Goal: Information Seeking & Learning: Learn about a topic

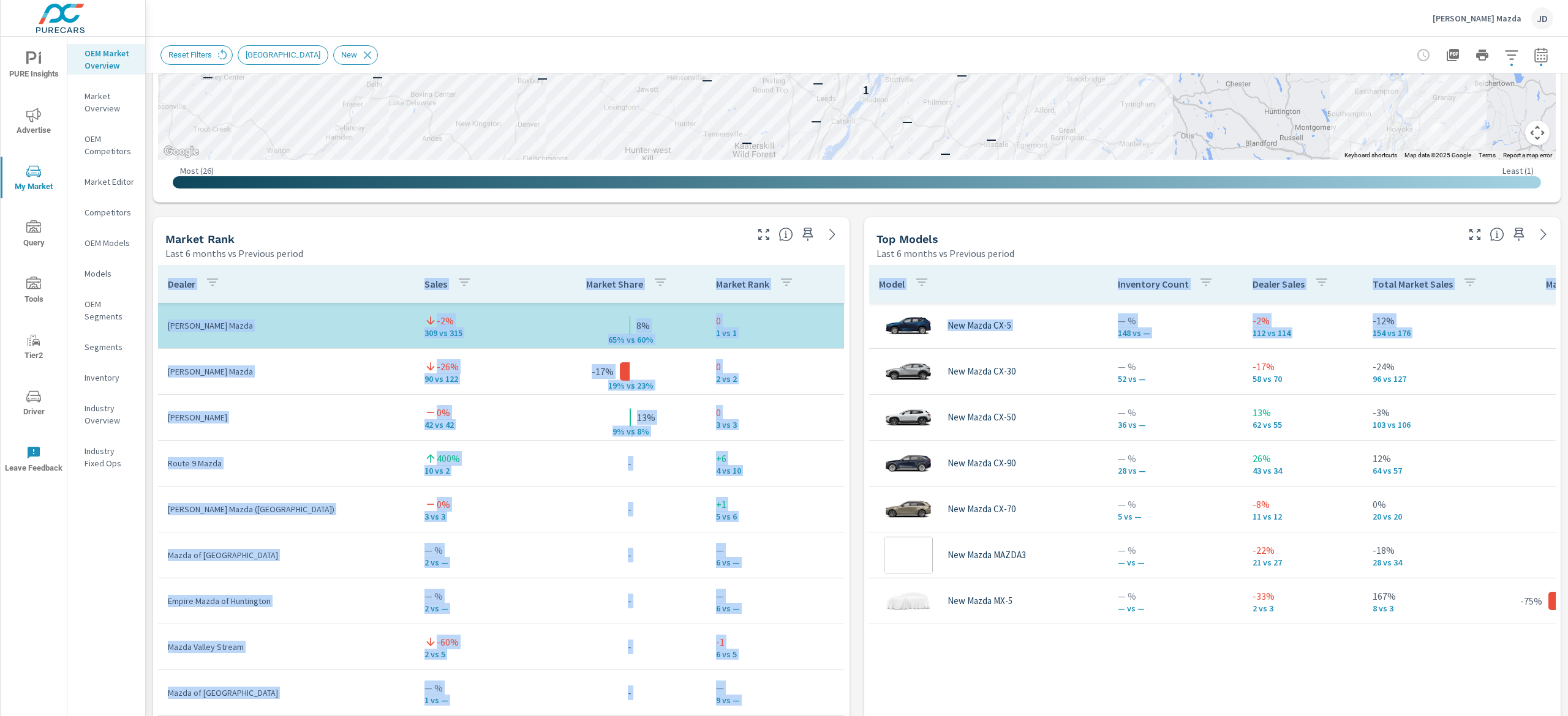
scroll to position [710, 0]
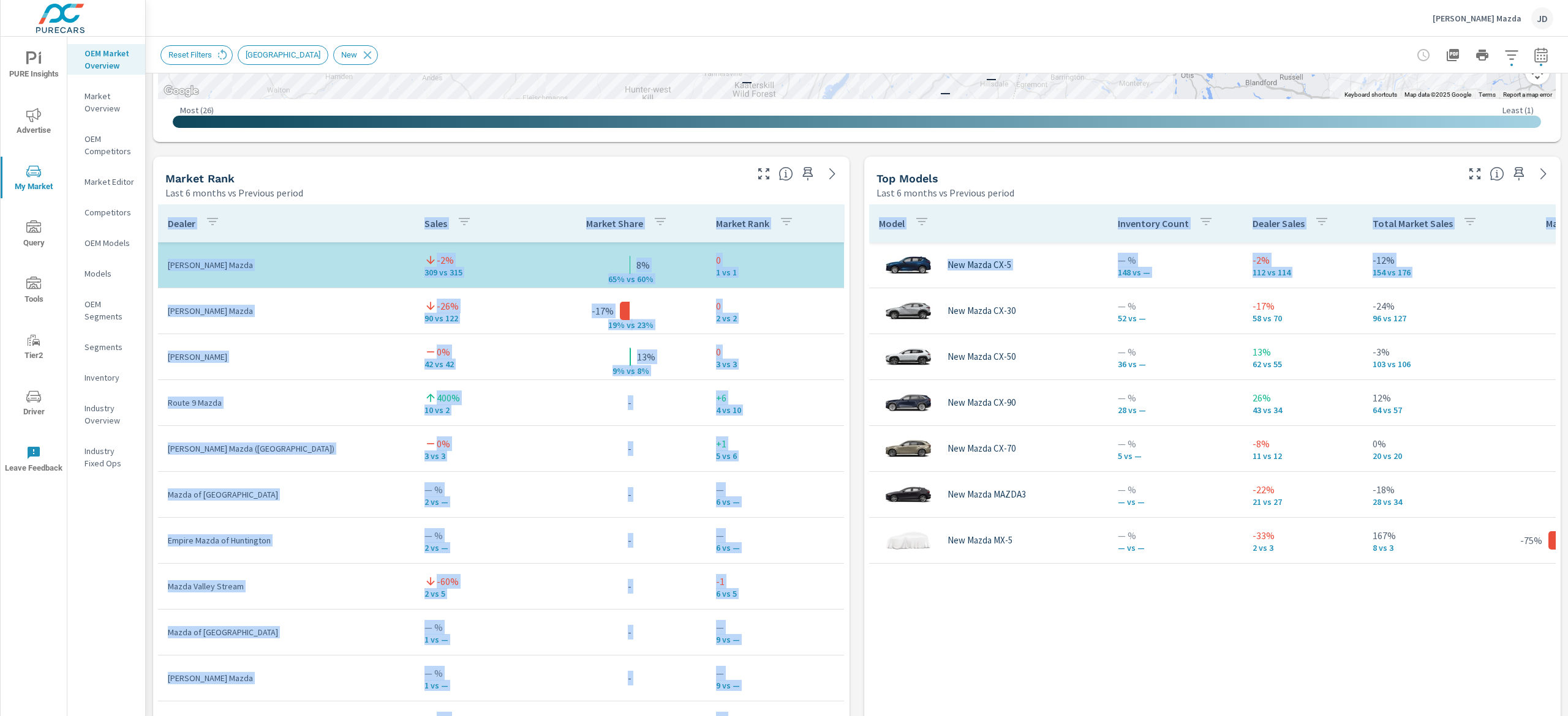
drag, startPoint x: 1567, startPoint y: 173, endPoint x: 1567, endPoint y: 385, distance: 212.0
click at [1567, 385] on div "Market Overview DePaula Mazda Report date range: Mar 01, 2025 - Aug 31, 2025 vs…" at bounding box center [857, 377] width 1422 height 680
click at [1223, 606] on div "Model Inventory Count Dealer Sales Total Market Sales Market Share Market Rank …" at bounding box center [1212, 489] width 687 height 570
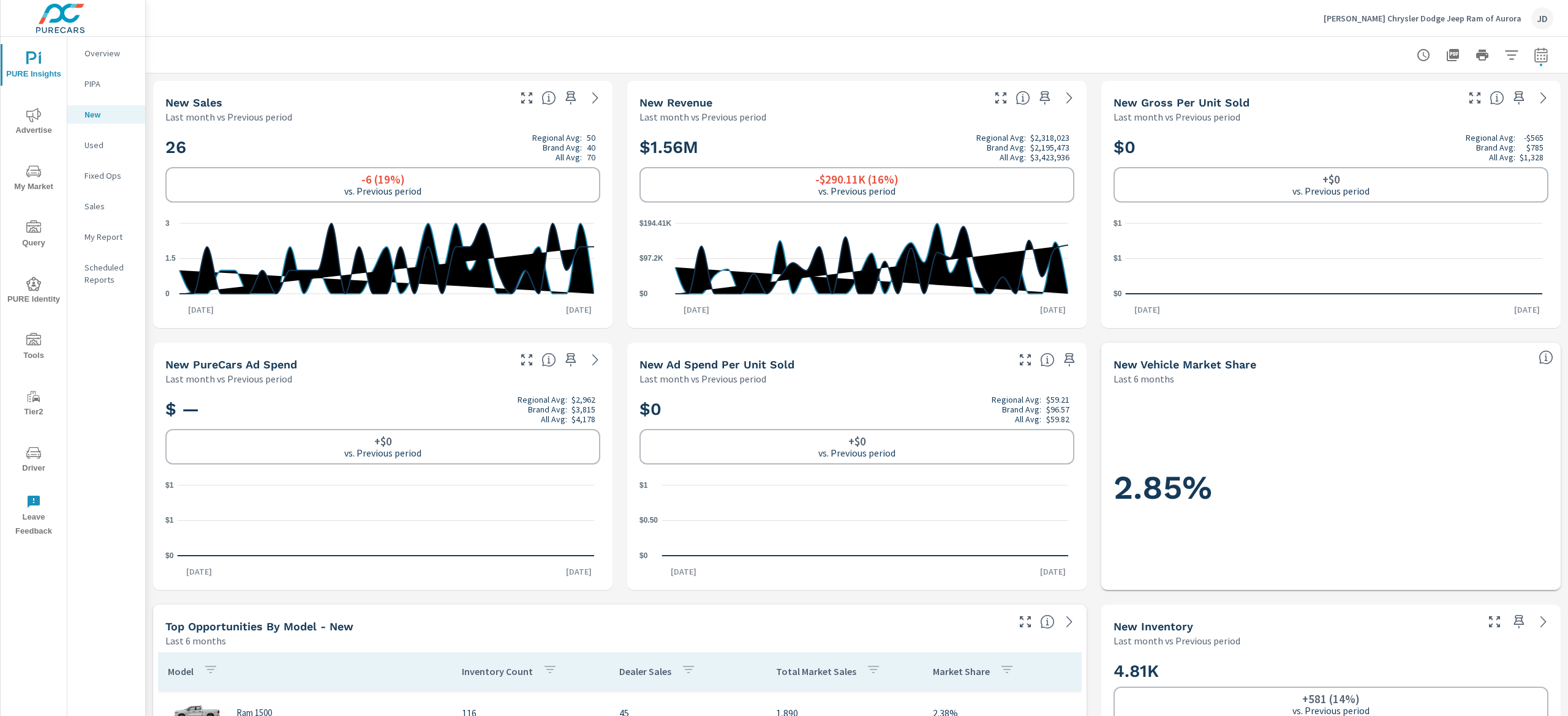
click at [85, 146] on p "Used" at bounding box center [110, 144] width 51 height 12
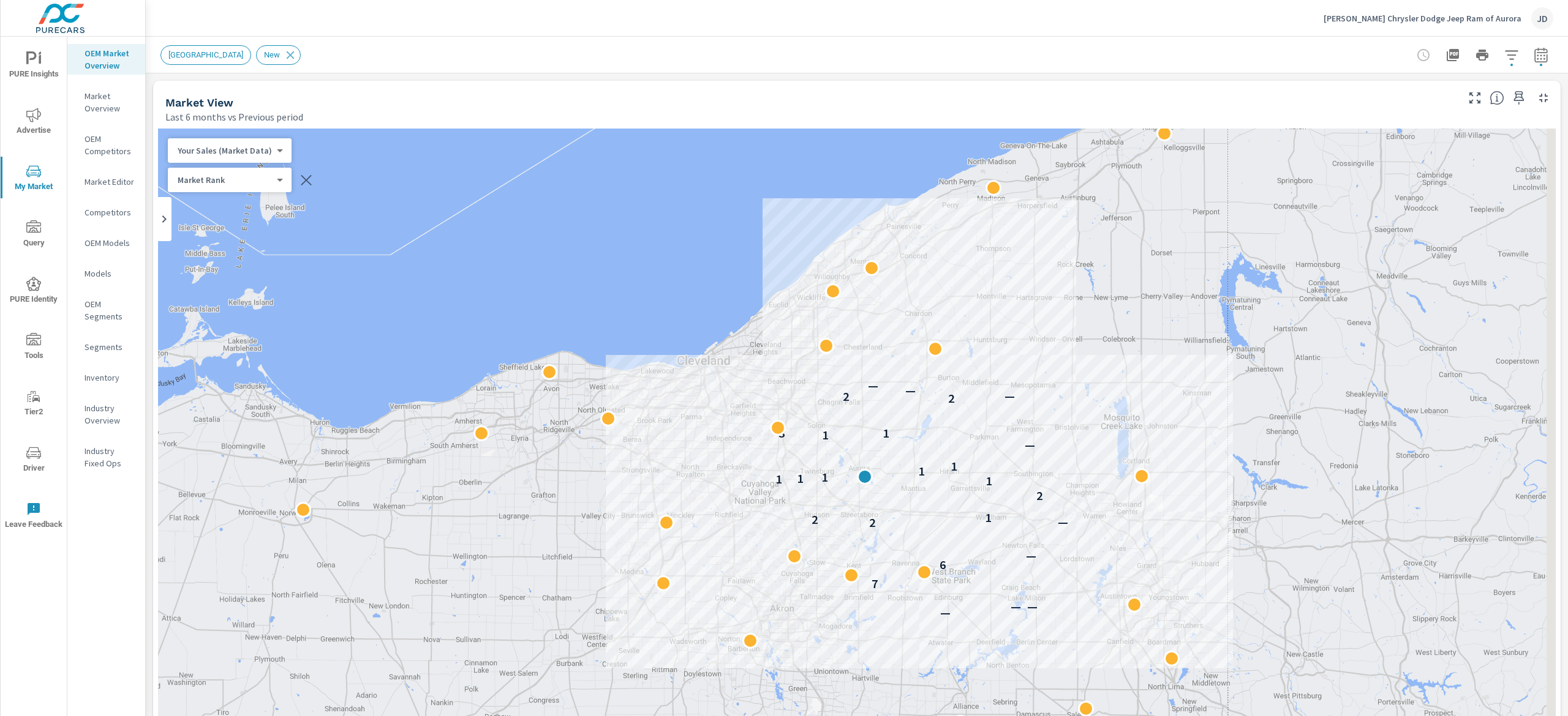
scroll to position [459, 99]
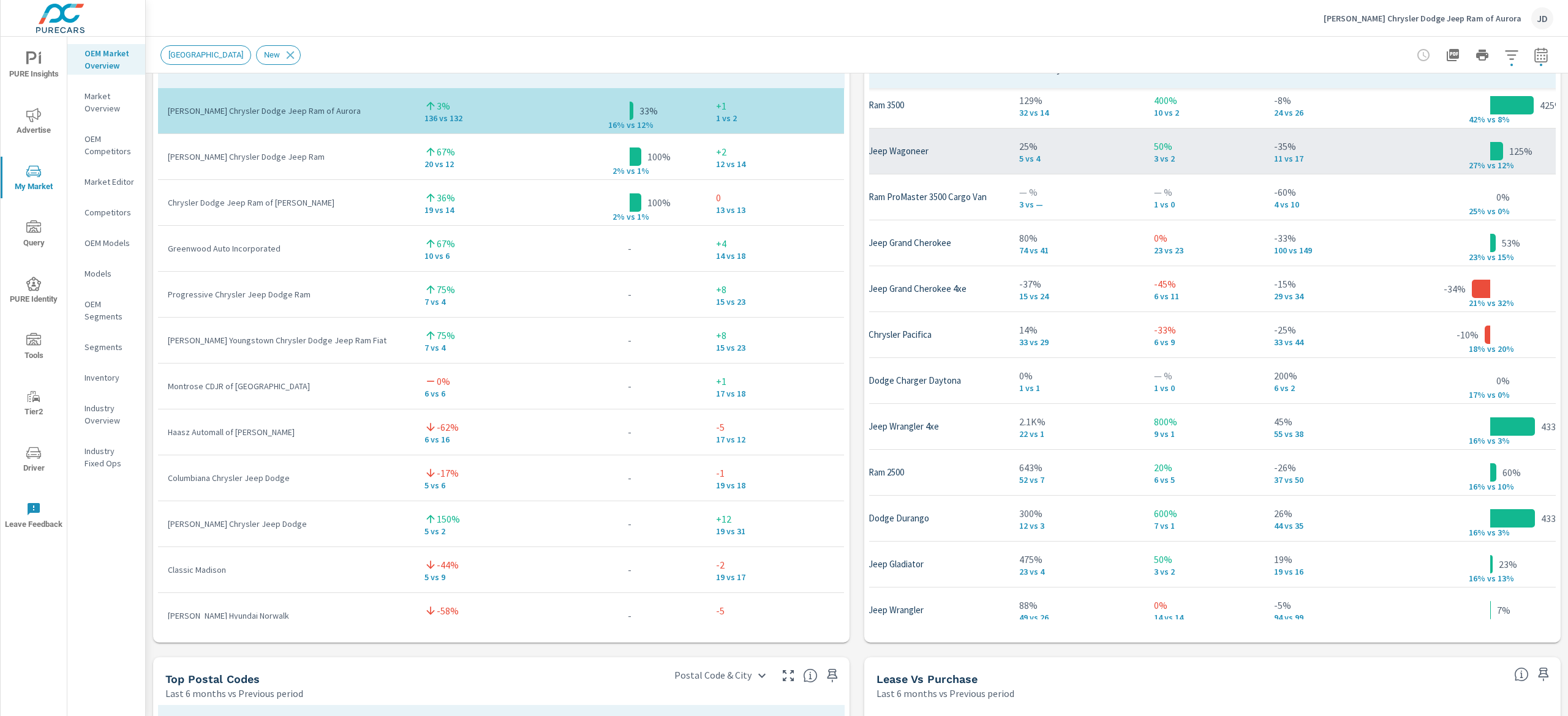
scroll to position [92, 99]
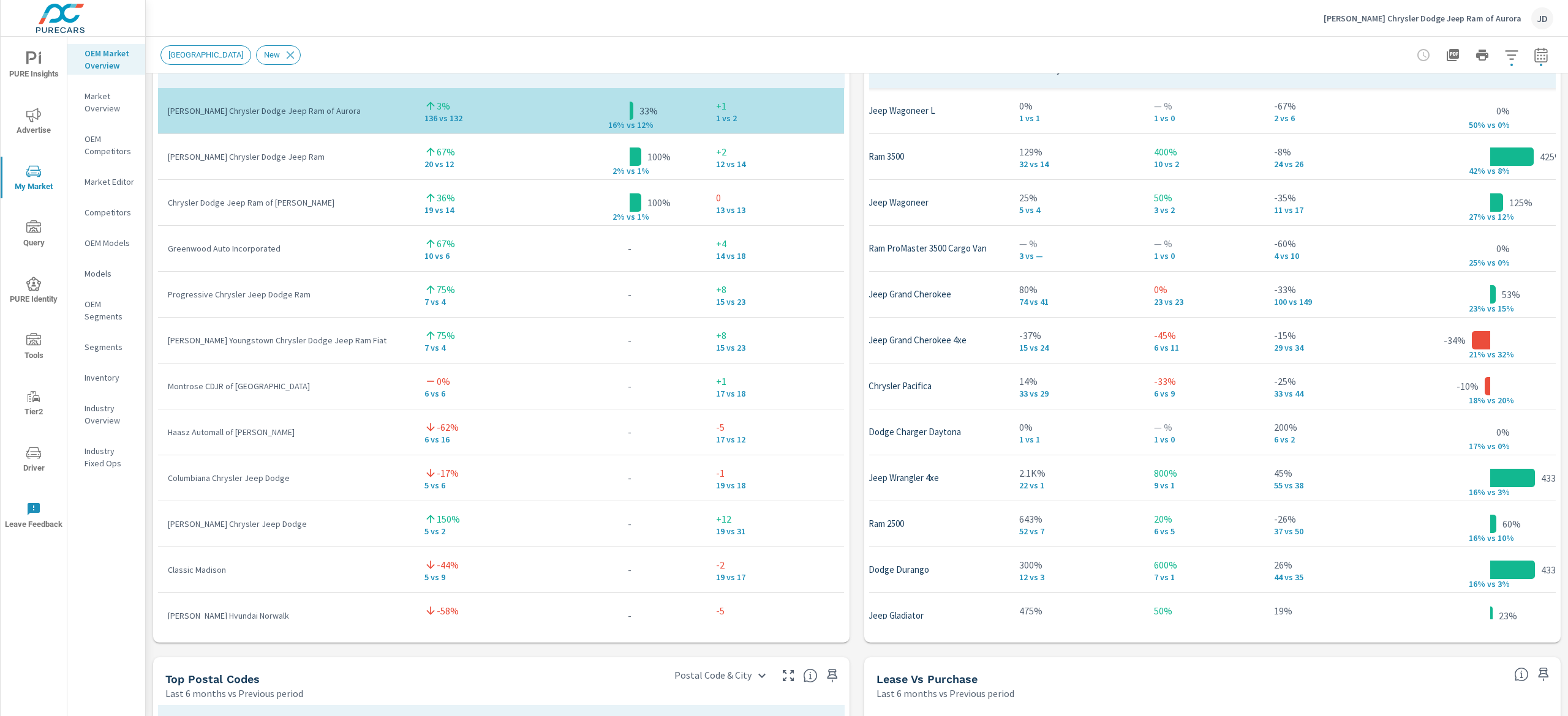
scroll to position [0, 99]
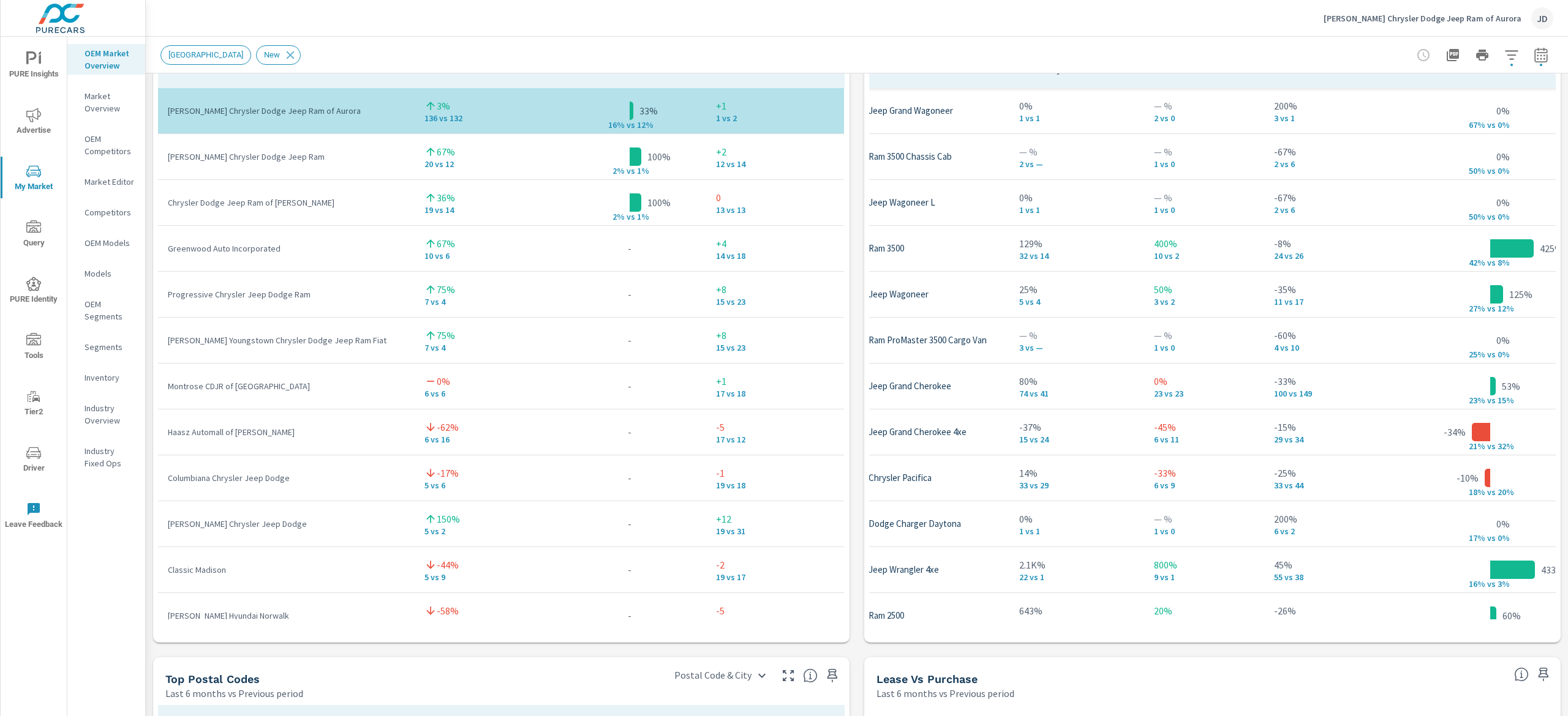
scroll to position [337, 0]
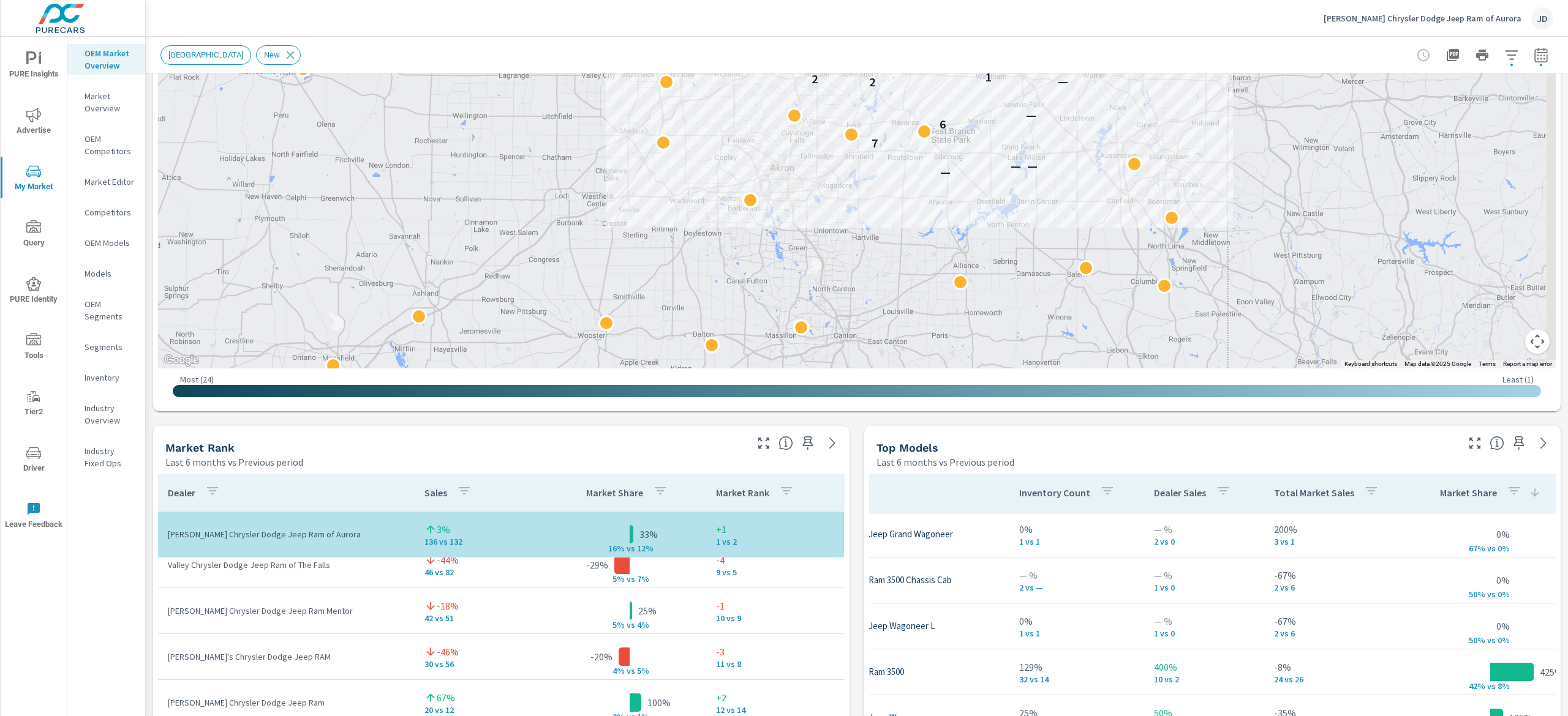
scroll to position [375, 0]
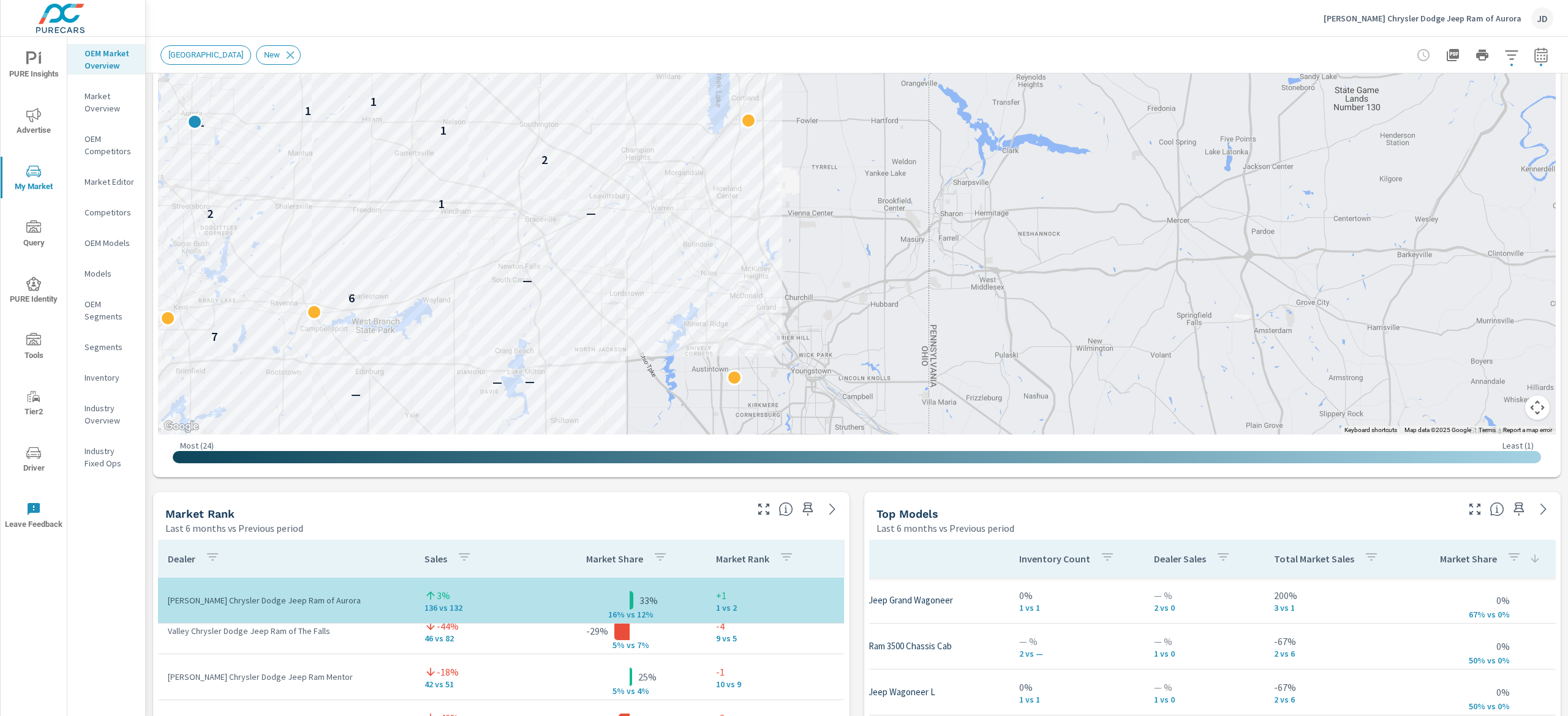
click at [1535, 48] on icon "button" at bounding box center [1541, 54] width 13 height 15
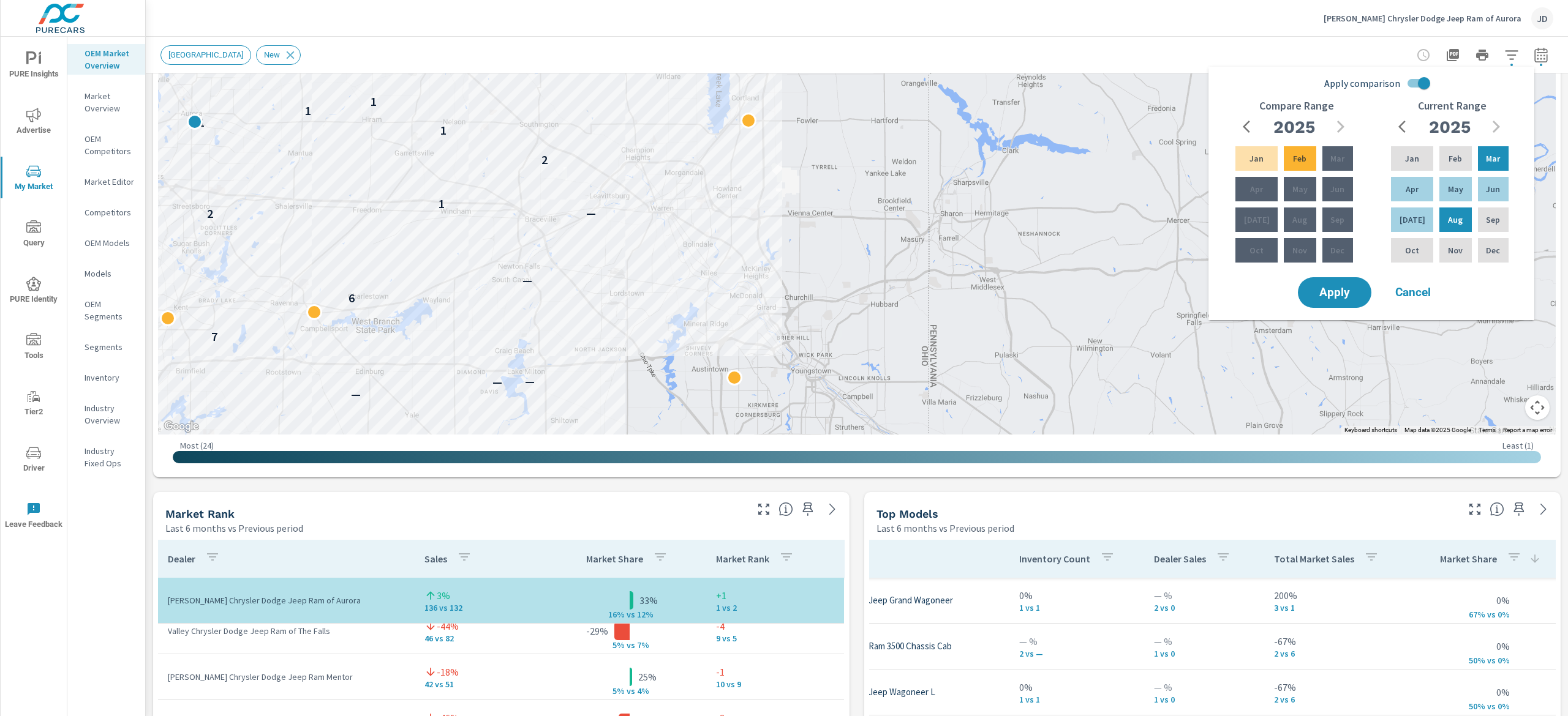
drag, startPoint x: 1030, startPoint y: 46, endPoint x: 1056, endPoint y: 22, distance: 35.4
click at [1029, 46] on div "New Market Area New" at bounding box center [771, 55] width 1222 height 20
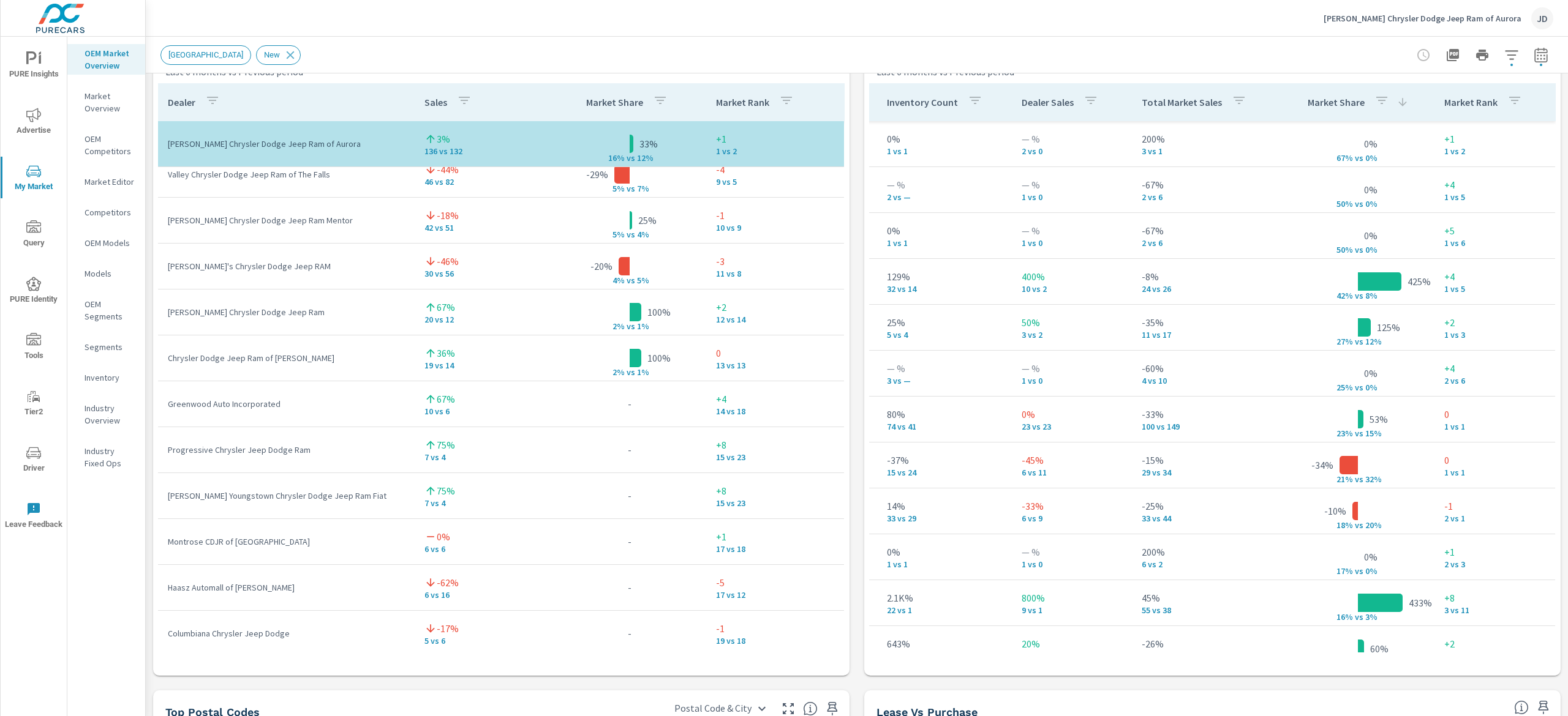
scroll to position [829, 0]
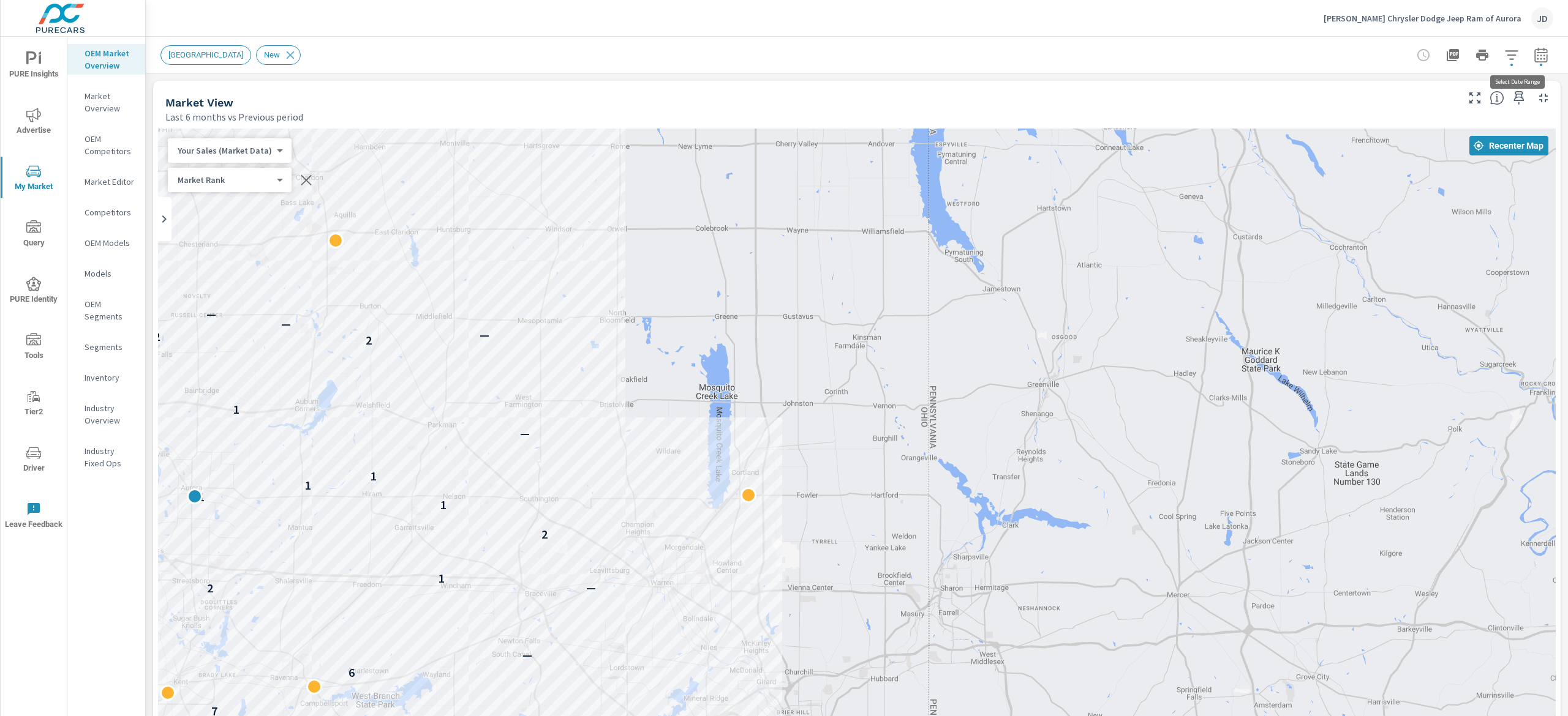
click at [1534, 60] on icon "button" at bounding box center [1541, 55] width 15 height 15
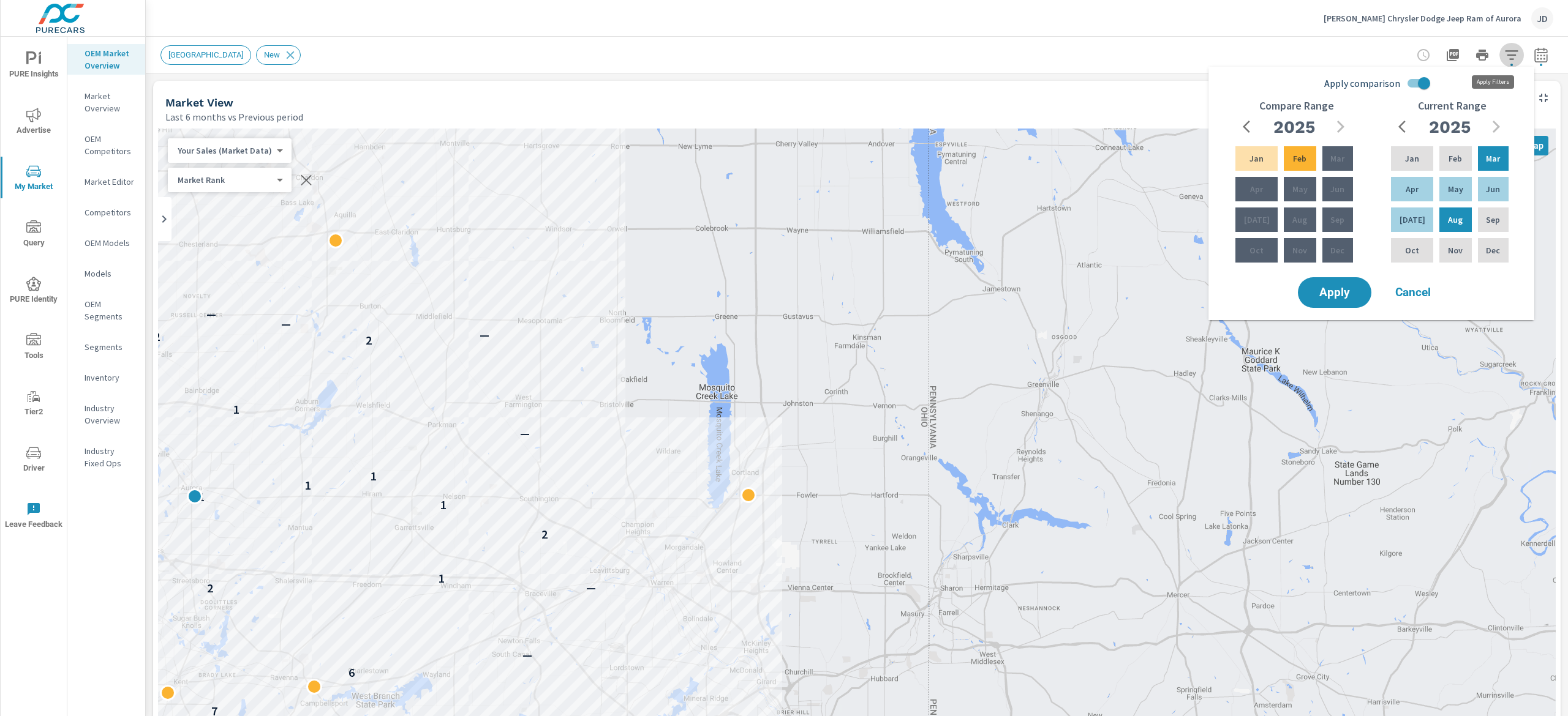
click at [1500, 56] on button "button" at bounding box center [1512, 55] width 24 height 24
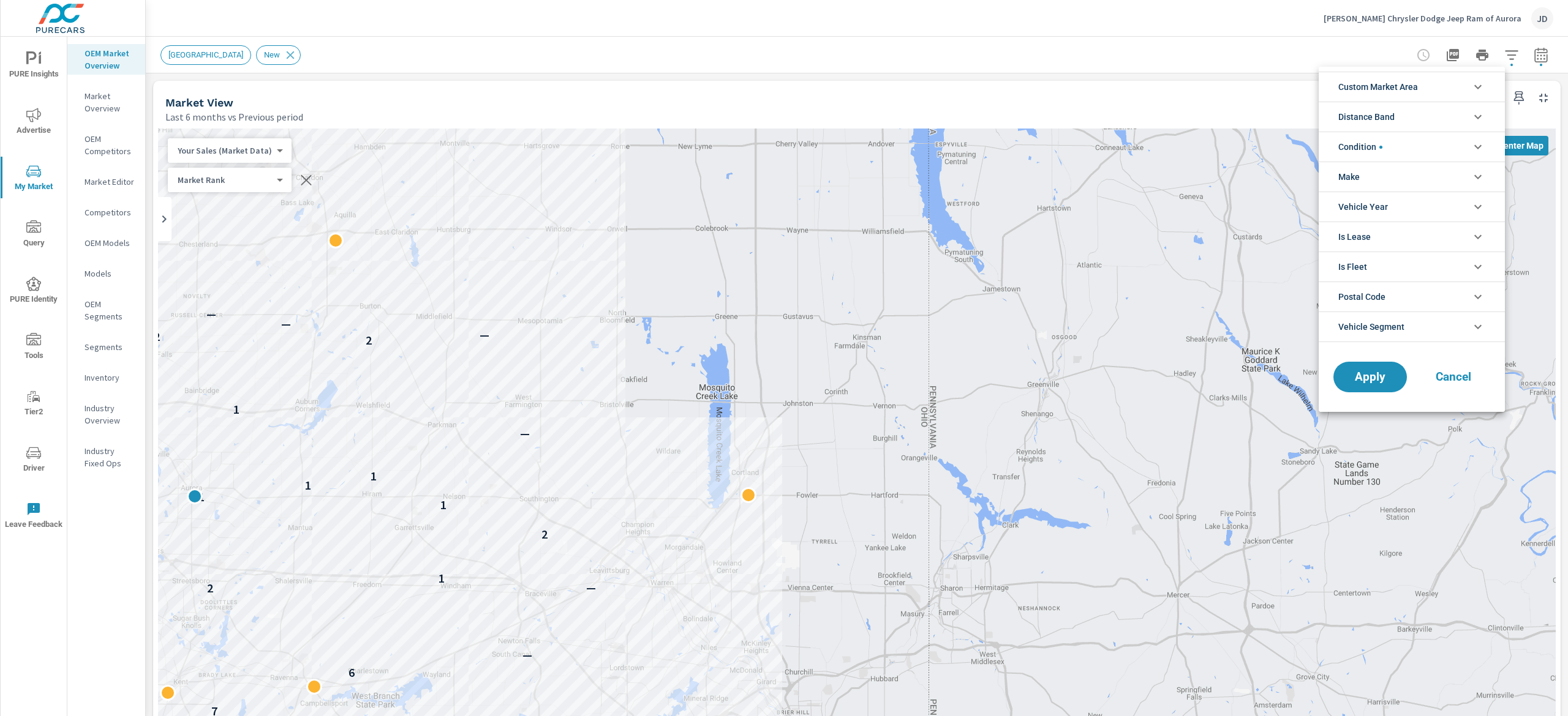
click at [1490, 176] on li "Make" at bounding box center [1412, 176] width 186 height 30
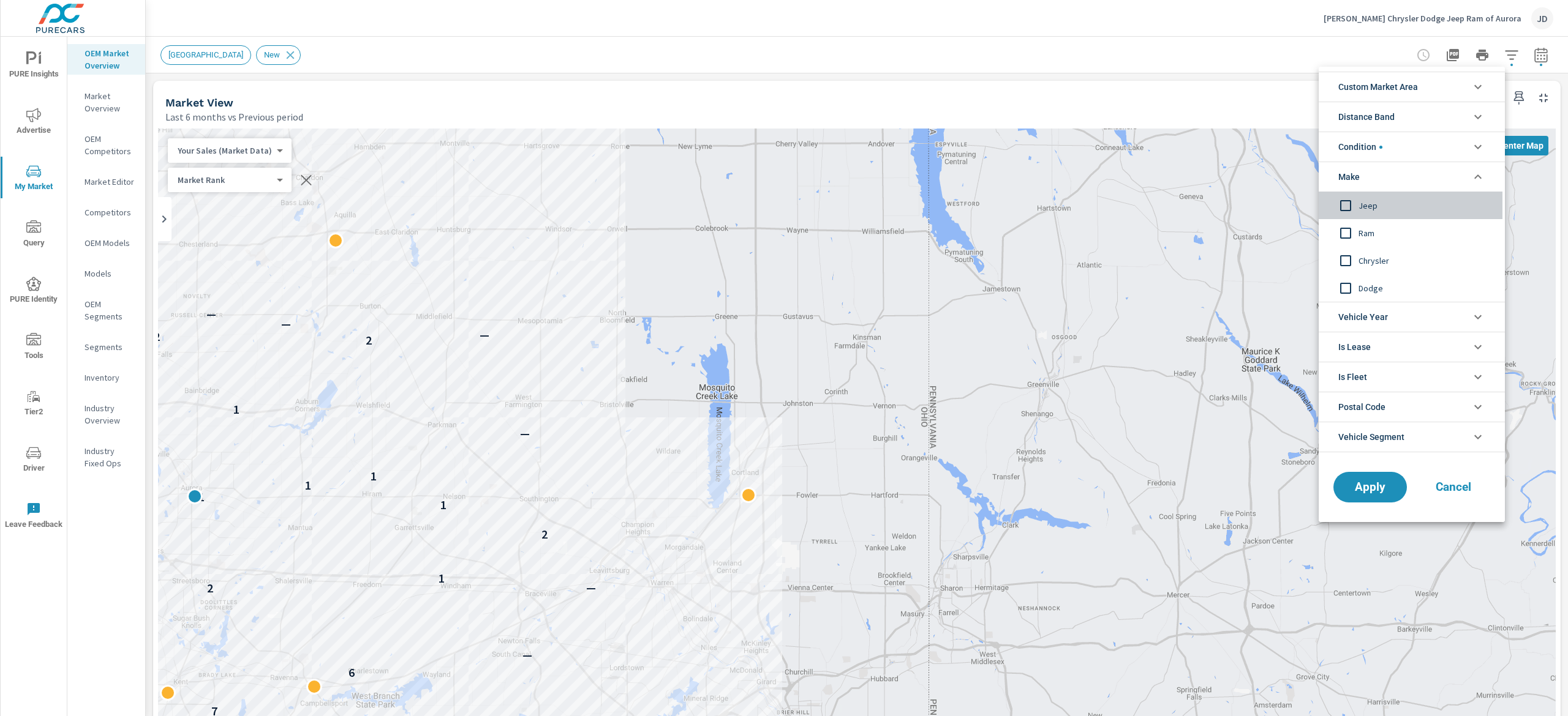
click at [1342, 196] on input "filter options" at bounding box center [1346, 205] width 26 height 26
click at [1352, 227] on input "filter options" at bounding box center [1346, 233] width 26 height 26
click at [1351, 257] on input "filter options" at bounding box center [1346, 261] width 26 height 26
click at [1359, 295] on span "Dodge" at bounding box center [1426, 288] width 134 height 15
click at [1382, 490] on span "Apply" at bounding box center [1370, 488] width 51 height 11
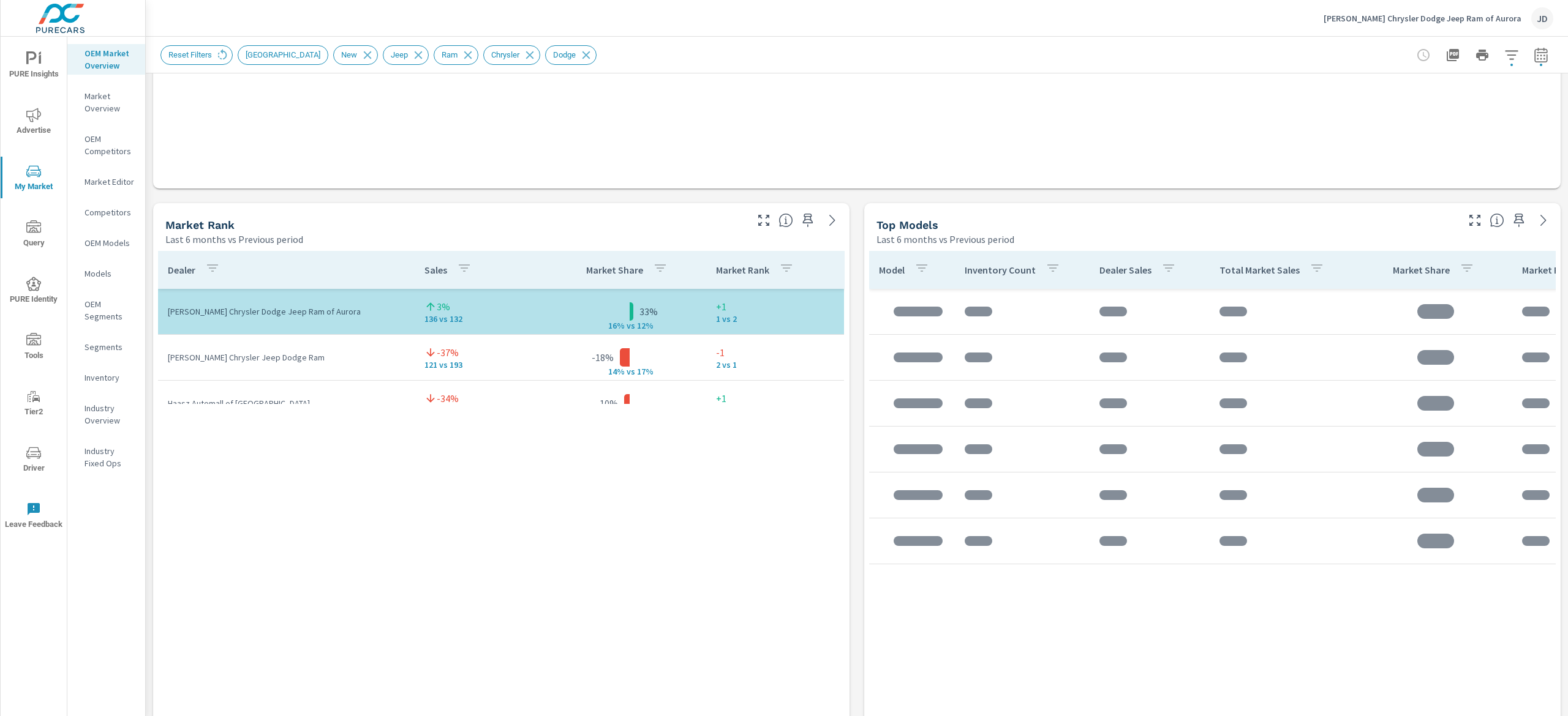
scroll to position [412, 0]
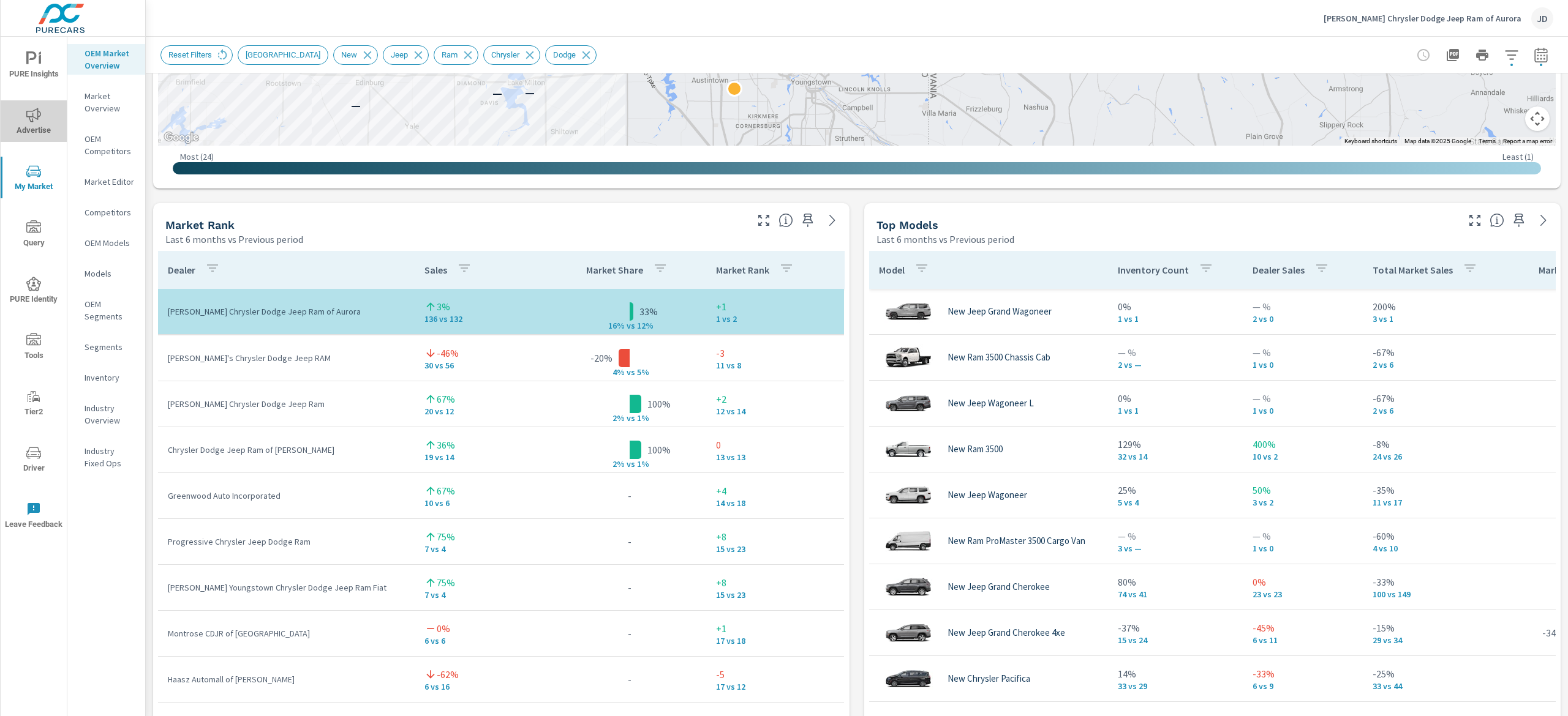
click at [36, 122] on icon "nav menu" at bounding box center [33, 115] width 15 height 15
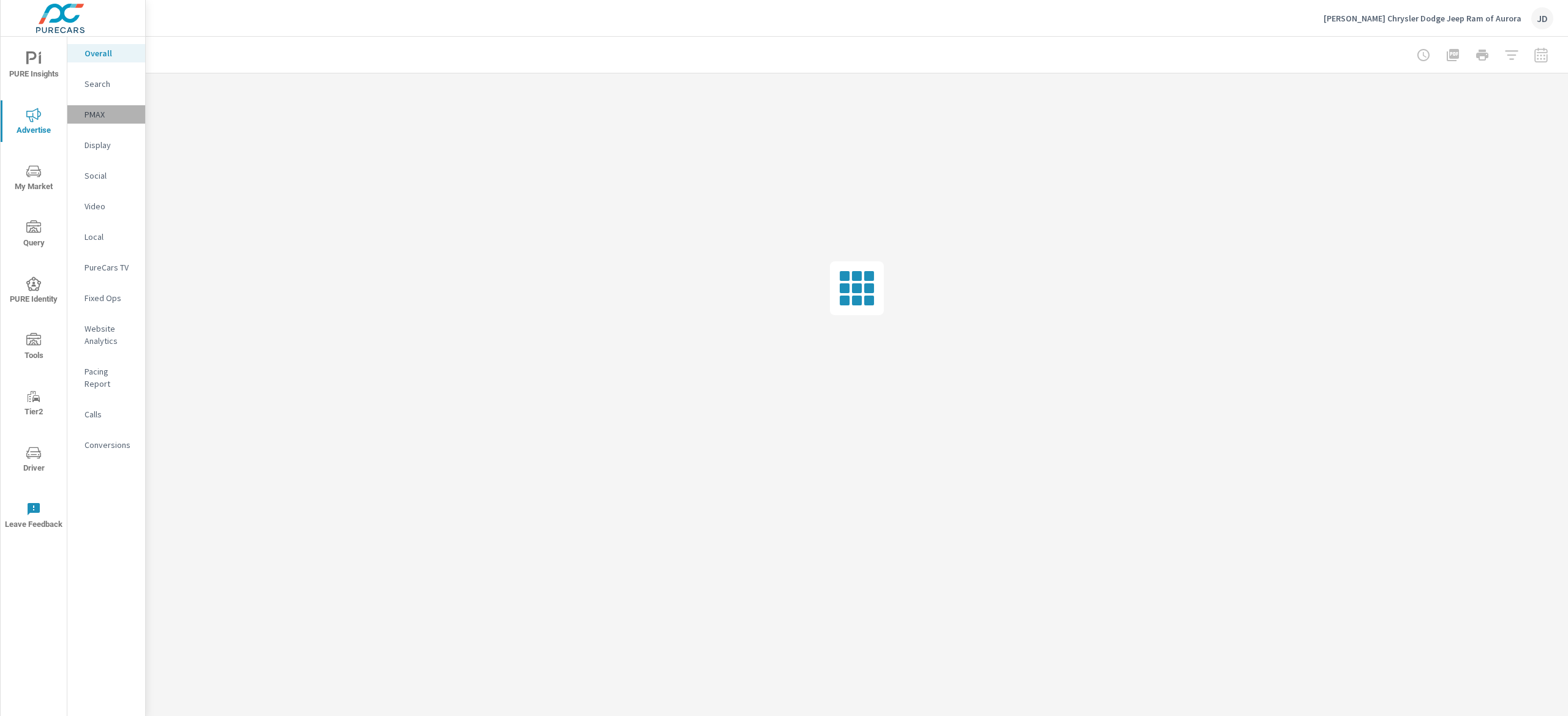
click at [109, 117] on p "PMAX" at bounding box center [110, 114] width 51 height 12
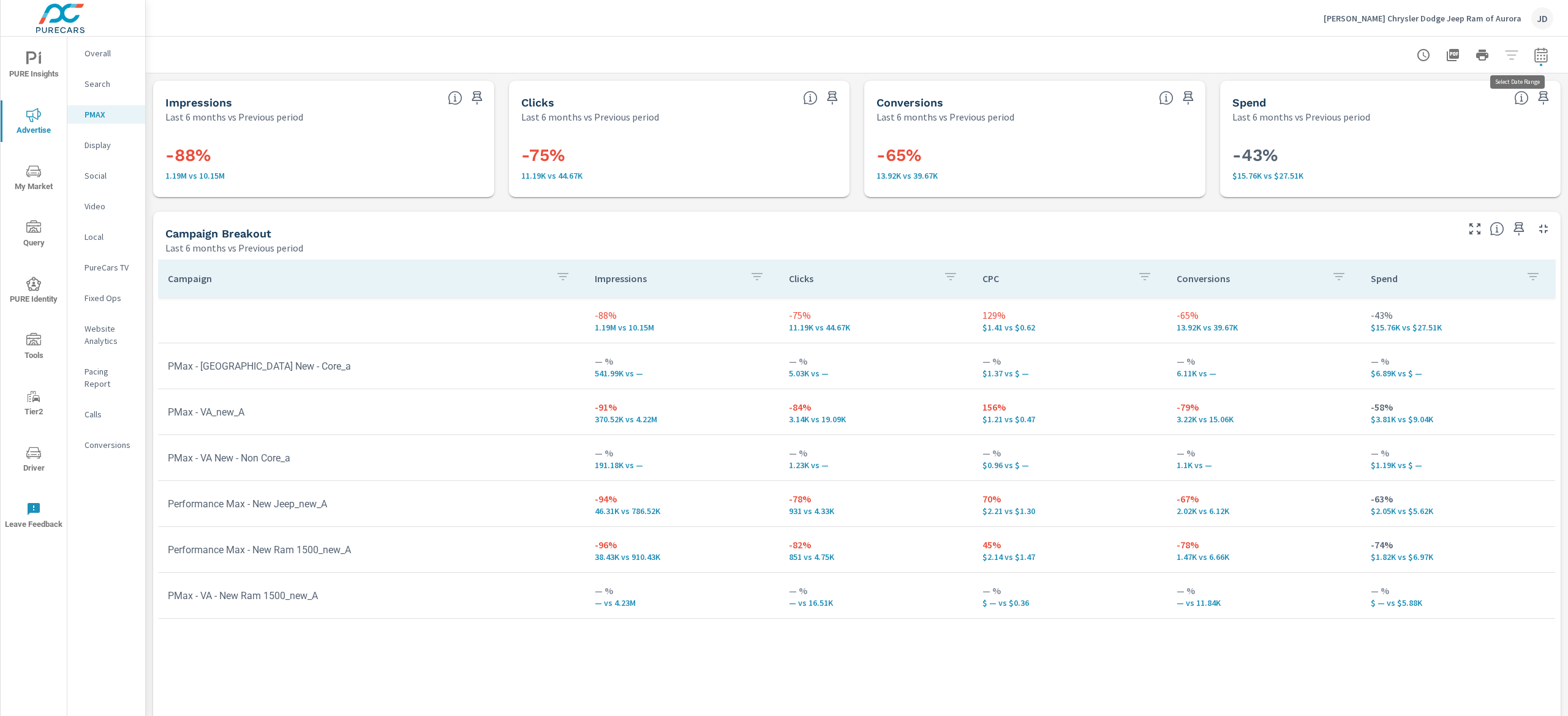
click at [1537, 59] on icon "button" at bounding box center [1540, 57] width 8 height 5
select select "Last 6 months"
select select "Previous period"
click at [1456, 103] on select "Custom Yesterday Last week Last 7 days Last 14 days Last 30 days Last 45 days L…" at bounding box center [1424, 106] width 122 height 24
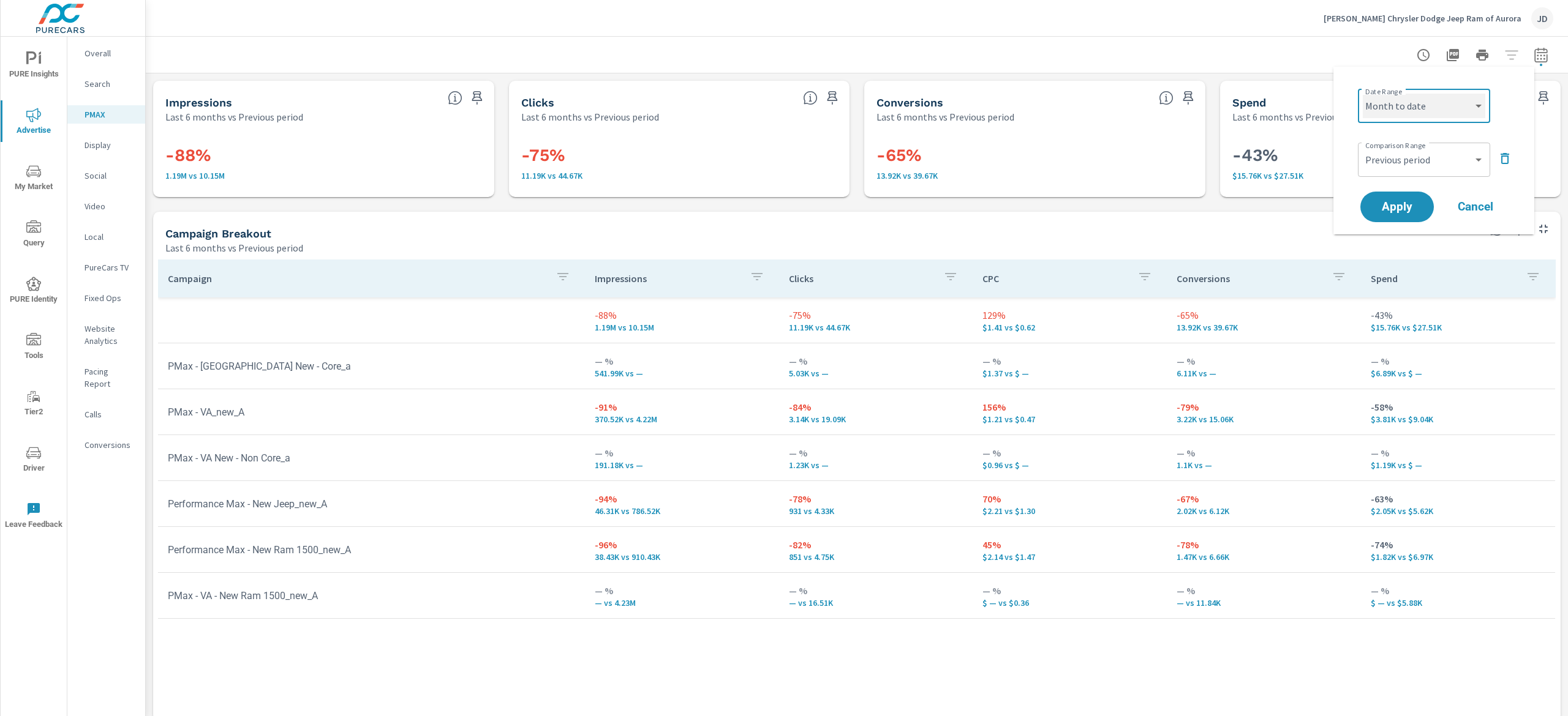
click at [1363, 94] on select "Custom Yesterday Last week Last 7 days Last 14 days Last 30 days Last 45 days L…" at bounding box center [1424, 106] width 122 height 24
select select "Month to date"
click at [1382, 205] on span "Apply" at bounding box center [1397, 207] width 51 height 11
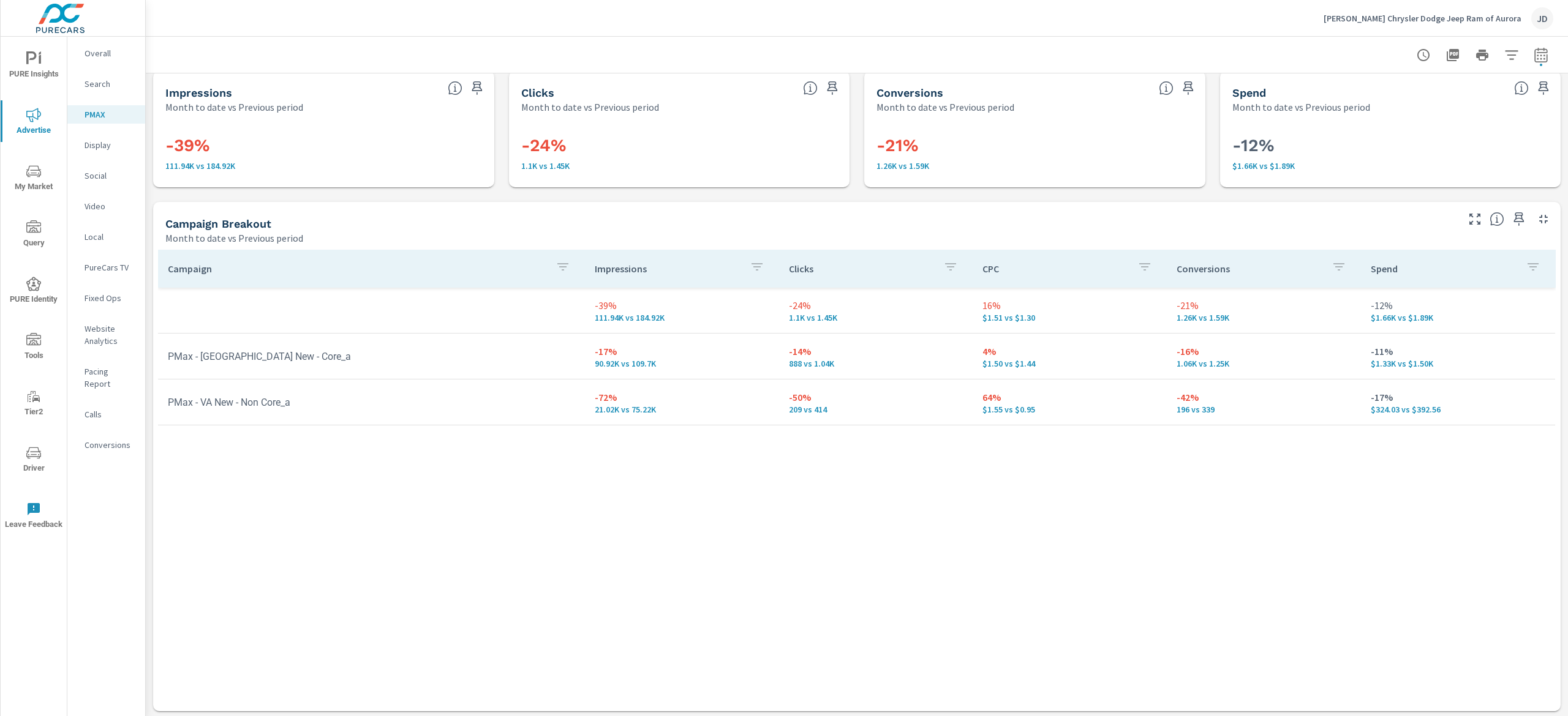
scroll to position [12, 0]
click at [1535, 56] on icon "button" at bounding box center [1541, 54] width 13 height 15
select select "Month to date"
select select "Previous period"
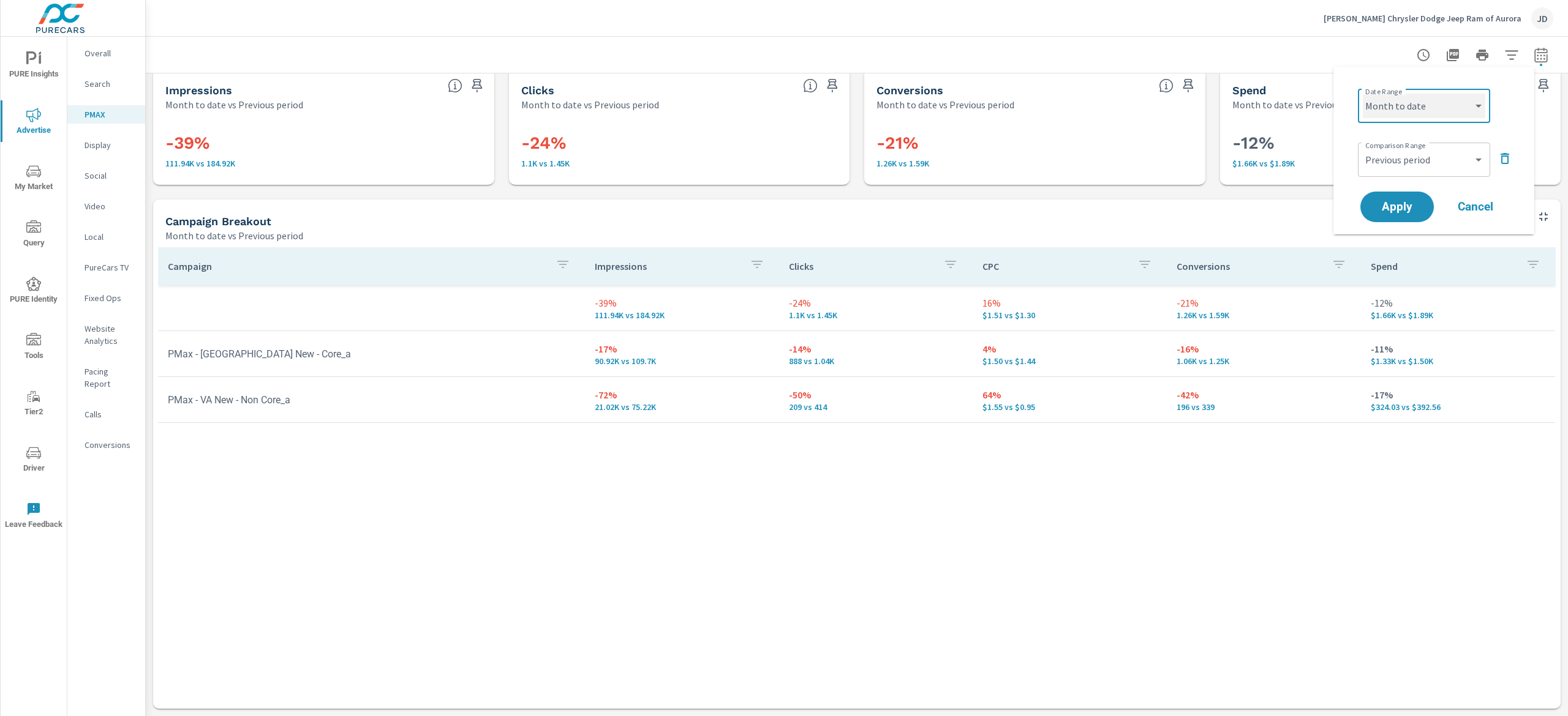
click at [1449, 112] on select "Custom Yesterday Last week Last 7 days Last 14 days Last 30 days Last 45 days L…" at bounding box center [1424, 106] width 122 height 24
click at [1363, 94] on select "Custom Yesterday Last week Last 7 days Last 14 days Last 30 days Last 45 days L…" at bounding box center [1424, 106] width 122 height 24
select select "Last month"
click at [1415, 201] on button "Apply" at bounding box center [1397, 207] width 76 height 32
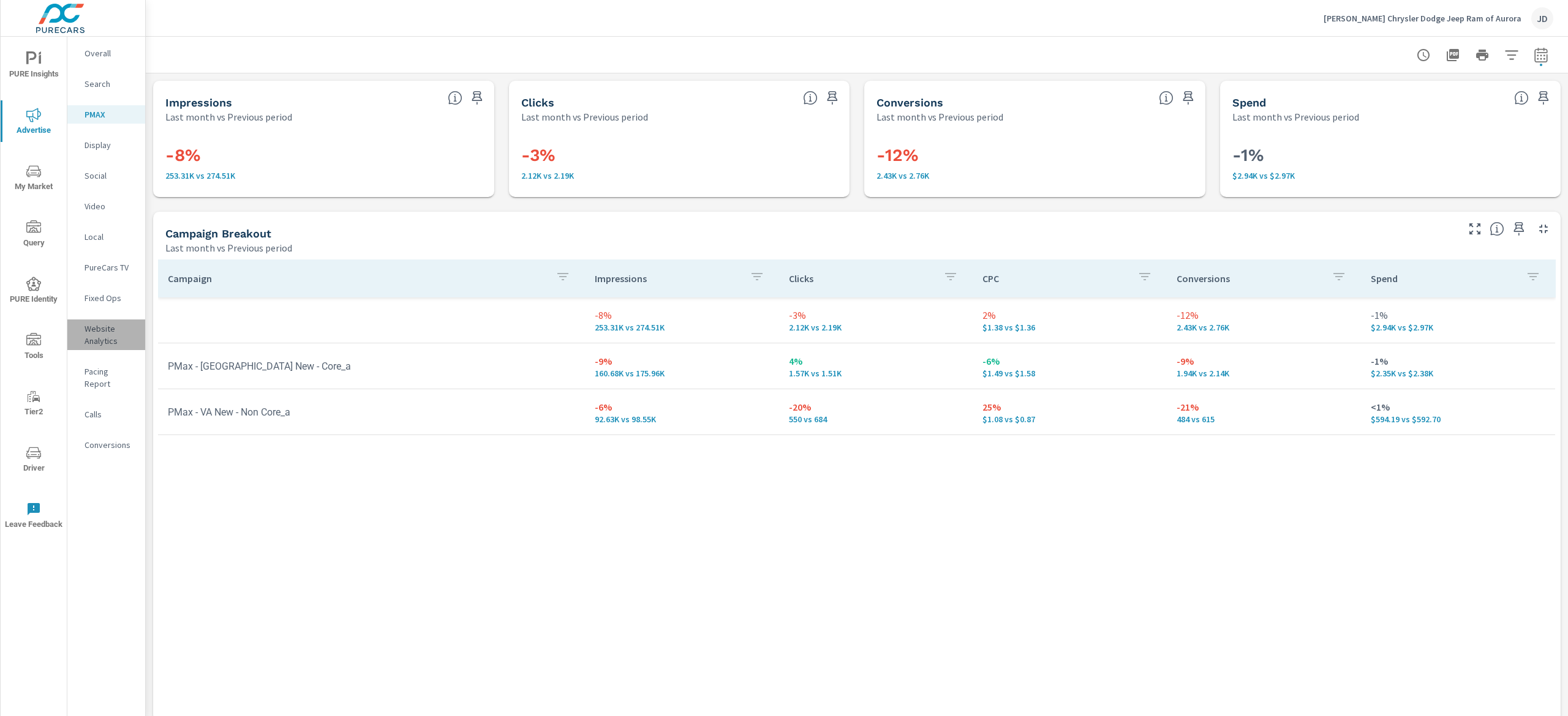
click at [104, 329] on p "Website Analytics" at bounding box center [110, 335] width 51 height 24
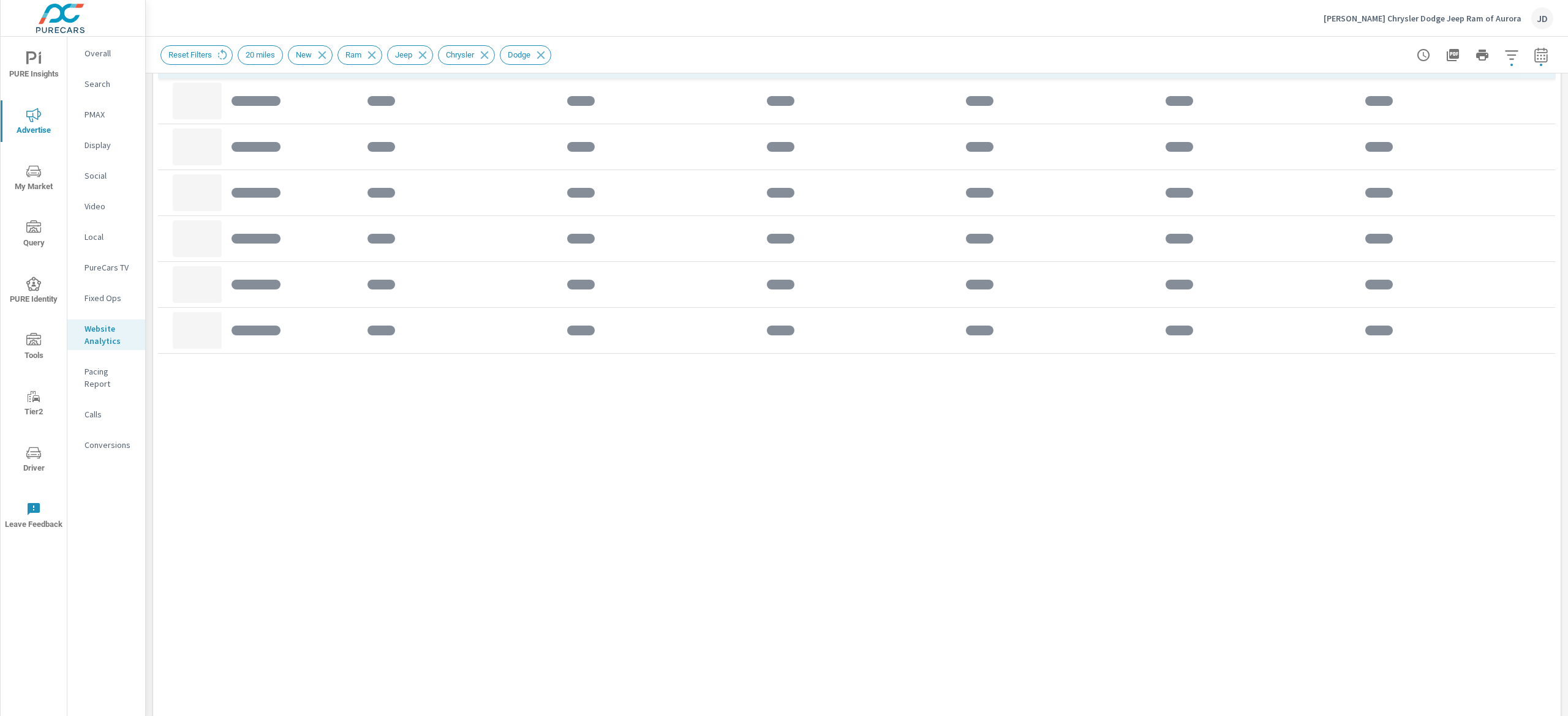
scroll to position [490, 0]
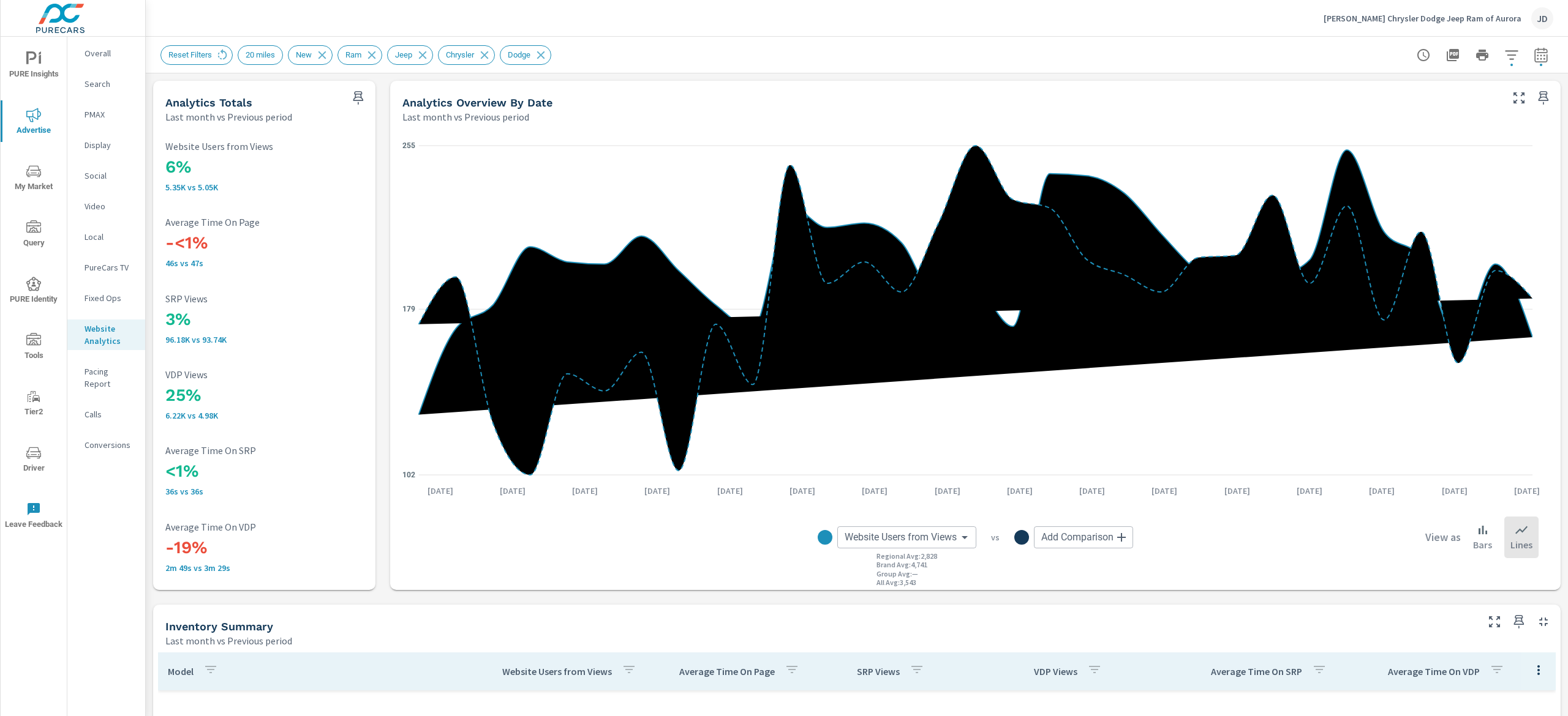
click at [111, 180] on p "Social" at bounding box center [110, 176] width 51 height 12
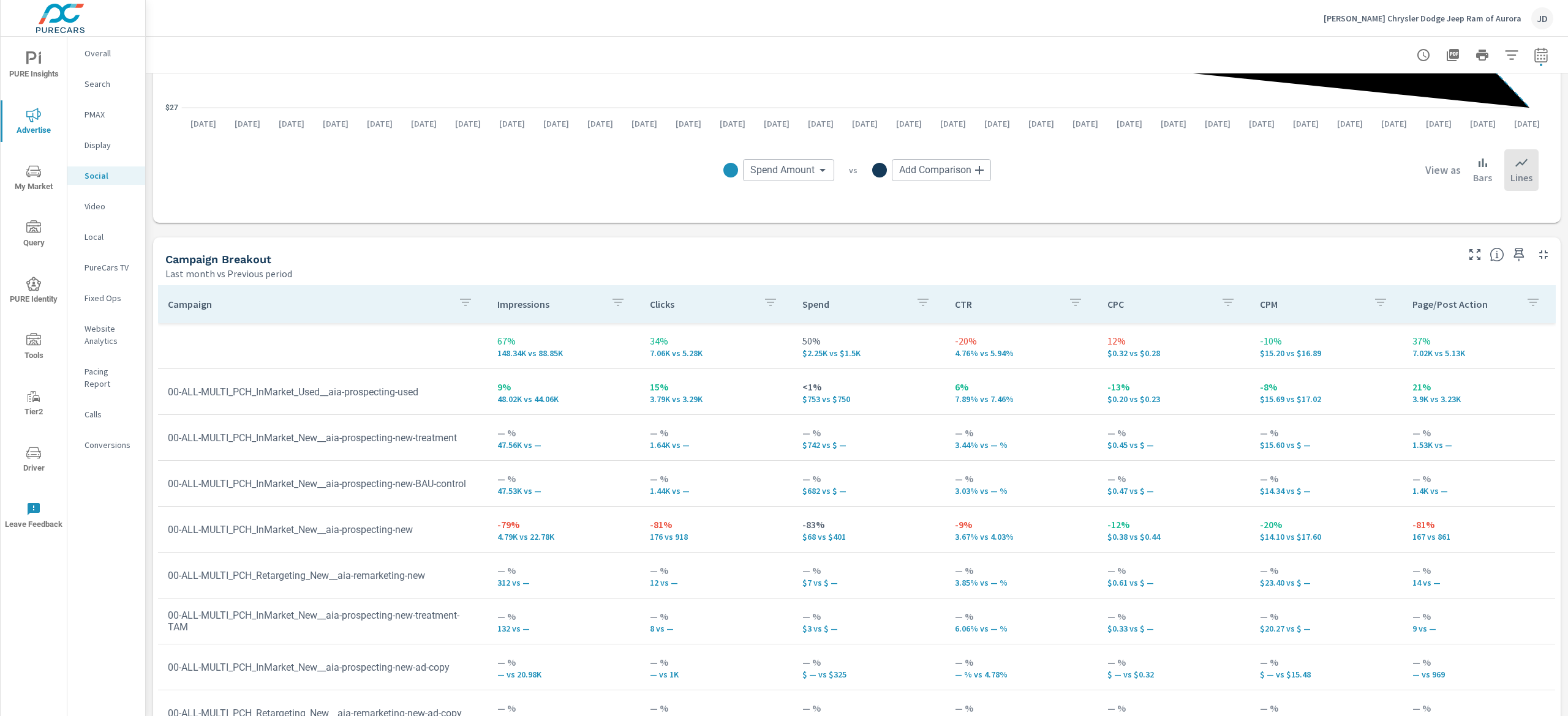
scroll to position [405, 0]
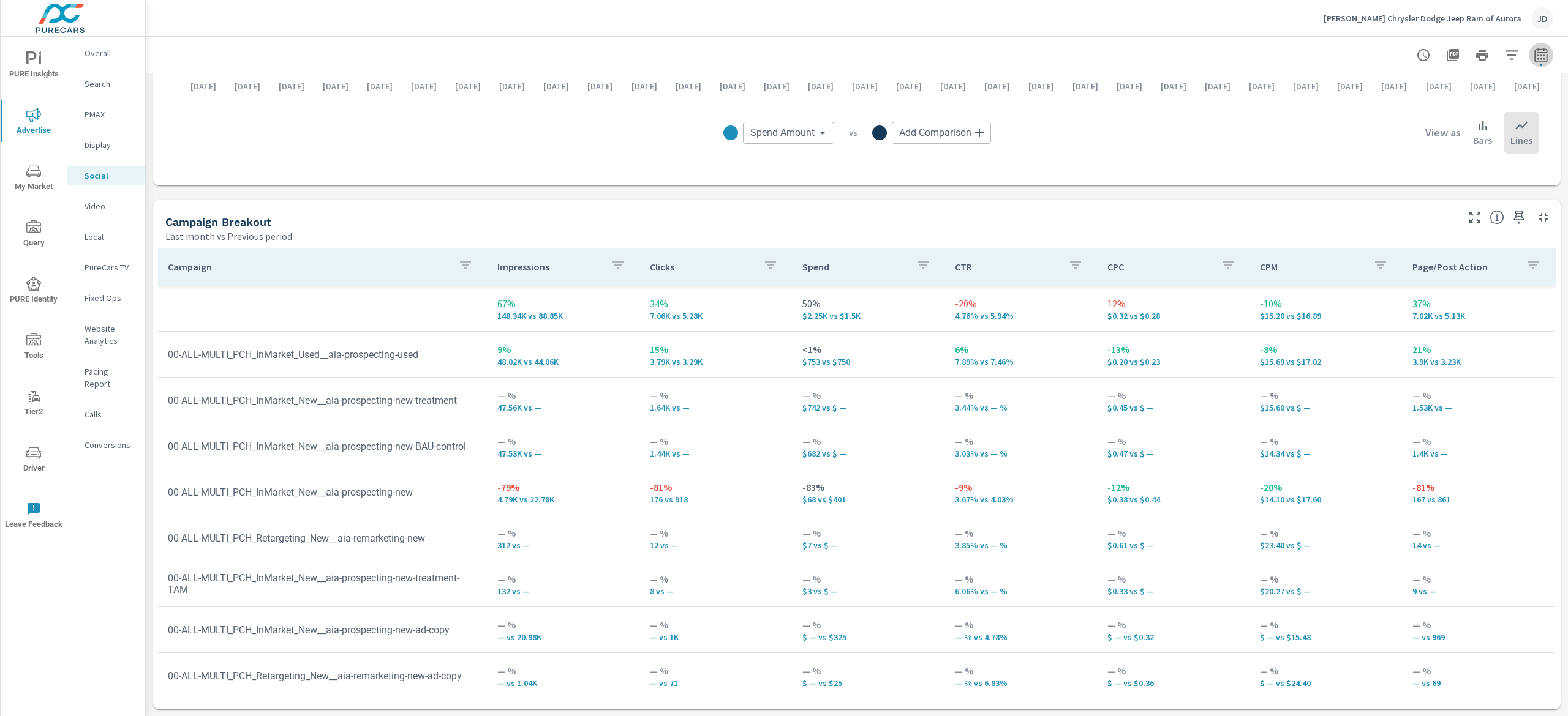
click at [1534, 54] on icon "button" at bounding box center [1541, 55] width 15 height 15
select select "Last month"
select select "Previous period"
click at [1035, 193] on div "Impressions Last month vs Previous period 67% 148.34K vs 88.85K Clicks Last mon…" at bounding box center [857, 193] width 1422 height 1048
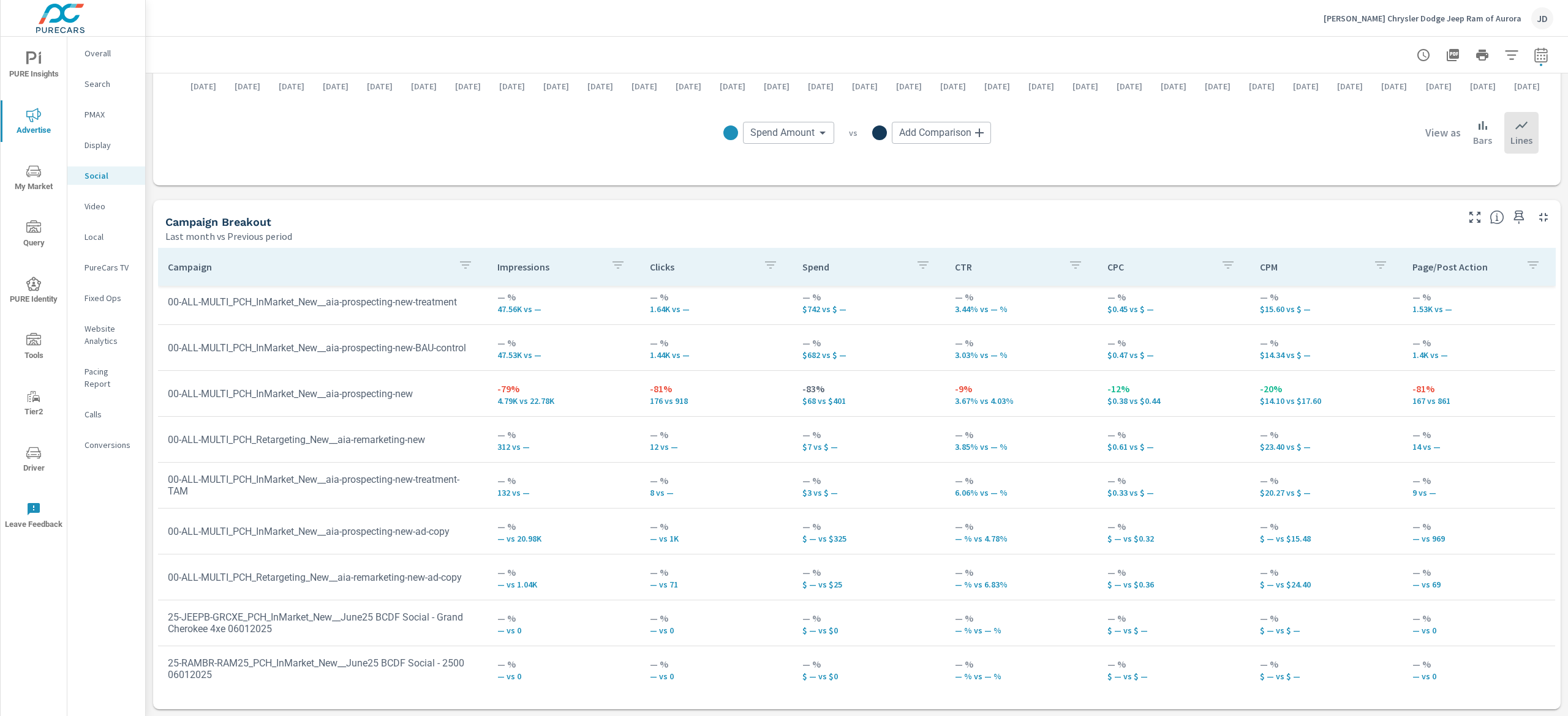
scroll to position [105, 0]
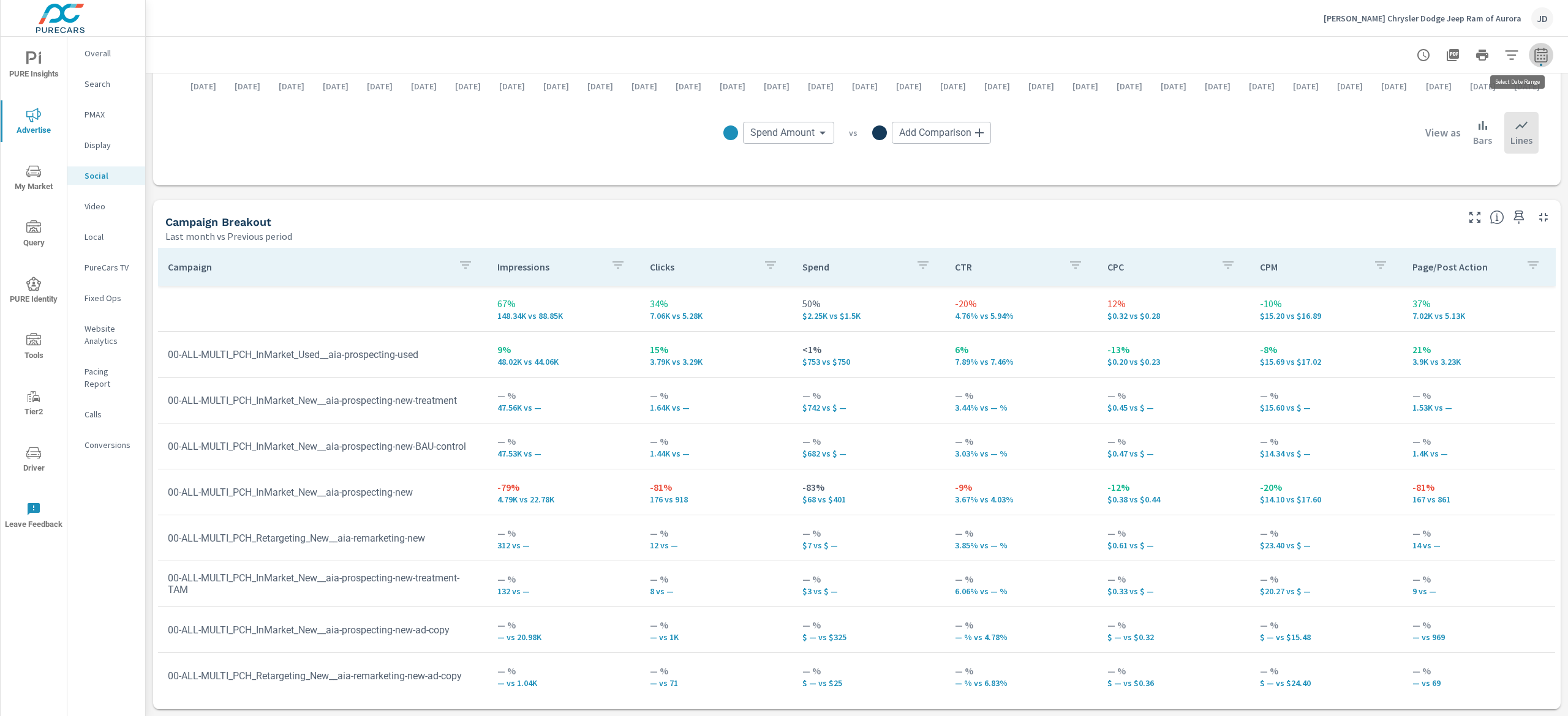
click at [1534, 48] on icon "button" at bounding box center [1541, 55] width 15 height 15
select select "Last month"
select select "Previous period"
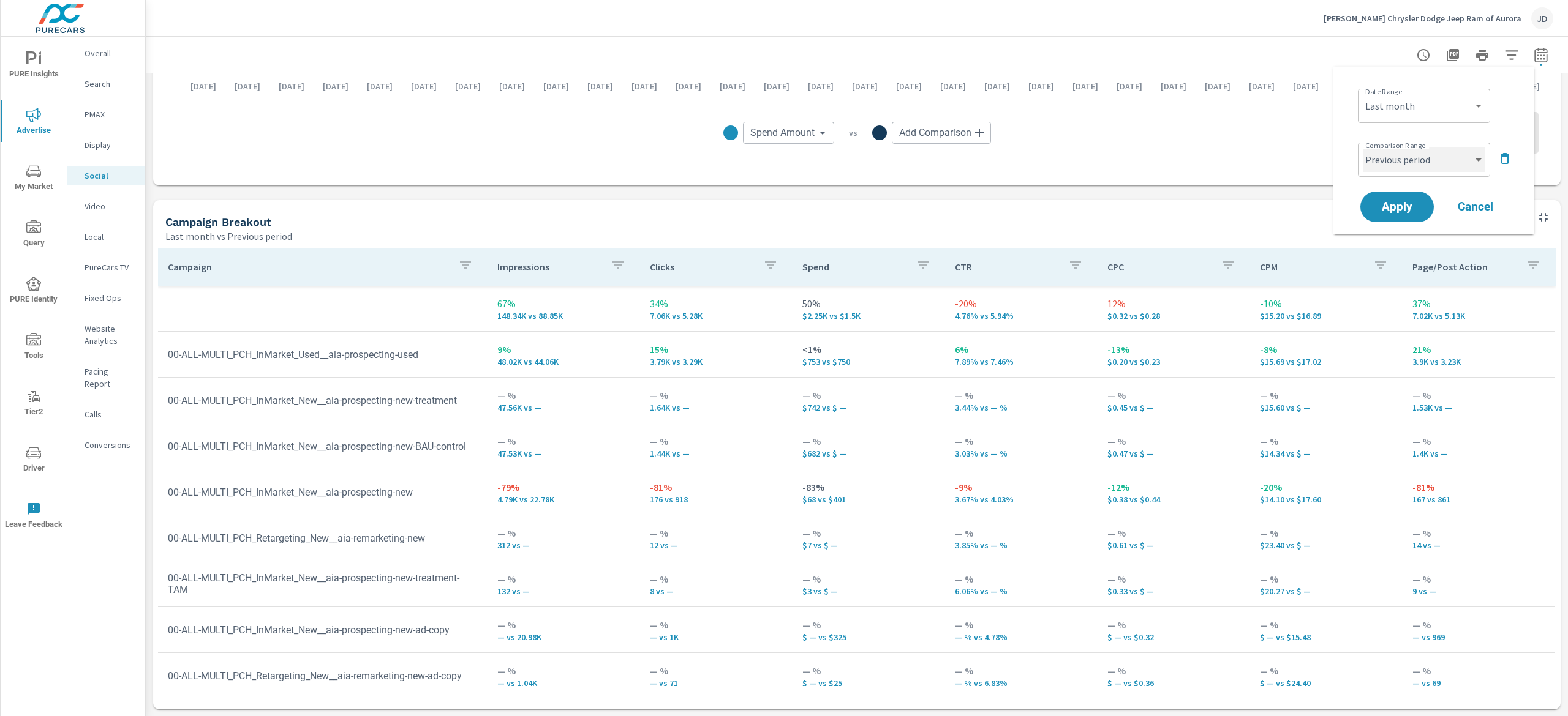
click at [1461, 159] on select "Custom Previous period Previous month Previous year" at bounding box center [1424, 160] width 122 height 24
click at [1500, 154] on icon "button" at bounding box center [1505, 159] width 15 height 15
click at [1414, 181] on button "Apply" at bounding box center [1397, 172] width 76 height 32
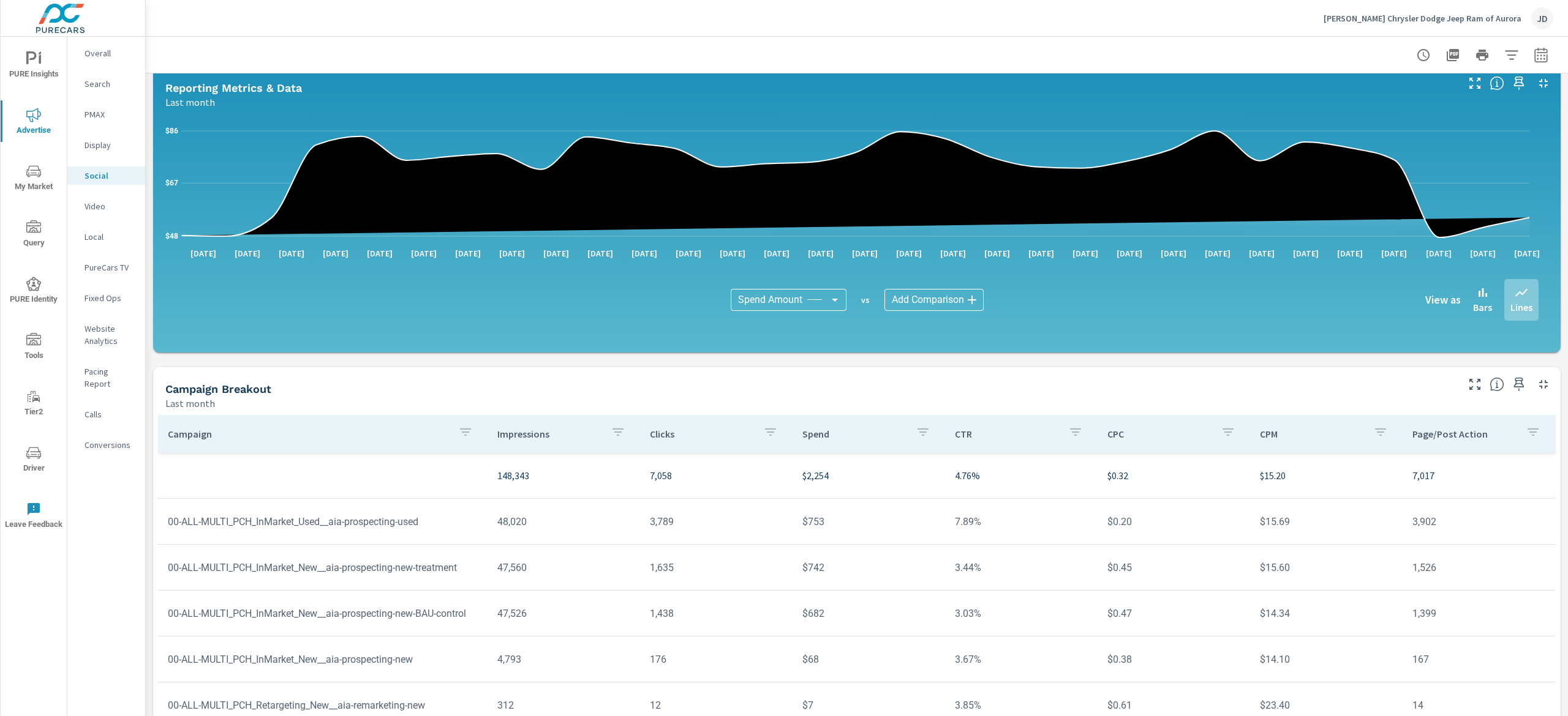
scroll to position [160, 0]
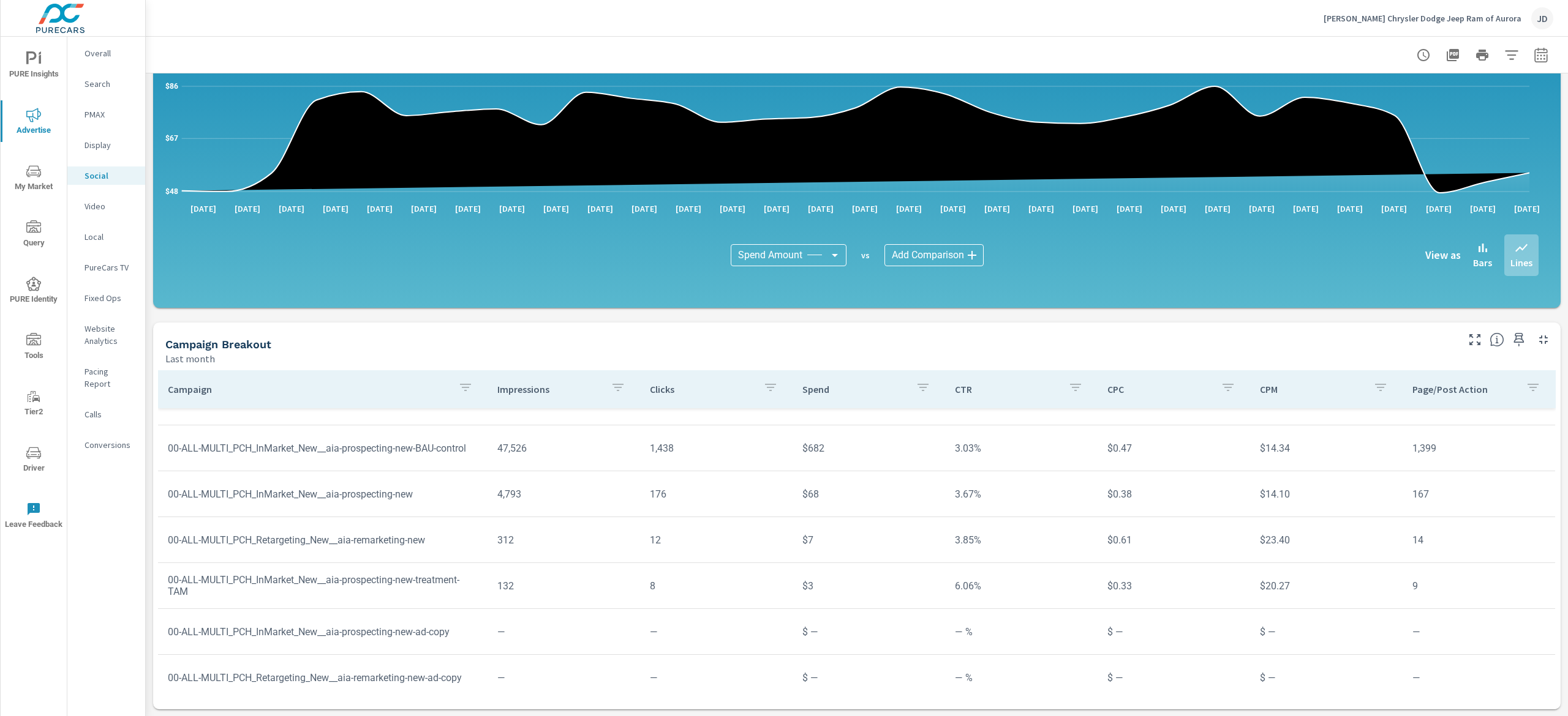
scroll to position [136, 0]
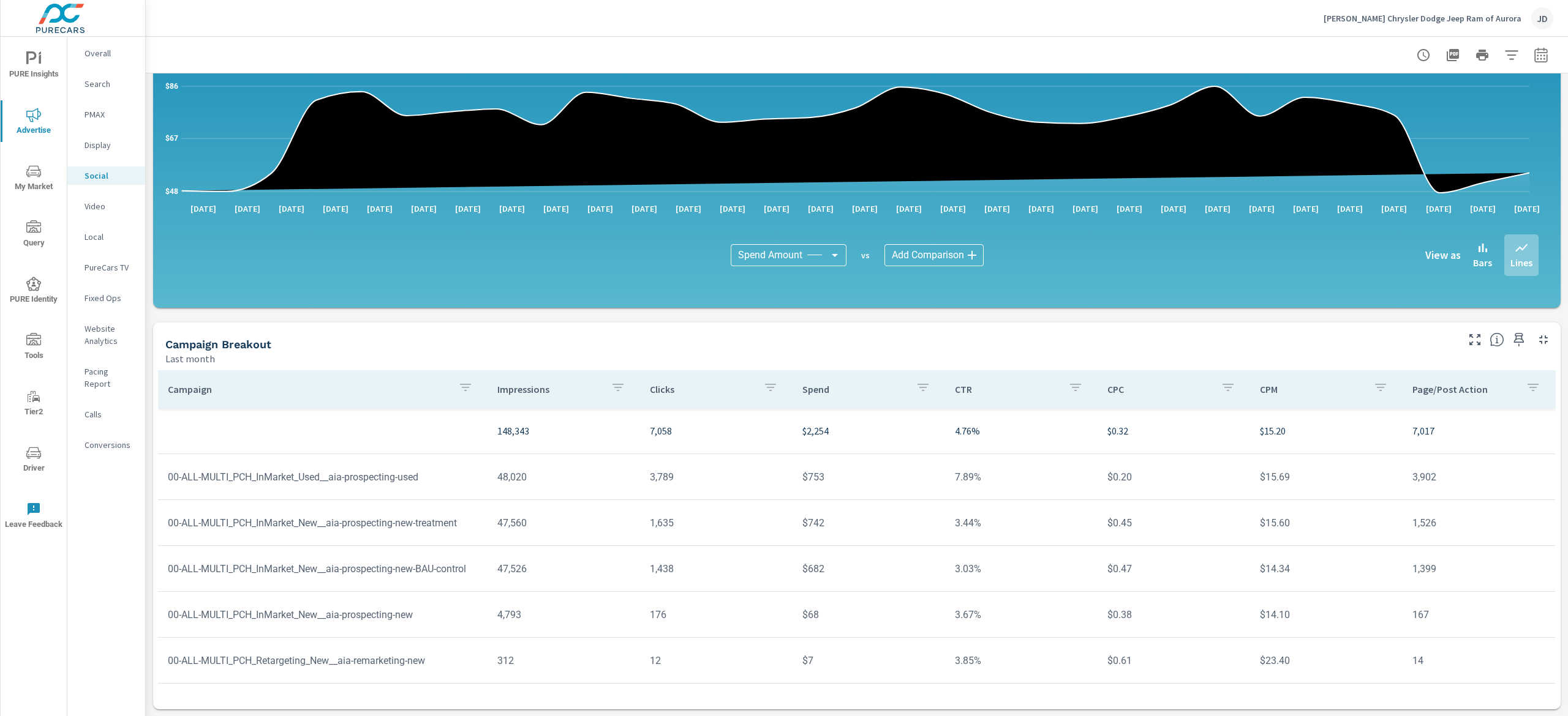
click at [1534, 46] on div at bounding box center [1483, 55] width 142 height 24
click at [1534, 53] on icon "button" at bounding box center [1541, 55] width 15 height 15
select select "Last month"
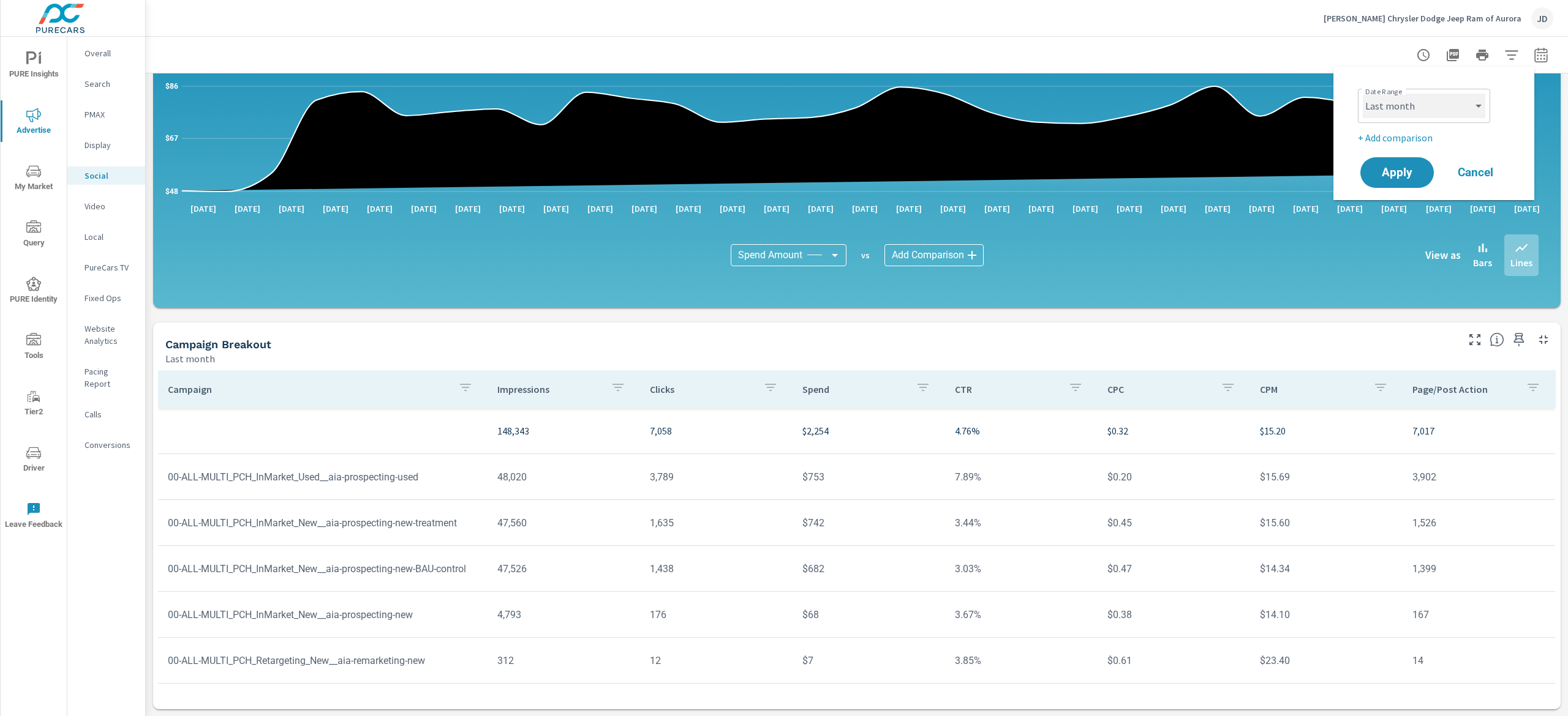
click at [1464, 112] on select "Custom Yesterday Last week Last 7 days Last 14 days Last 30 days Last 45 days L…" at bounding box center [1424, 106] width 122 height 24
drag, startPoint x: 1380, startPoint y: 73, endPoint x: 1387, endPoint y: 78, distance: 8.6
click at [1380, 73] on div "Date Range Custom Yesterday Last week Last 7 days Last 14 days Last 30 days Las…" at bounding box center [1434, 134] width 201 height 134
click at [1409, 137] on p "+ Add comparison" at bounding box center [1436, 137] width 157 height 15
select select "Previous period"
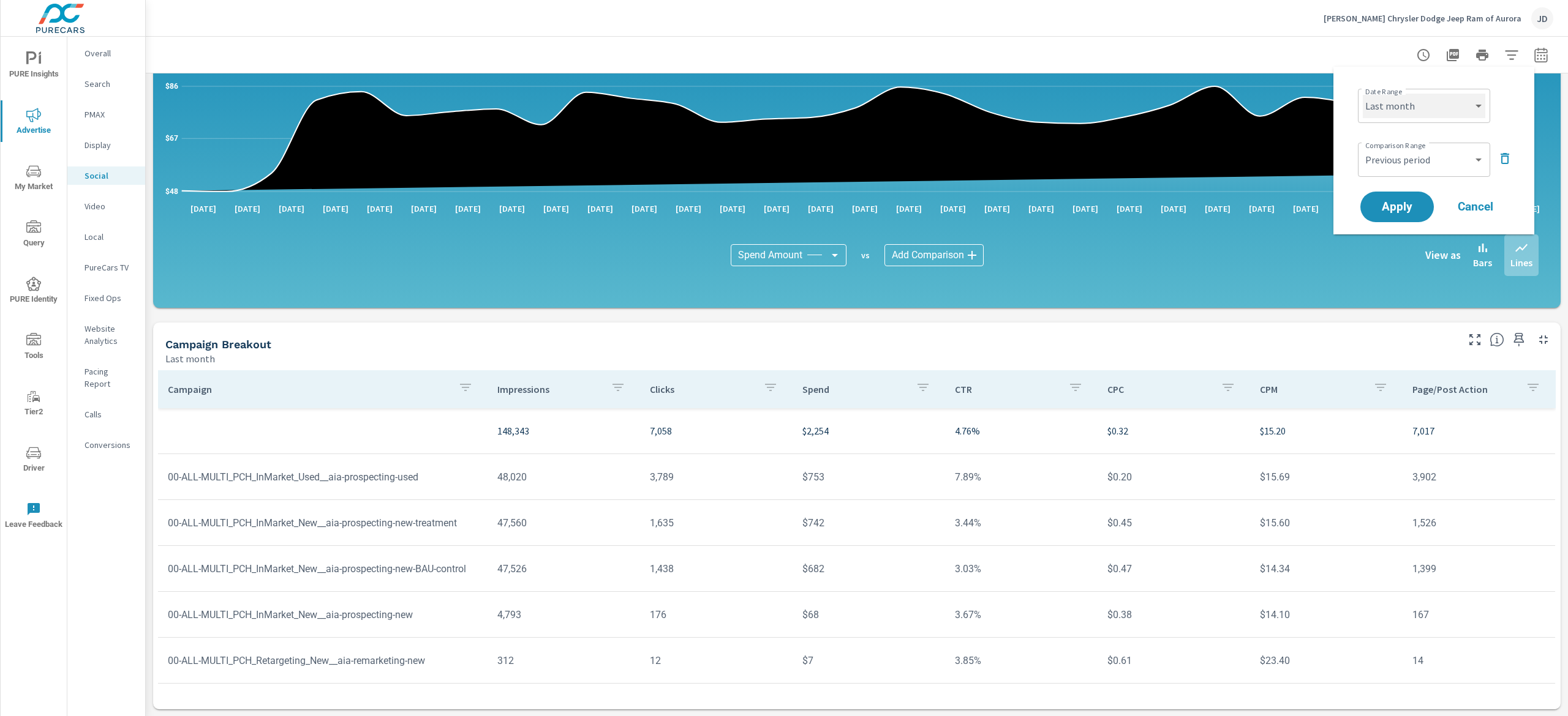
click at [1463, 110] on select "Custom Yesterday Last week Last 7 days Last 14 days Last 30 days Last 45 days L…" at bounding box center [1424, 106] width 122 height 24
click at [1363, 94] on select "Custom Yesterday Last week Last 7 days Last 14 days Last 30 days Last 45 days L…" at bounding box center [1424, 106] width 122 height 24
select select "Month to date"
drag, startPoint x: 1411, startPoint y: 207, endPoint x: 1431, endPoint y: 220, distance: 23.9
click at [1409, 208] on span "Apply" at bounding box center [1397, 206] width 49 height 11
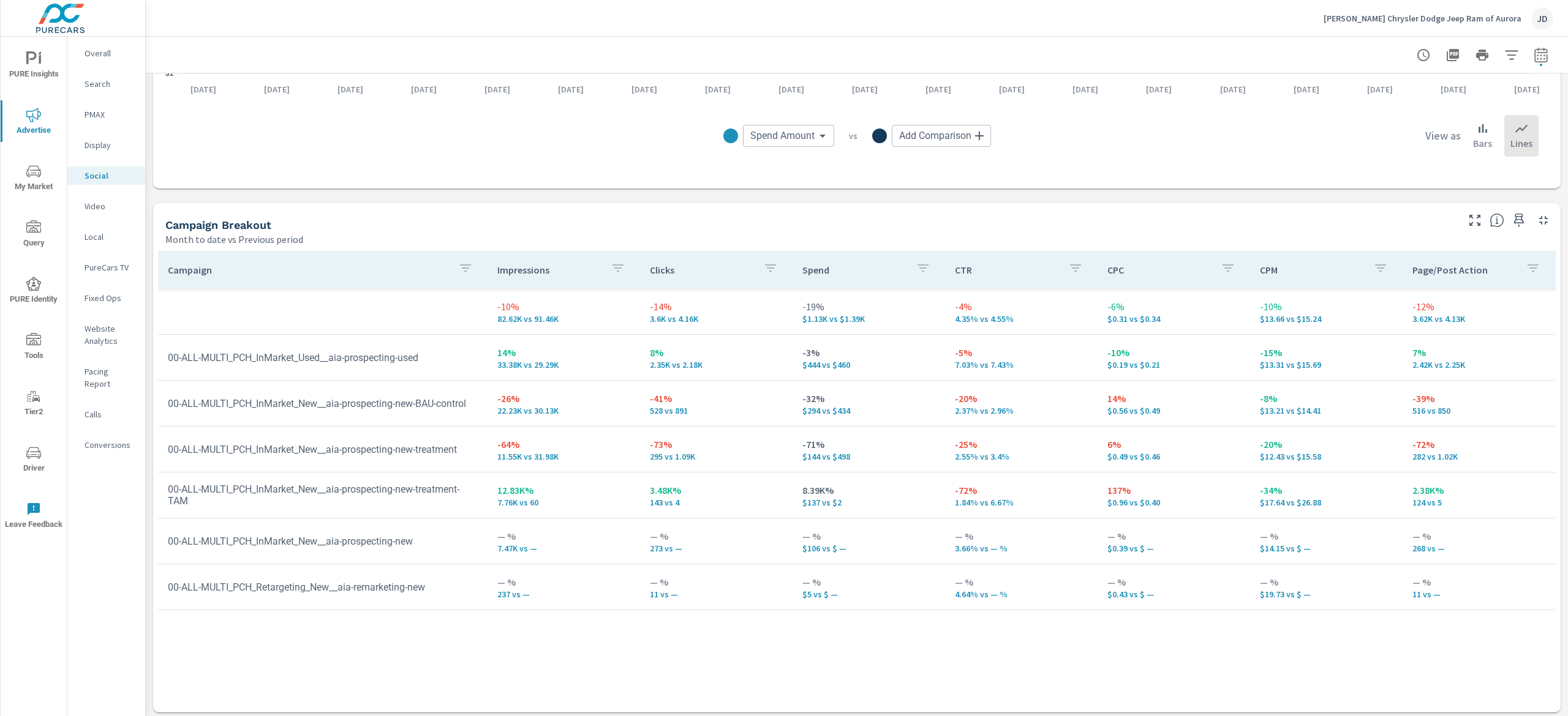
scroll to position [405, 0]
click at [1567, 271] on div "Social Performance Ganley Chrysler Dodge Jeep Ram of Aurora Report date range: …" at bounding box center [857, 377] width 1422 height 680
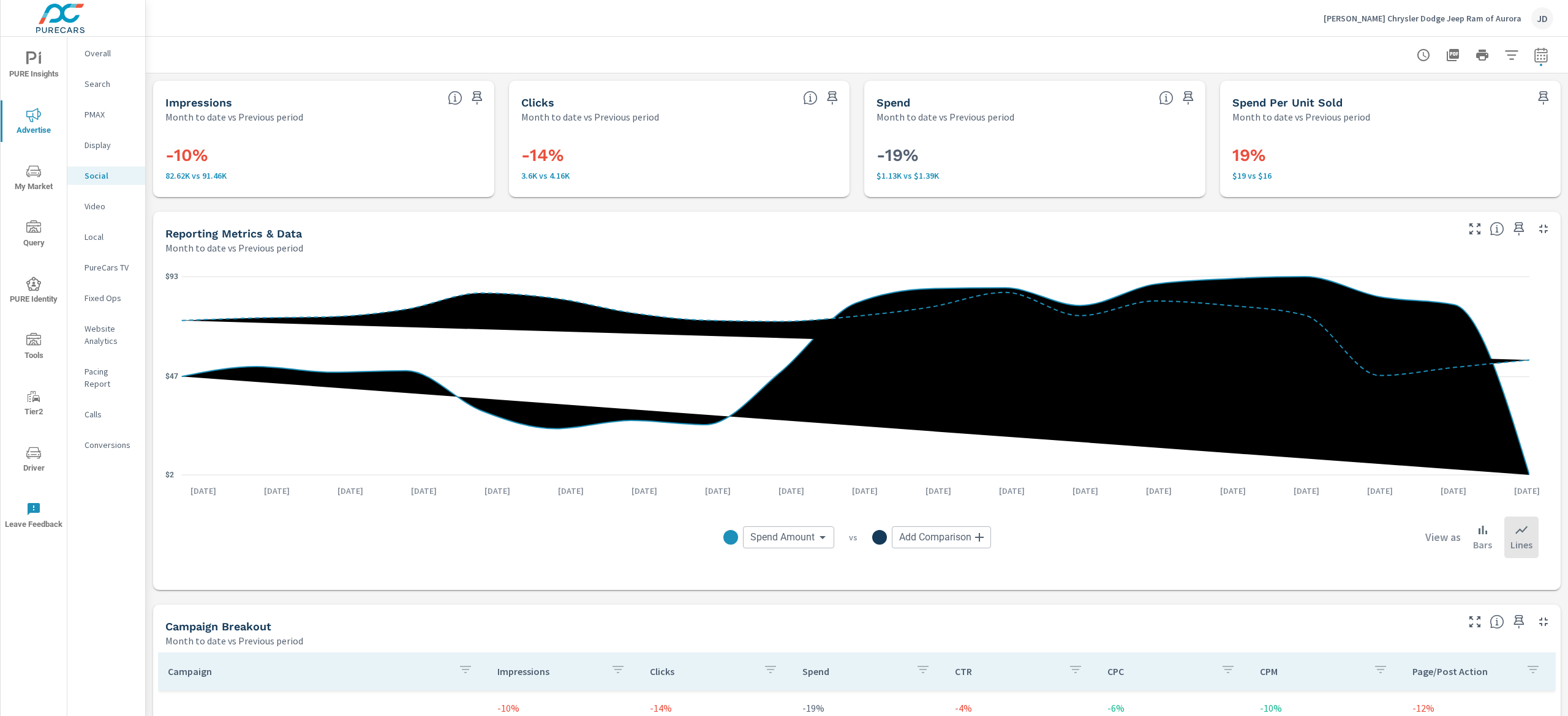
click at [1534, 58] on icon "button" at bounding box center [1541, 55] width 15 height 15
select select "Month to date"
select select "Previous period"
click at [1456, 107] on select "Custom Yesterday Last week Last 7 days Last 14 days Last 30 days Last 45 days L…" at bounding box center [1424, 106] width 122 height 24
click at [1363, 94] on select "Custom Yesterday Last week Last 7 days Last 14 days Last 30 days Last 45 days L…" at bounding box center [1424, 106] width 122 height 24
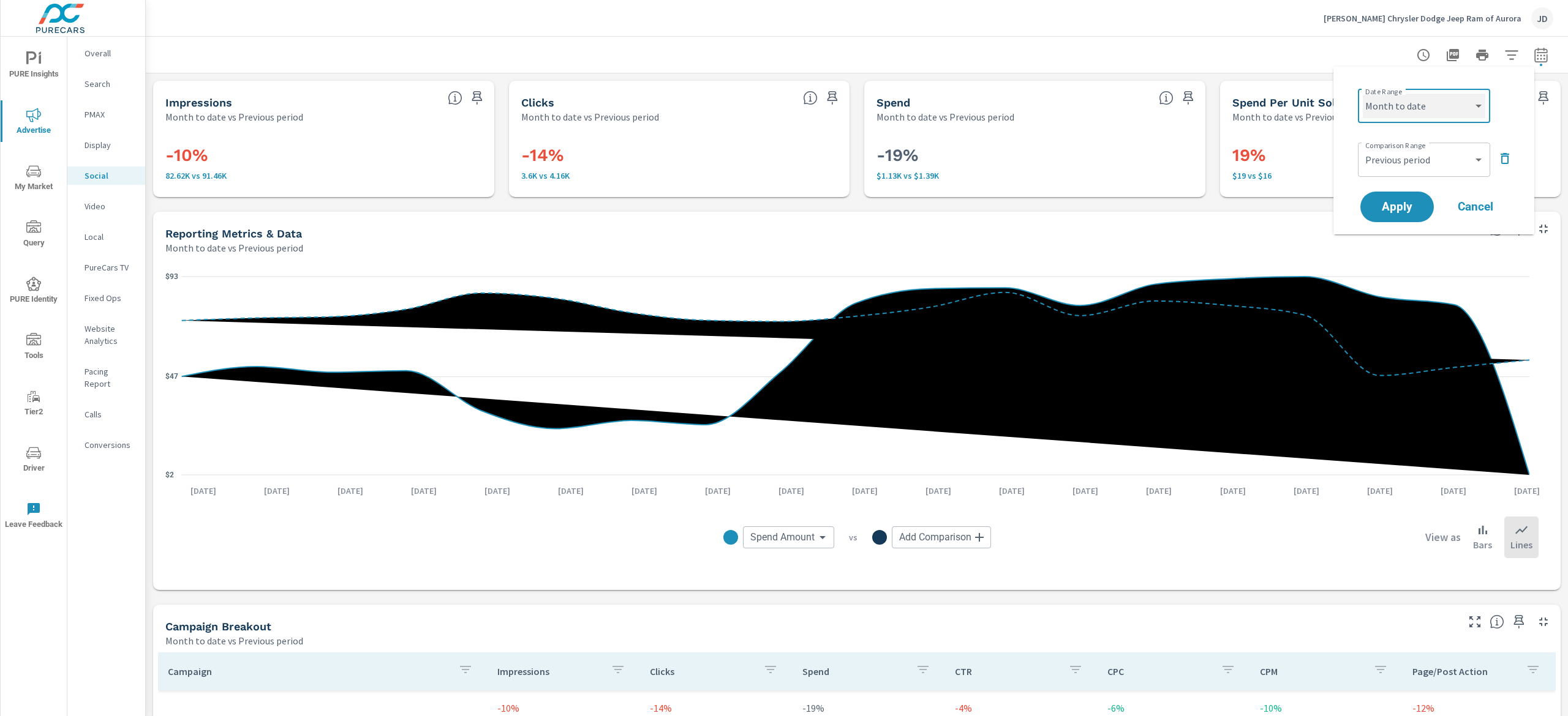
select select "Last month"
click at [1397, 217] on button "Apply" at bounding box center [1397, 207] width 76 height 32
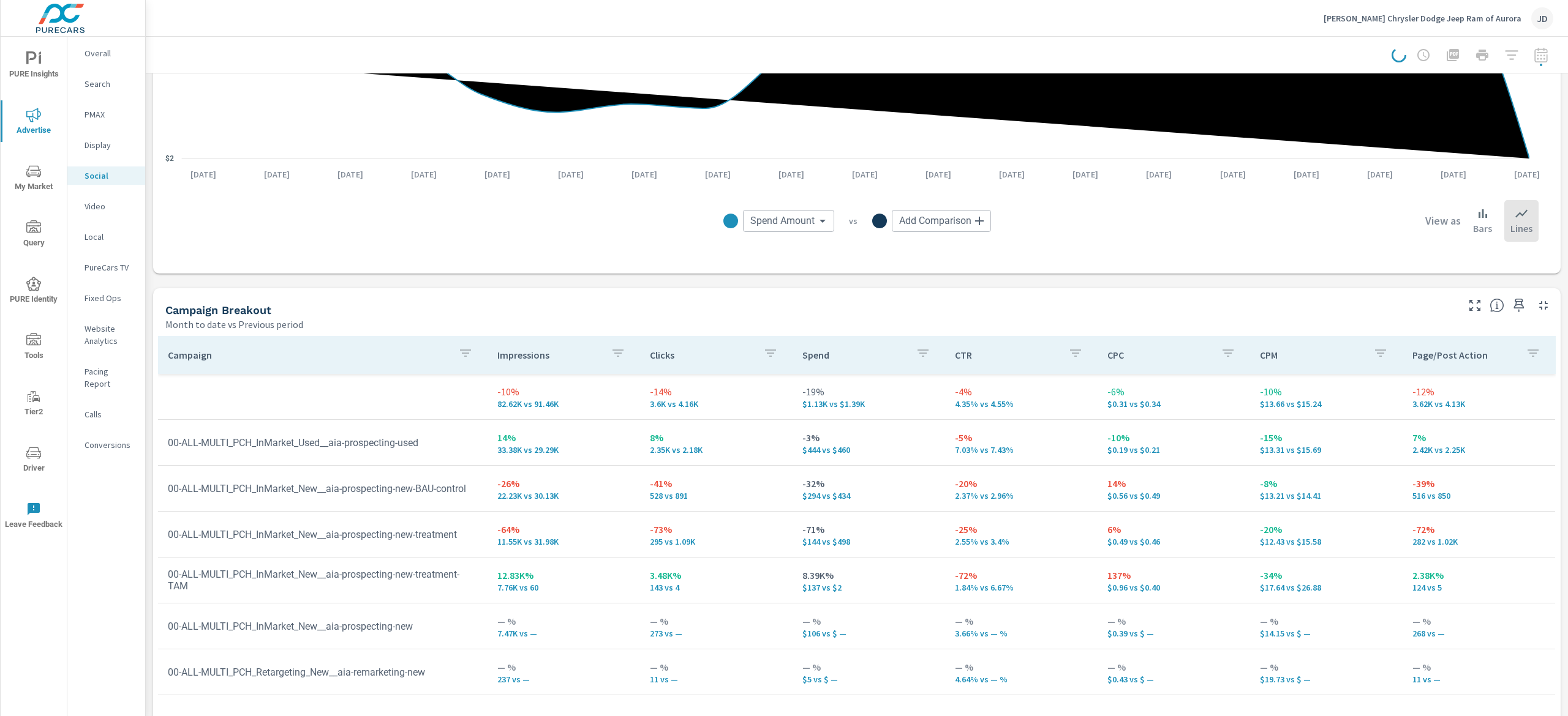
scroll to position [405, 0]
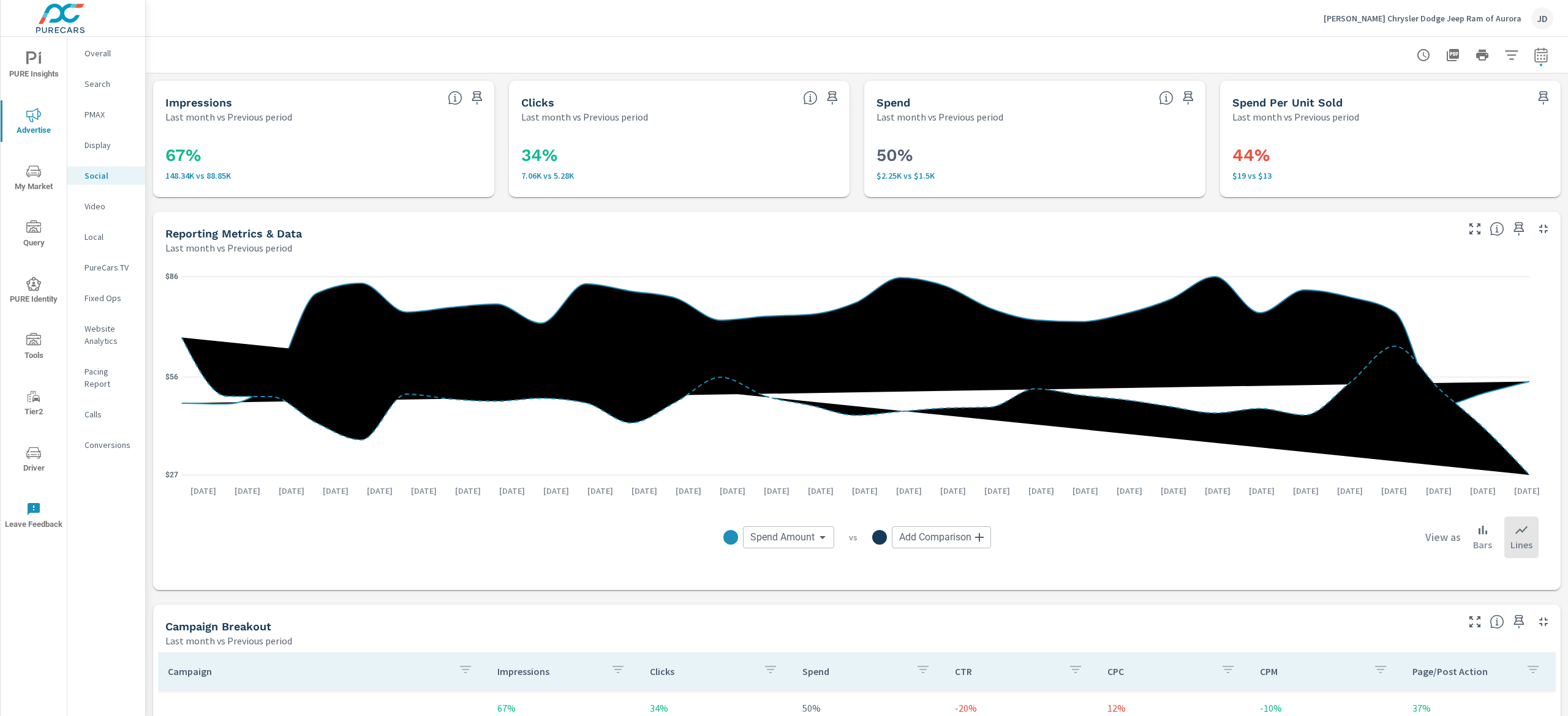
scroll to position [405, 0]
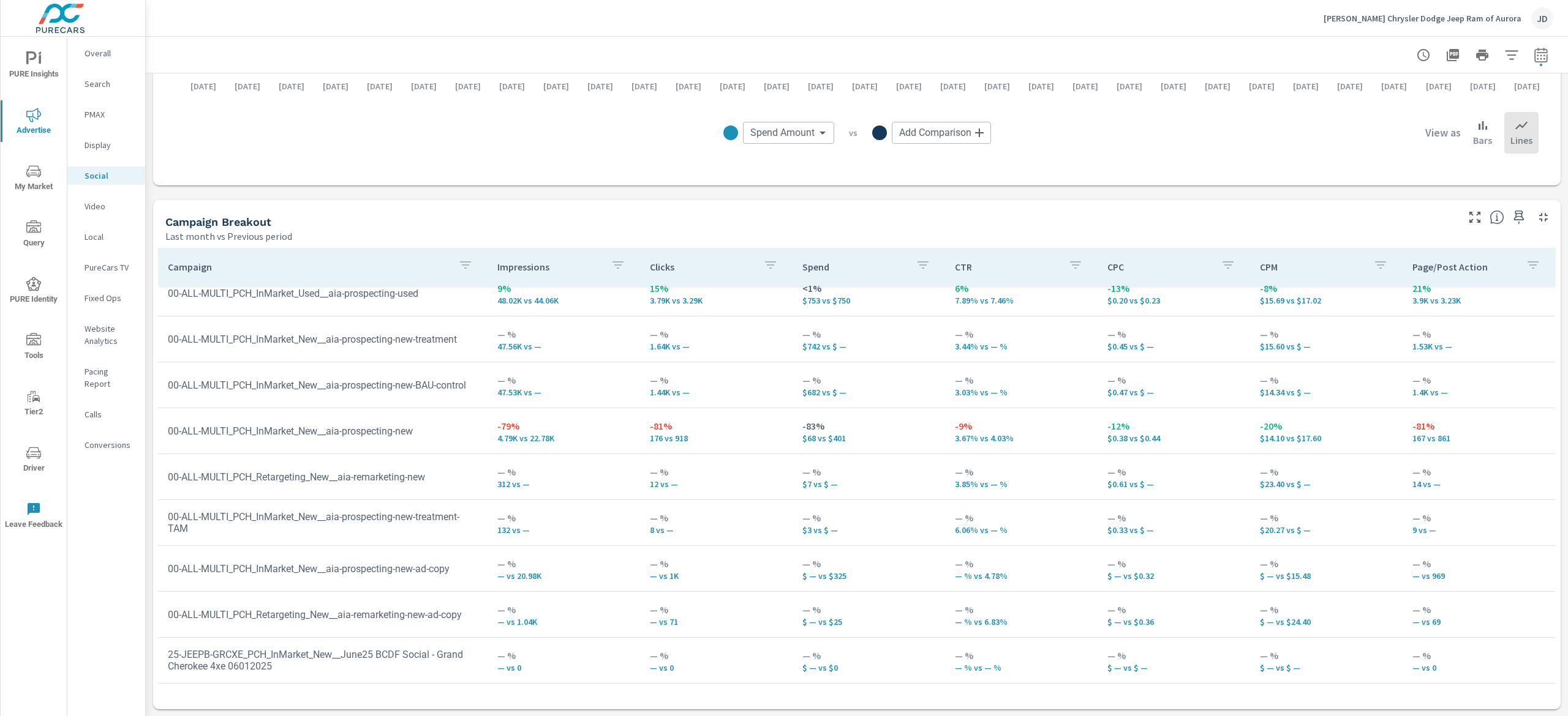
scroll to position [105, 0]
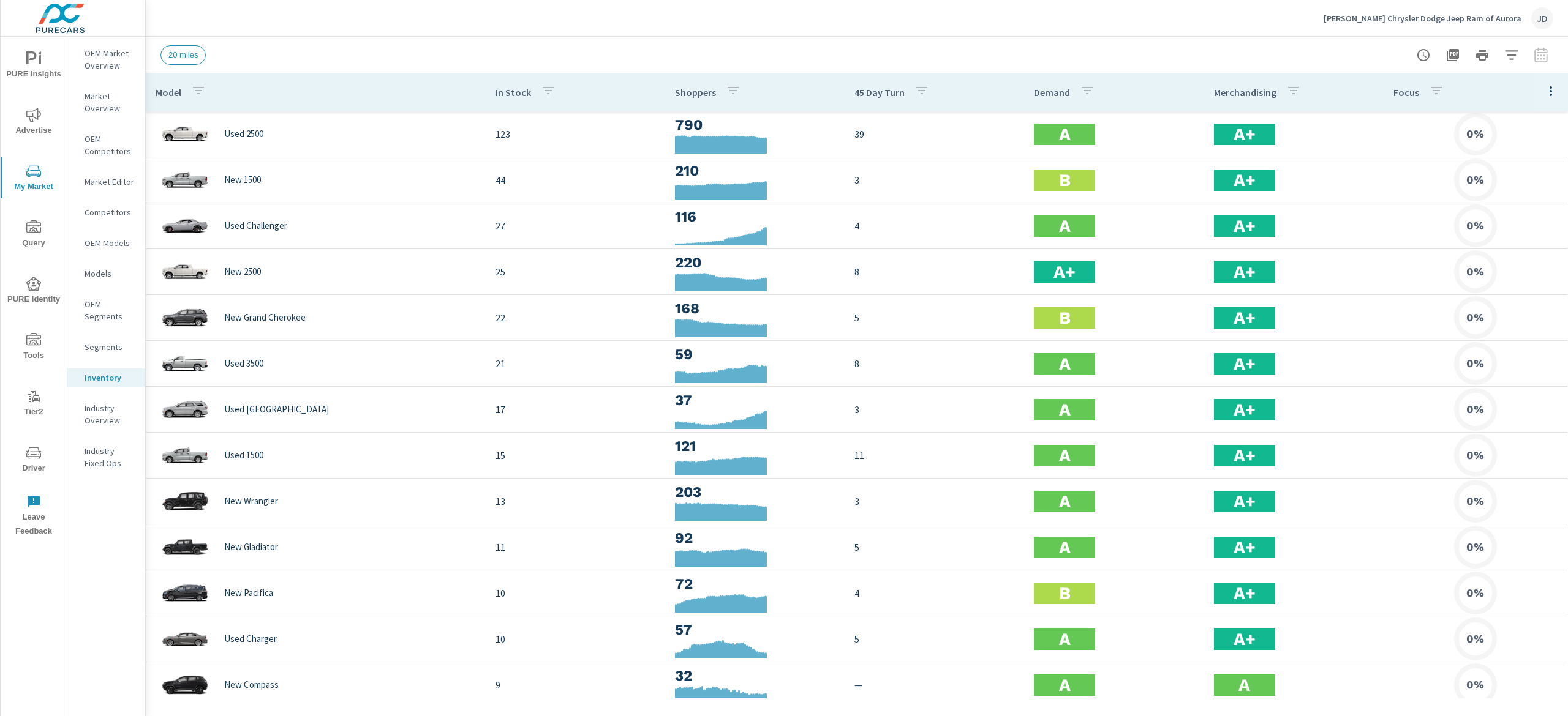
click at [1544, 92] on icon "button" at bounding box center [1551, 91] width 15 height 15
click at [1530, 236] on div "Market Comparison" at bounding box center [1511, 229] width 97 height 22
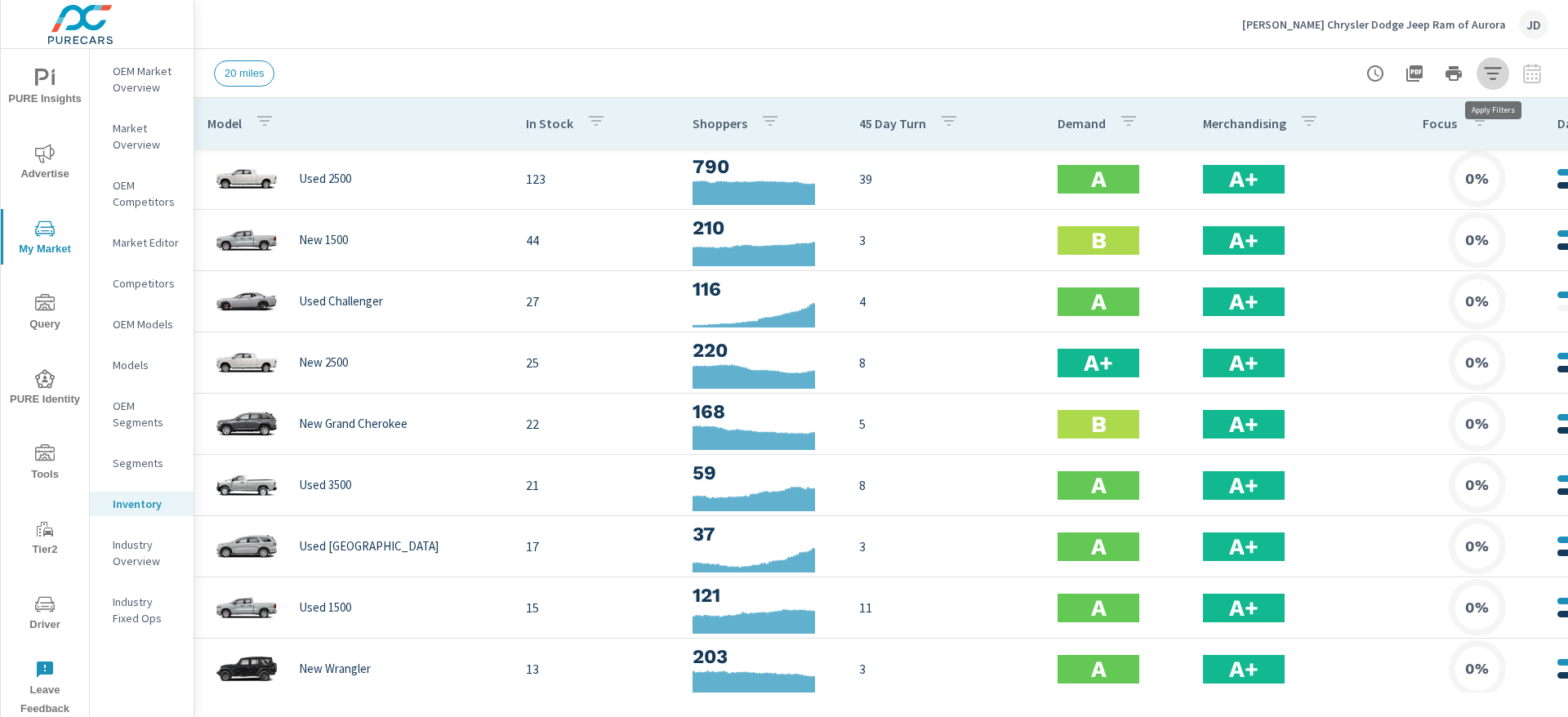
click at [1493, 70] on icon "button" at bounding box center [1493, 73] width 20 height 20
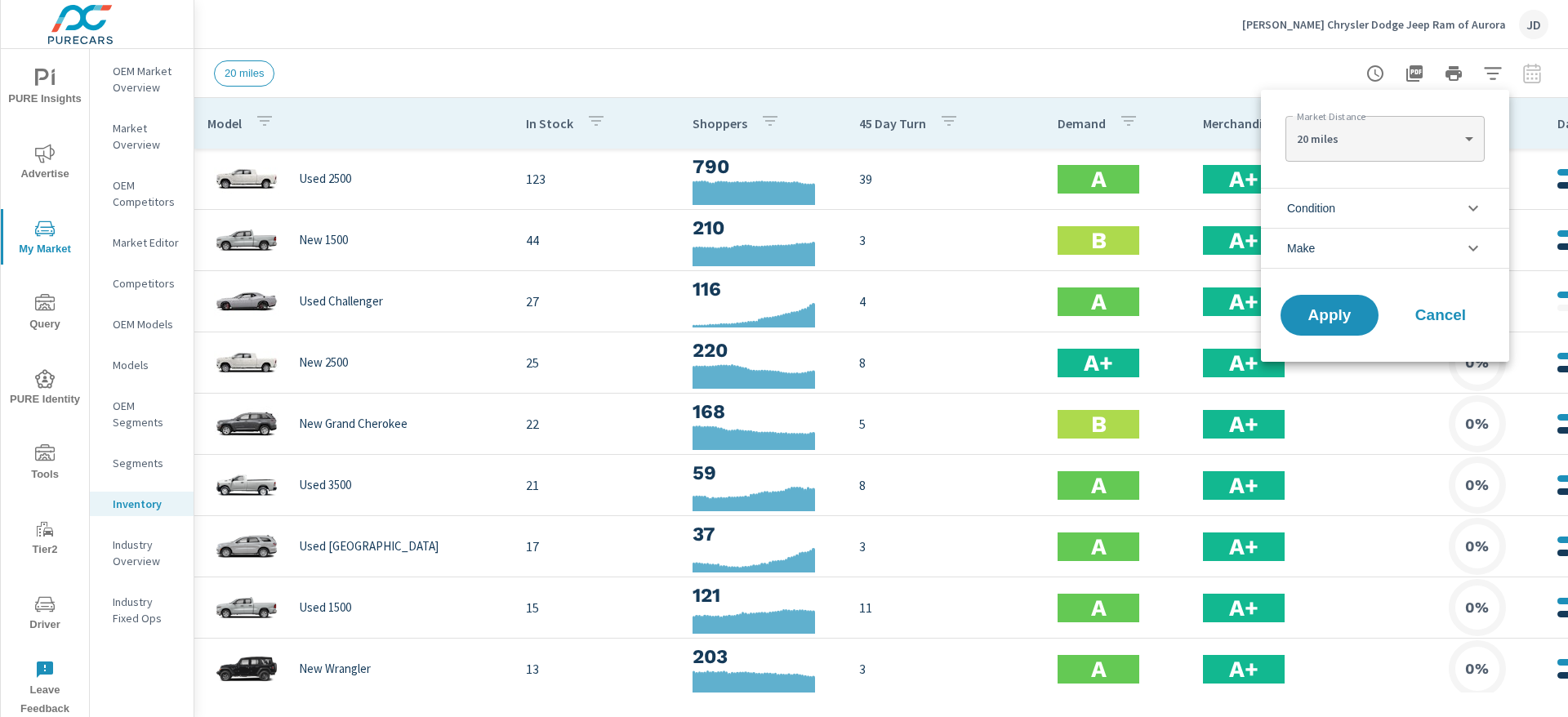
click at [1448, 206] on li "Condition" at bounding box center [1385, 208] width 249 height 40
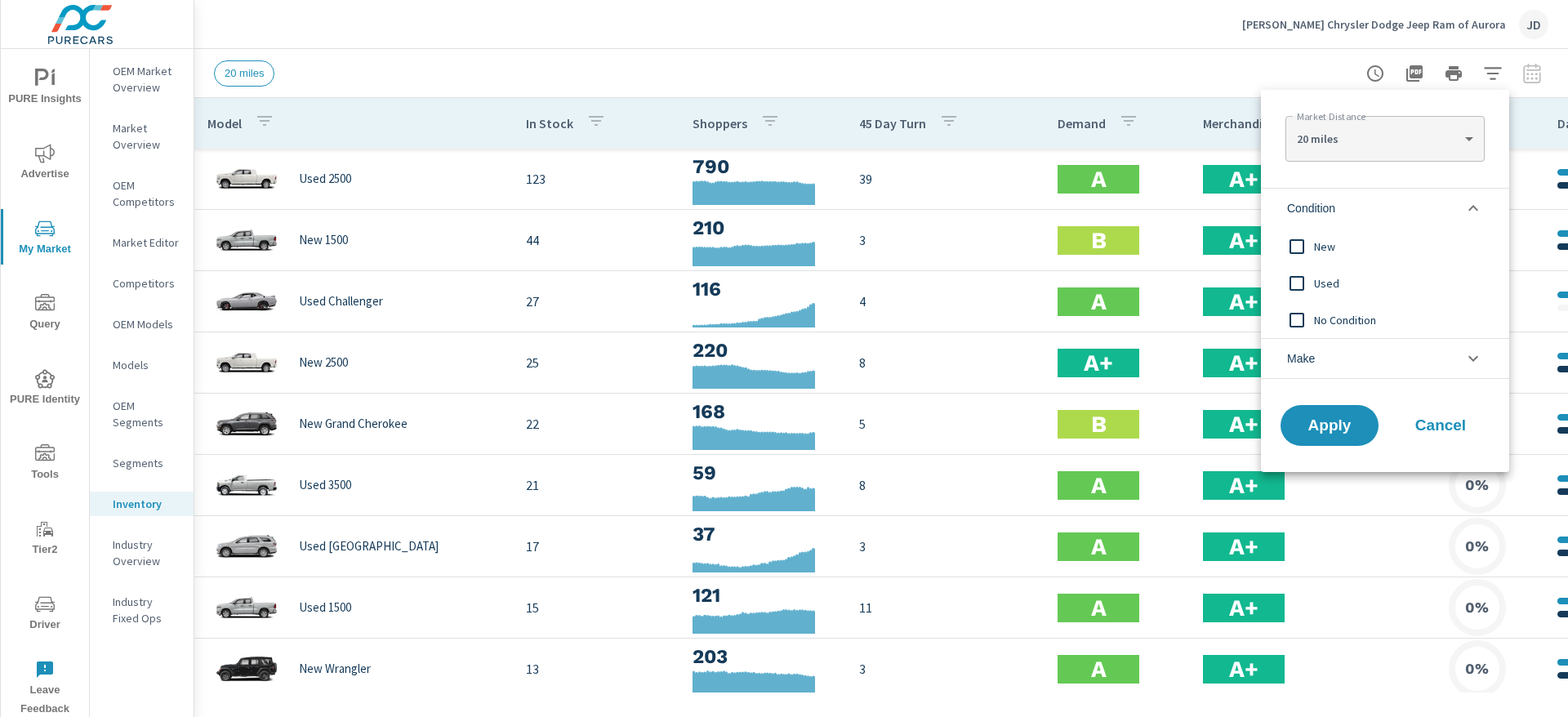
click at [1312, 244] on input "filter options" at bounding box center [1297, 247] width 34 height 34
click at [1354, 432] on span "Apply" at bounding box center [1329, 426] width 67 height 15
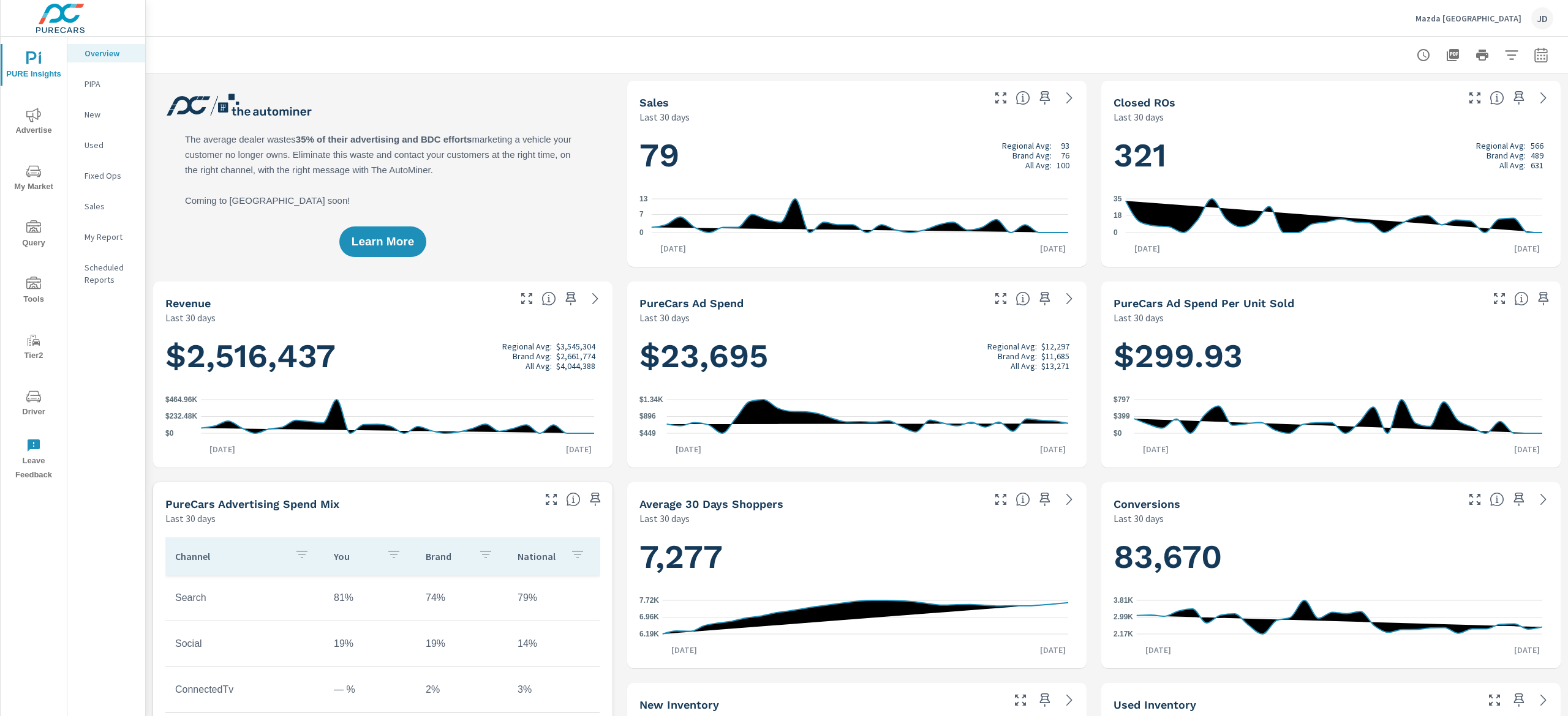
click at [55, 190] on span "My Market" at bounding box center [33, 179] width 59 height 30
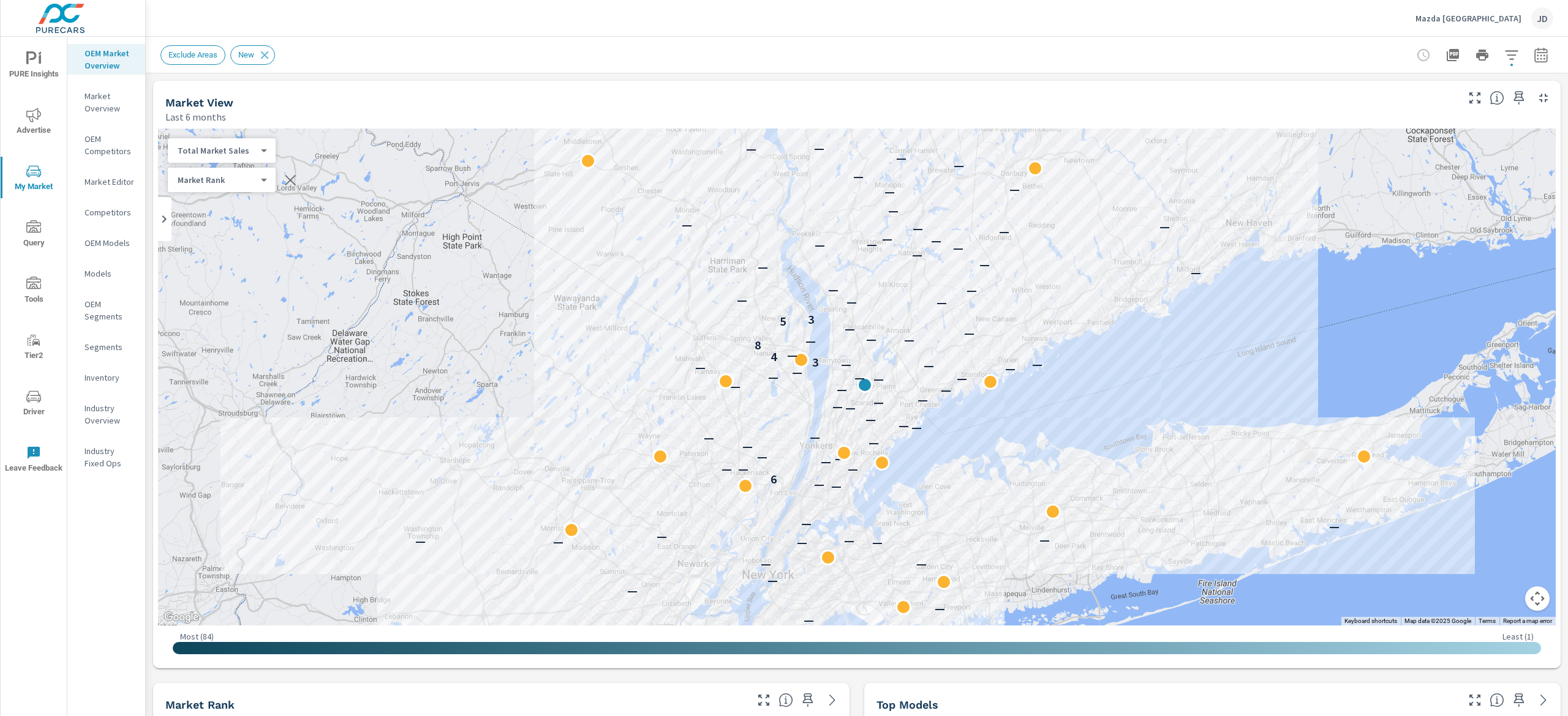
click at [1500, 44] on button "button" at bounding box center [1512, 55] width 24 height 24
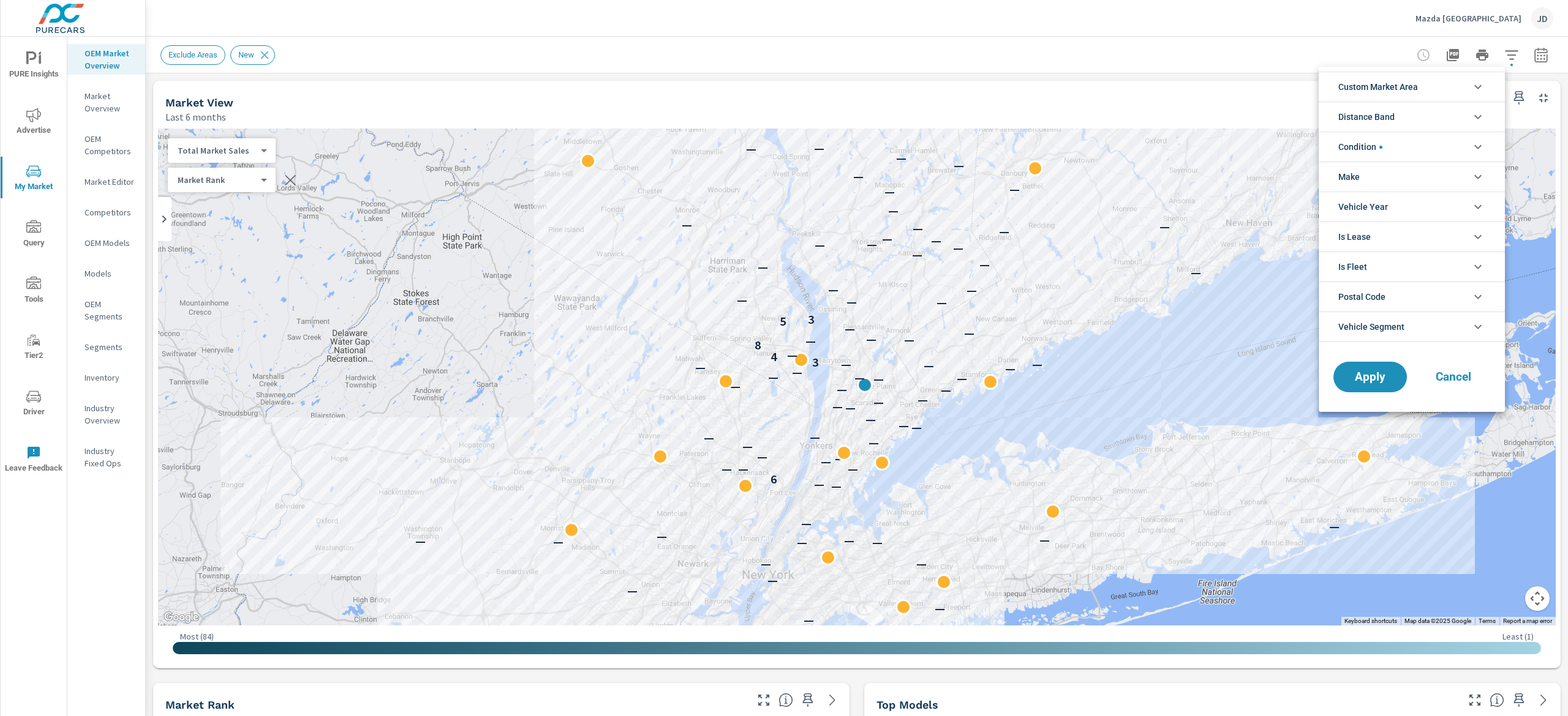
click at [1256, 14] on div at bounding box center [784, 358] width 1568 height 716
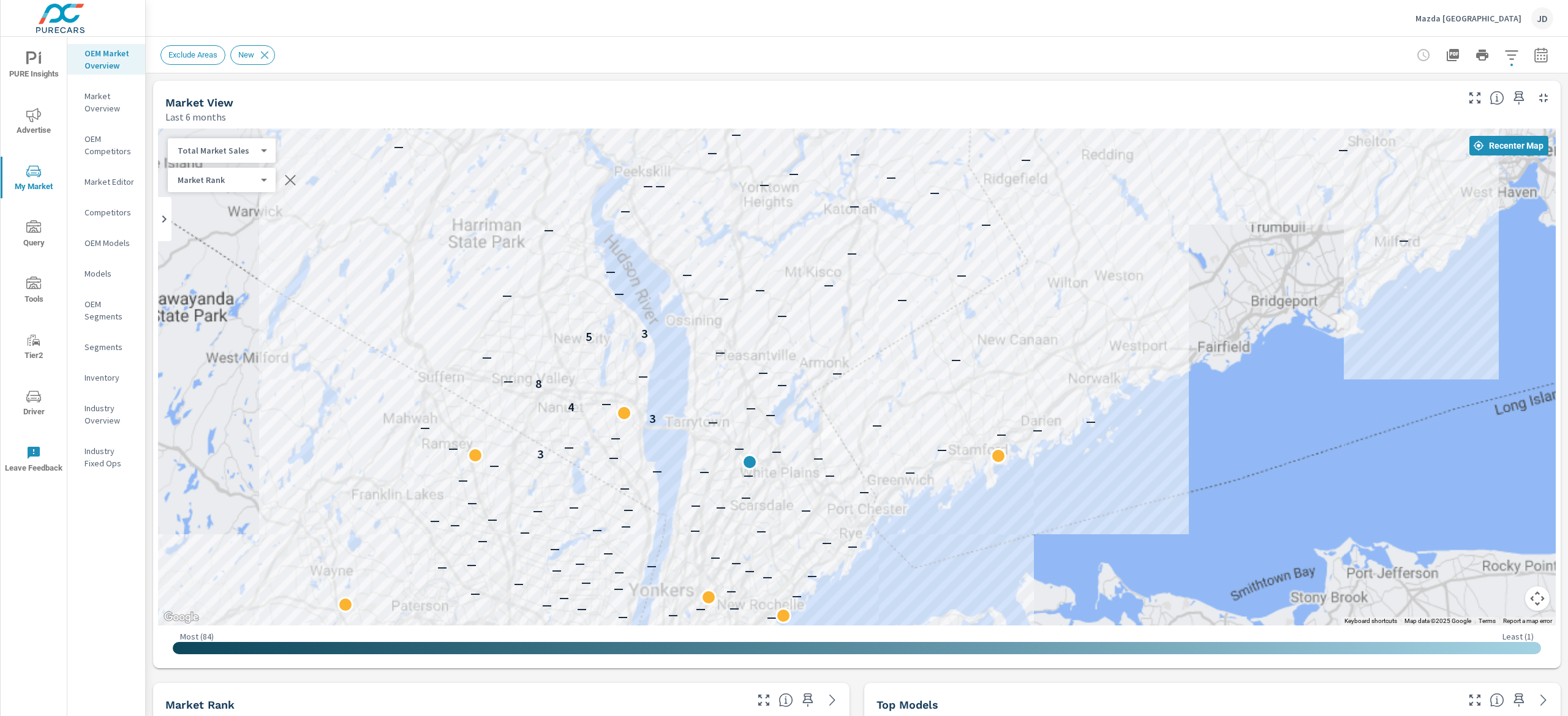
drag, startPoint x: 948, startPoint y: 293, endPoint x: 1171, endPoint y: 213, distance: 236.9
click at [1171, 213] on div "— — — — — — — — — — — — — — — — — — — — — — — — — — — — — — — — — — — — — — — 6…" at bounding box center [857, 377] width 1398 height 497
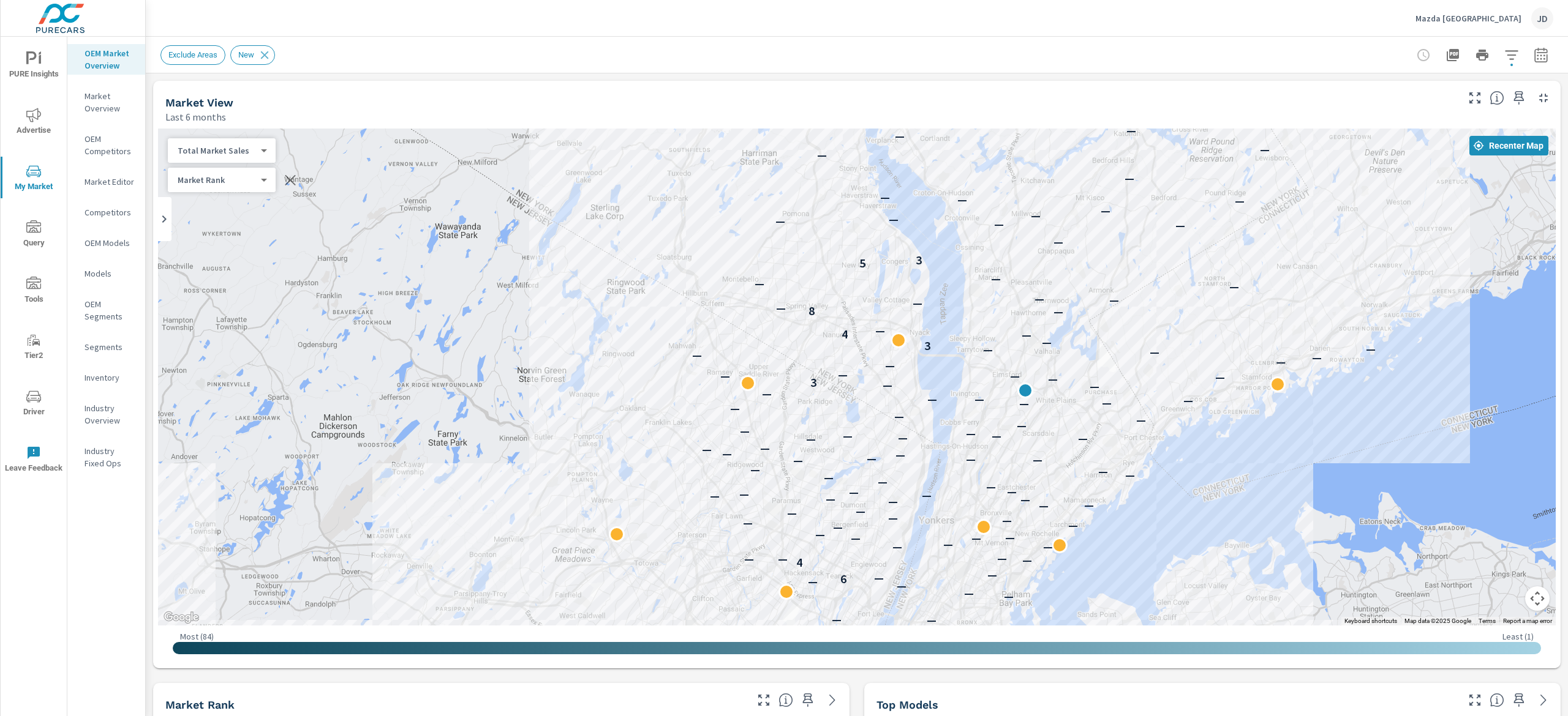
drag, startPoint x: 1061, startPoint y: 242, endPoint x: 1035, endPoint y: 267, distance: 36.1
click at [1035, 267] on div "— — — — — — — — — — — — — — — — — — — — — — — — — — — — — — — — — — — — — — — —…" at bounding box center [857, 377] width 1398 height 497
click at [1483, 43] on div at bounding box center [1483, 55] width 142 height 24
click at [1505, 50] on icon "button" at bounding box center [1512, 55] width 13 height 9
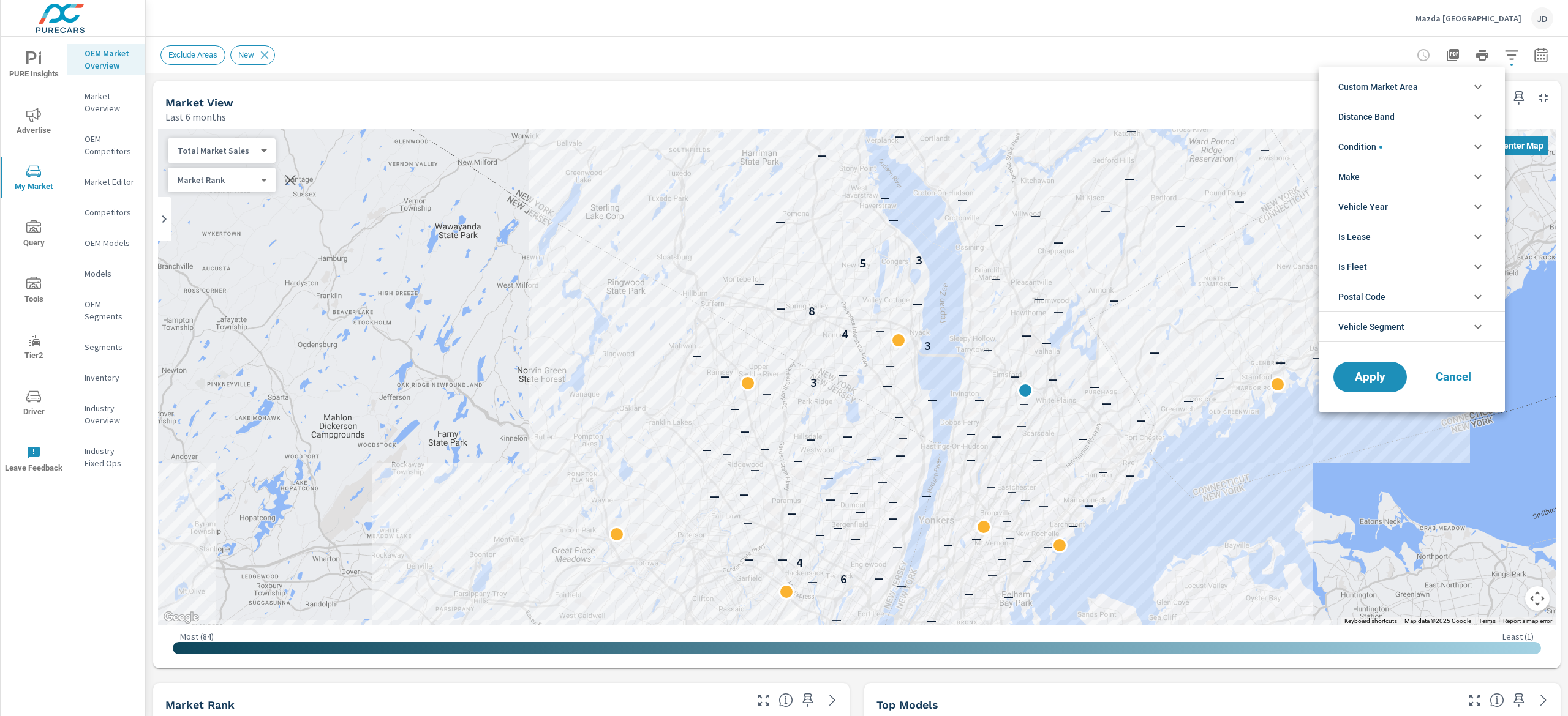
click at [1466, 97] on li "Custom Market Area" at bounding box center [1412, 87] width 186 height 30
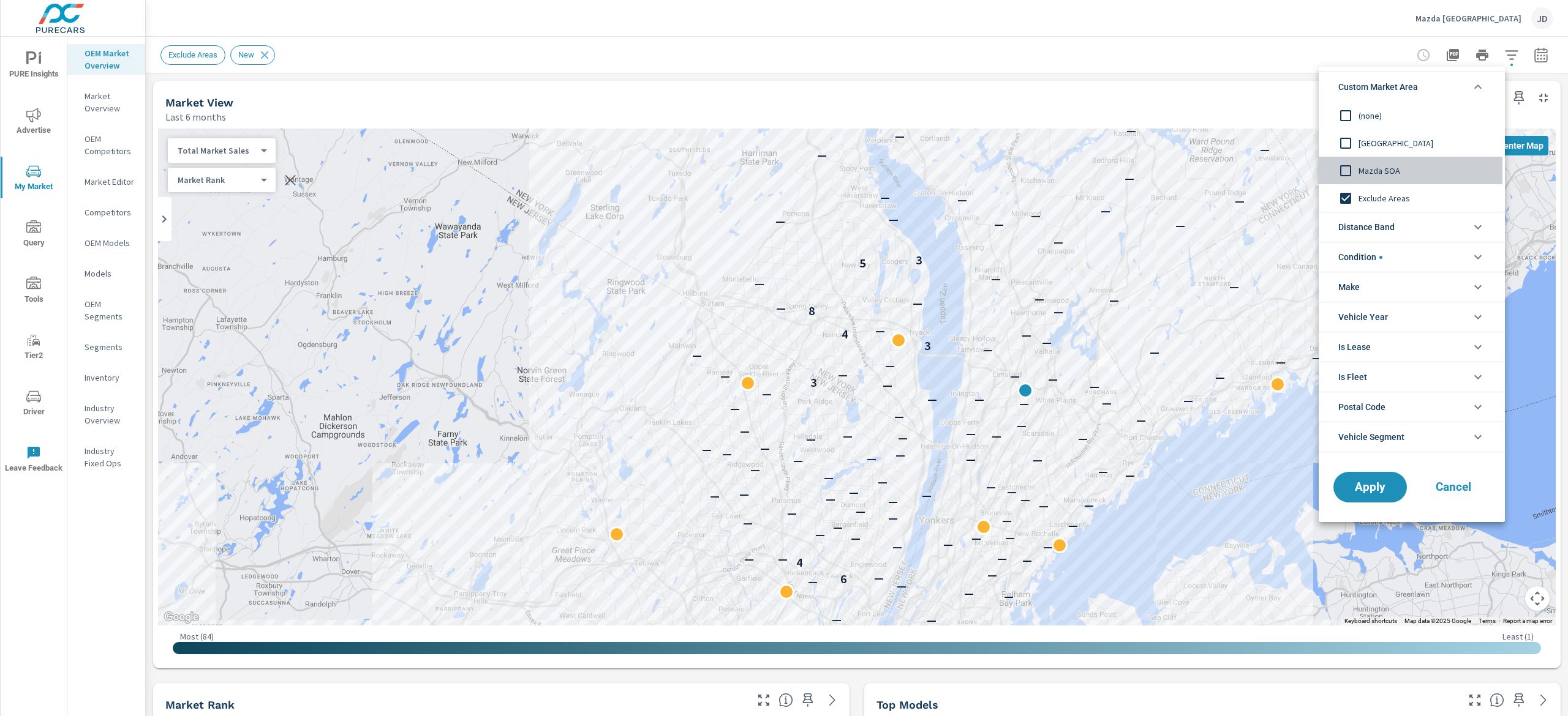
click at [1392, 165] on span "Mazda SOA" at bounding box center [1426, 171] width 134 height 15
click at [1373, 486] on span "Apply" at bounding box center [1370, 488] width 51 height 11
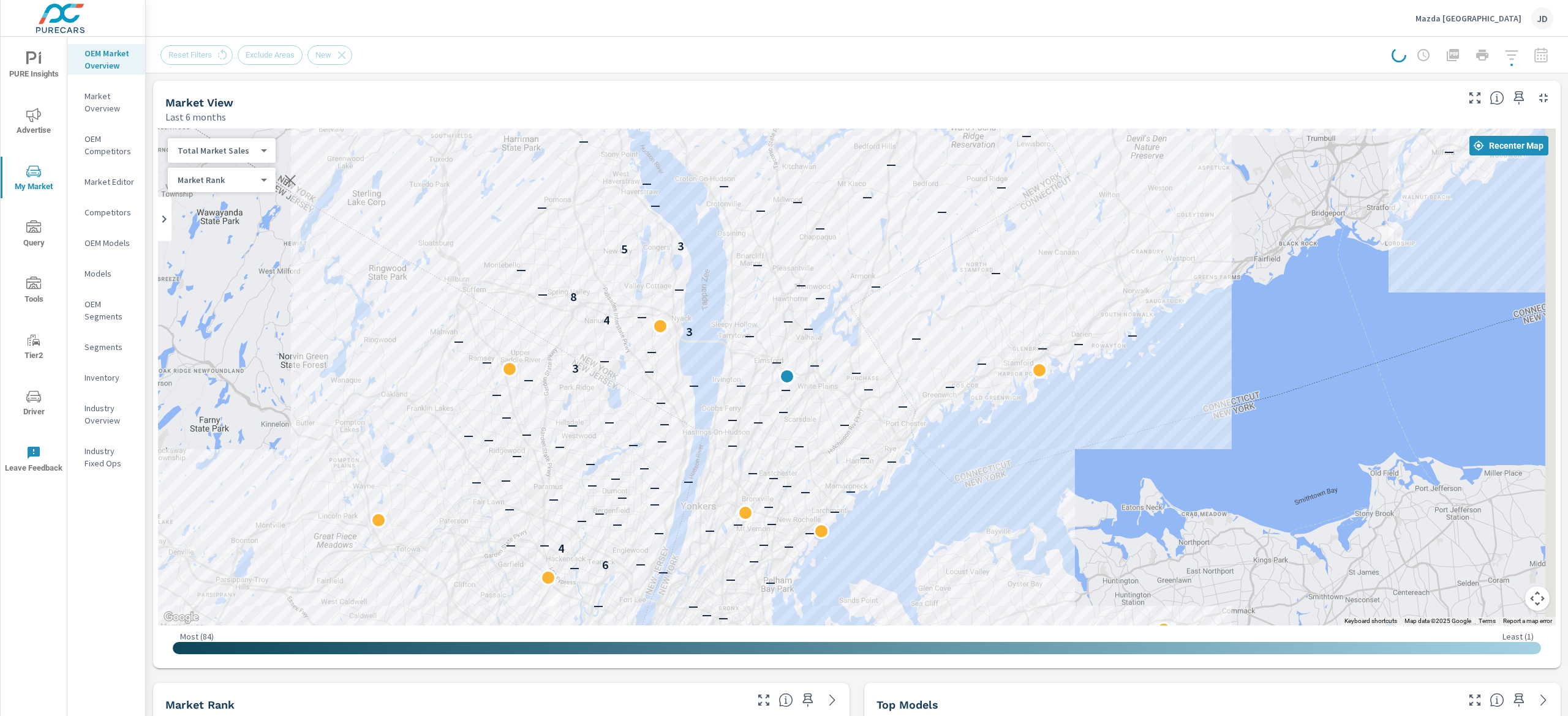
drag, startPoint x: 1289, startPoint y: 306, endPoint x: 1049, endPoint y: 292, distance: 240.4
click at [1049, 292] on div "— — — — — — — — — — — — — — — — — — — — — — — — — — — — — — — — — — — — — — — —…" at bounding box center [857, 377] width 1398 height 497
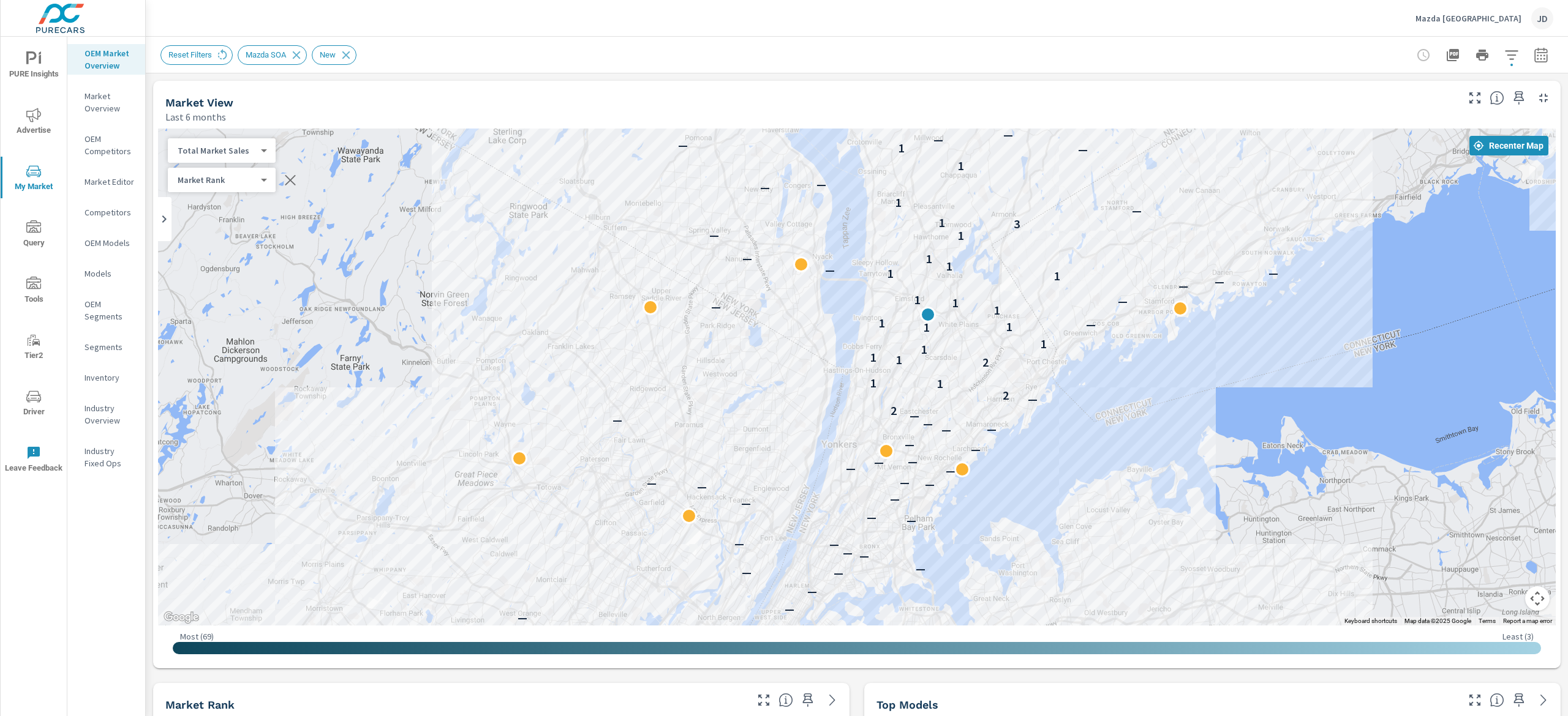
drag, startPoint x: 1084, startPoint y: 370, endPoint x: 1034, endPoint y: 334, distance: 61.6
click at [1034, 334] on div "— — — — — — — — — — — — — — — — — — — — — — — — — — — — — — — — — — — — — — — —…" at bounding box center [1152, 522] width 784 height 441
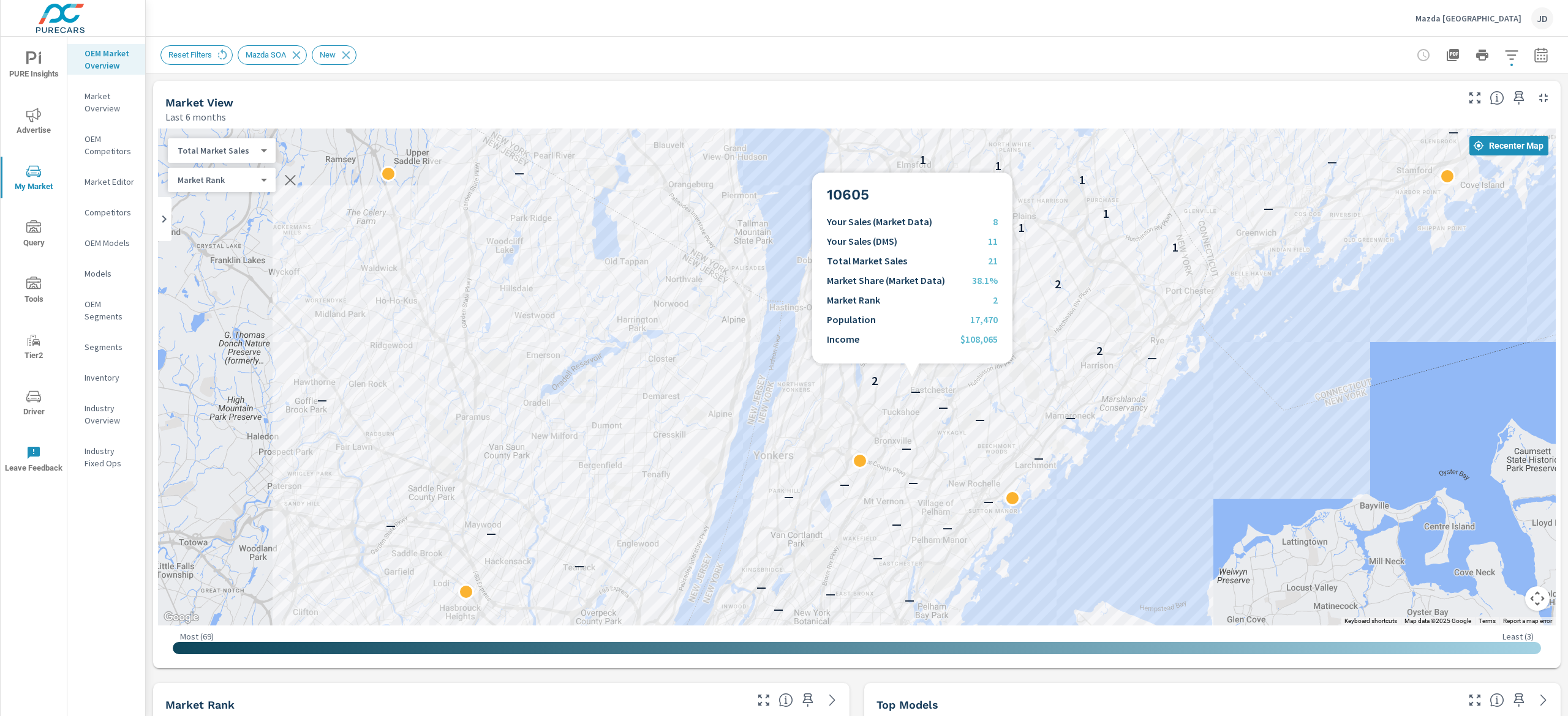
drag, startPoint x: 915, startPoint y: 378, endPoint x: 1042, endPoint y: 281, distance: 159.8
click at [1042, 282] on div "— — — — — — — — — — — — — — — — — — — — — — — — — — — — — — — — — — — — — — — —…" at bounding box center [1369, 502] width 784 height 441
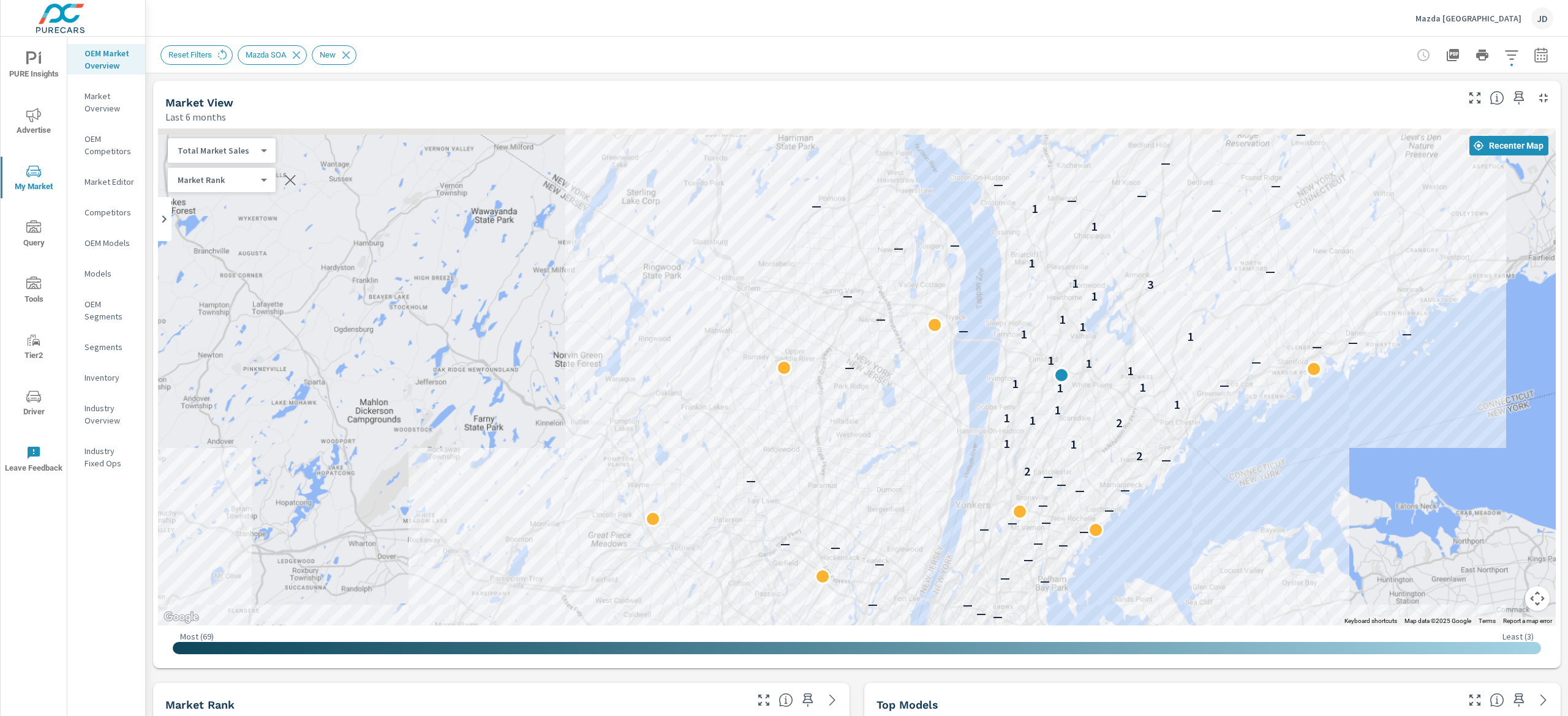
drag, startPoint x: 1226, startPoint y: 335, endPoint x: 1189, endPoint y: 406, distance: 80.1
click at [1189, 406] on div "— — — — — — — — — — — — — — — — — — — — — — — — — — — — — — — — — — — — — — — —…" at bounding box center [857, 377] width 1398 height 497
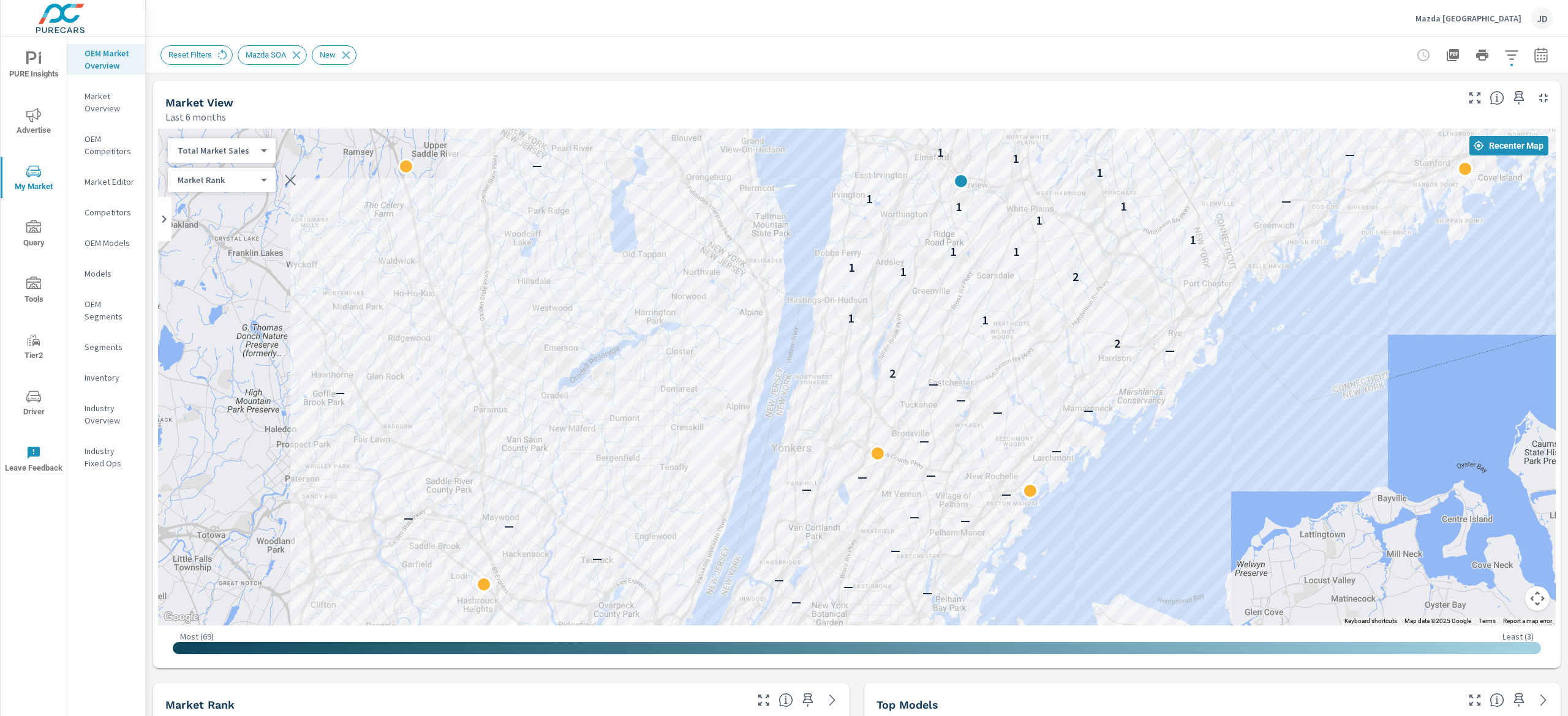
drag, startPoint x: 1147, startPoint y: 444, endPoint x: 1143, endPoint y: 305, distance: 139.1
click at [1143, 305] on div "— — — — — — — — — — — — — — — — — — — — — — — — — — — — — — — — — — — — — — — —…" at bounding box center [1251, 477] width 784 height 441
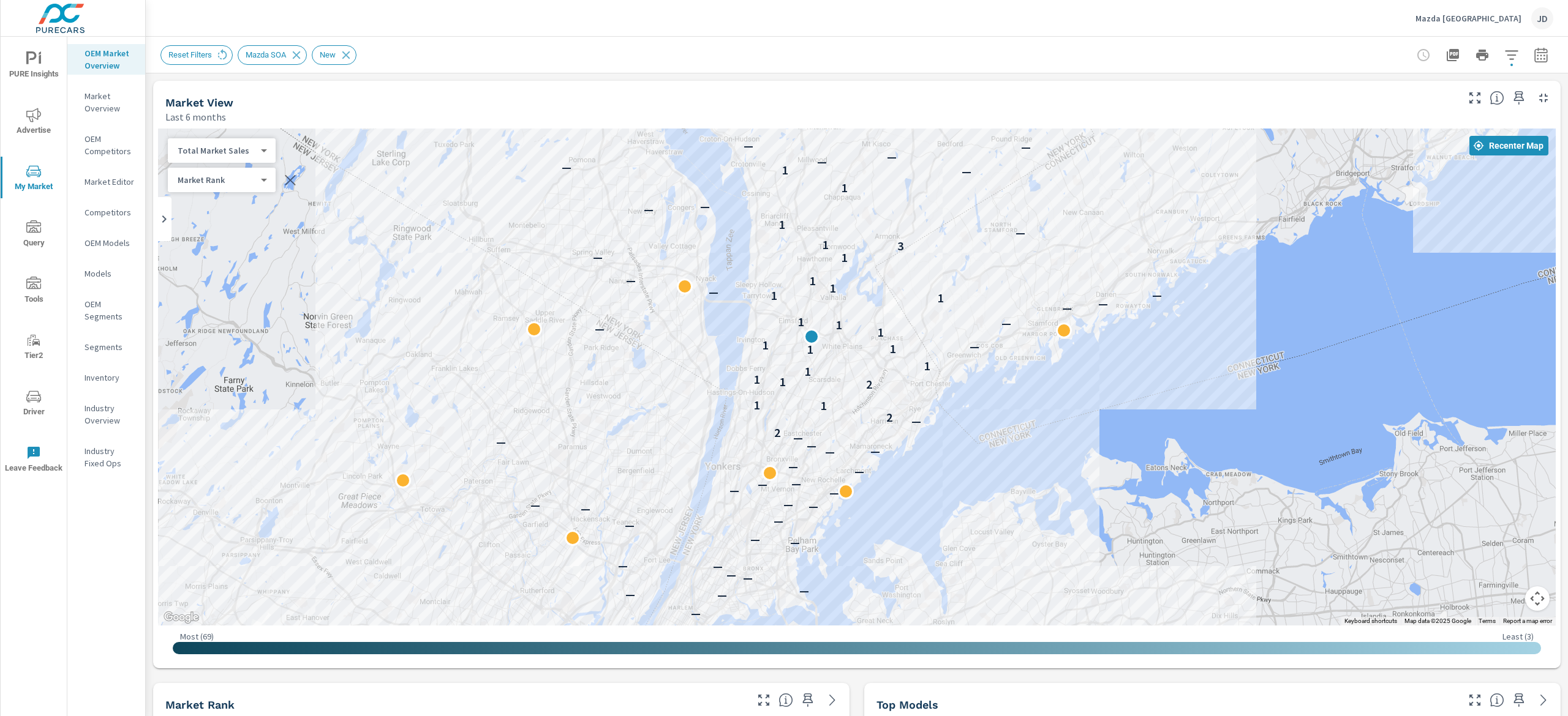
drag, startPoint x: 681, startPoint y: 293, endPoint x: 696, endPoint y: 372, distance: 80.4
click at [665, 369] on div "— — — — — — — — — — — — — — — — — — — — — — — — — — — — — — — — — — — — — — — —…" at bounding box center [857, 377] width 1398 height 497
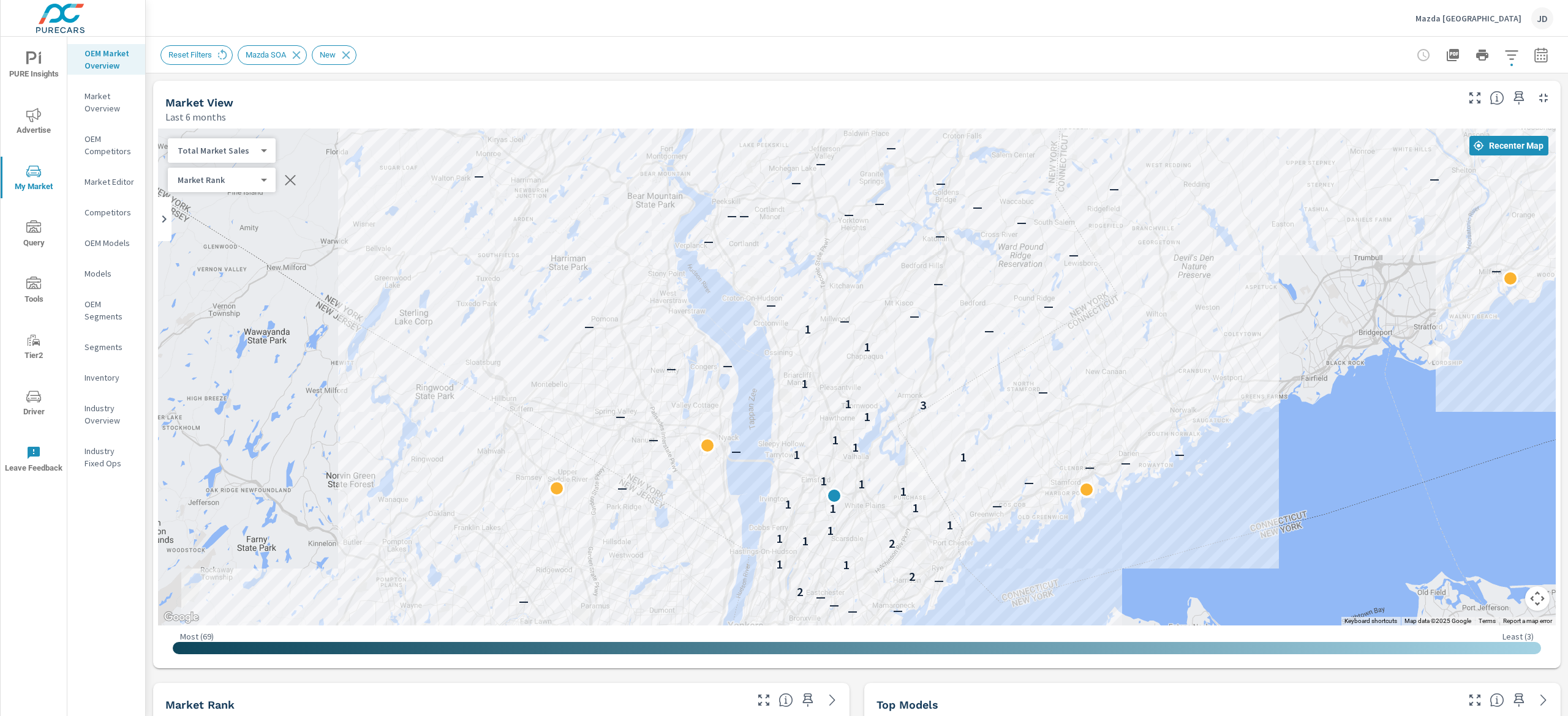
drag, startPoint x: 857, startPoint y: 174, endPoint x: 881, endPoint y: 334, distance: 161.8
click at [881, 334] on div "— — — — — — — — — — — — — — — — — — — — — — — — — — — — — — — — — — — — — — — —…" at bounding box center [857, 377] width 1398 height 497
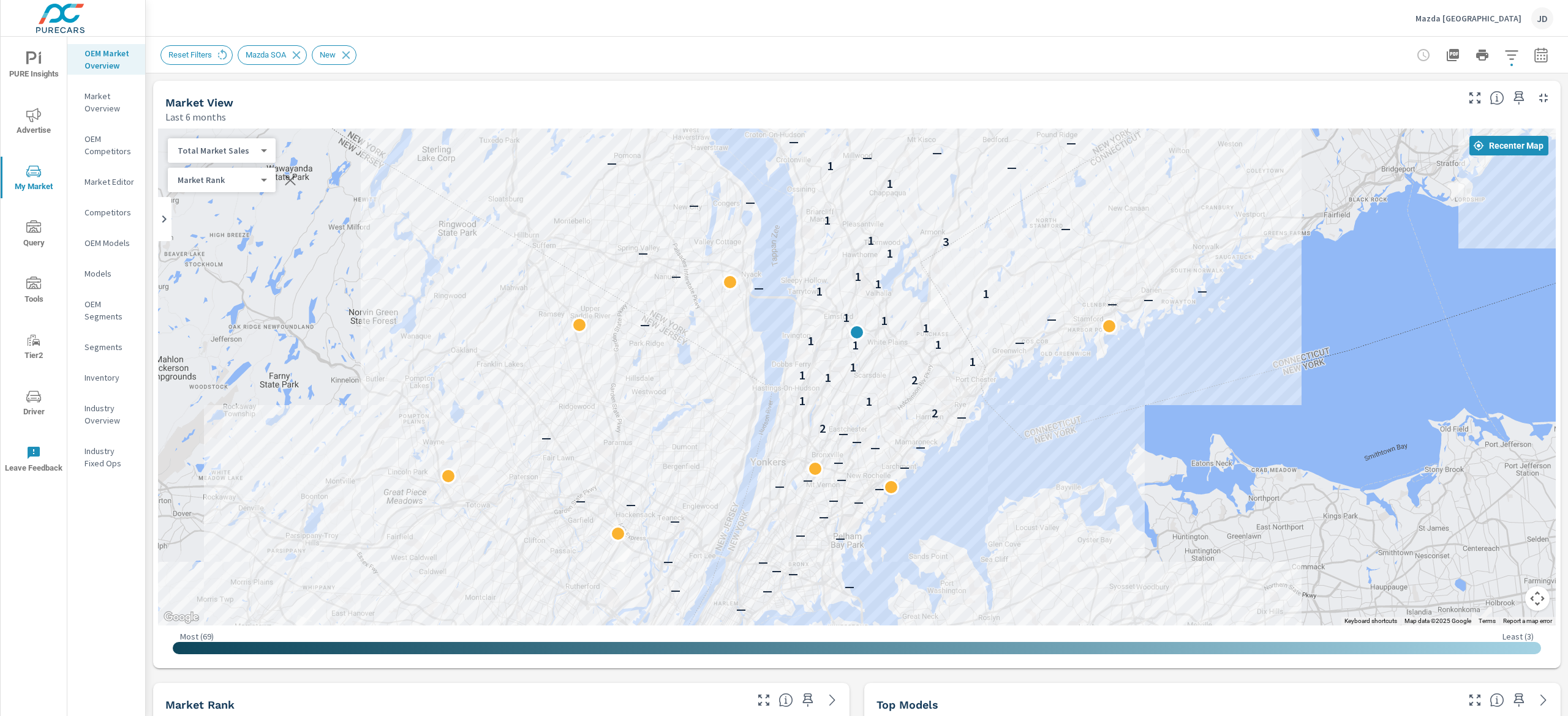
drag, startPoint x: 908, startPoint y: 353, endPoint x: 923, endPoint y: 224, distance: 129.9
click at [928, 215] on div "— — — — — — — — — — — — — — — — — — — — — — — — — — — — — — — — — — — — — — — —…" at bounding box center [1271, 434] width 784 height 441
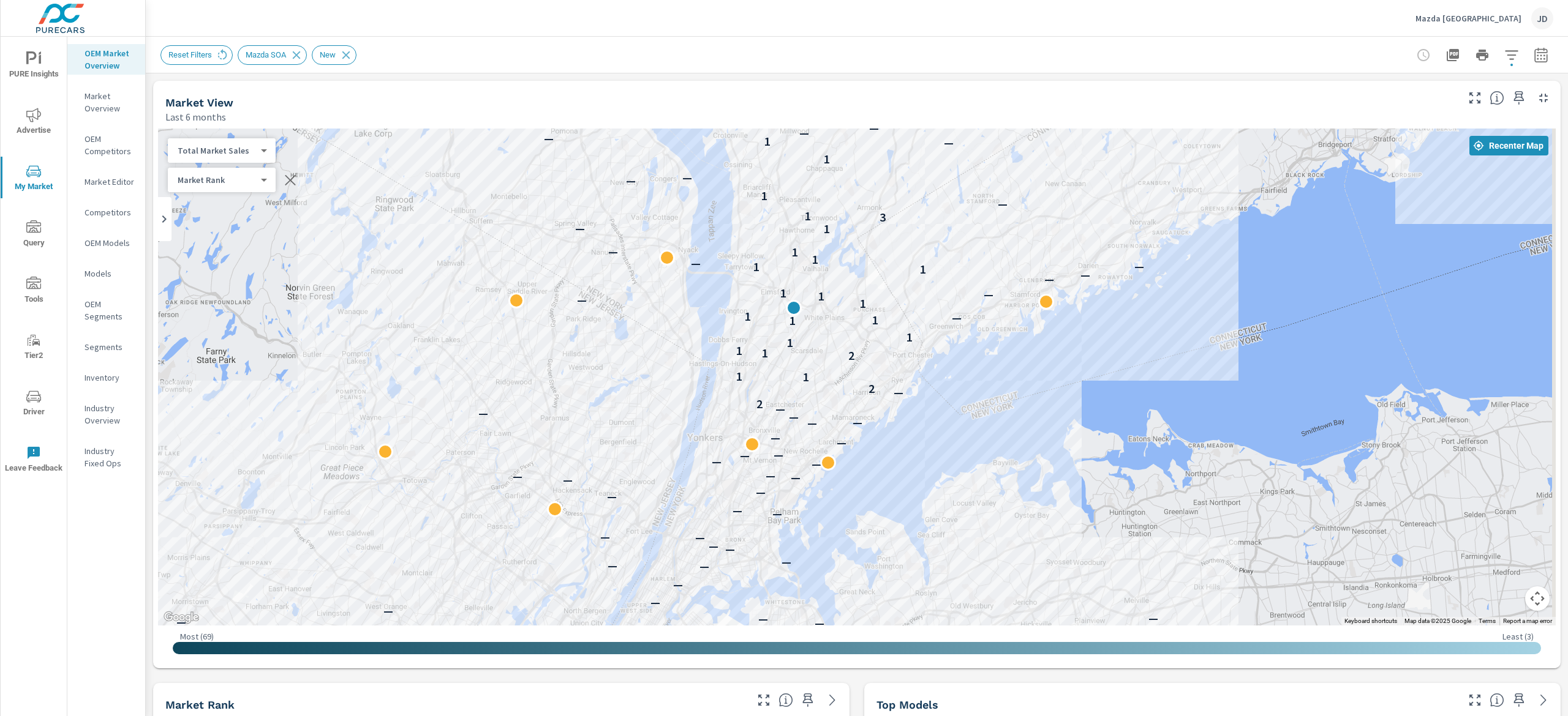
drag, startPoint x: 940, startPoint y: 375, endPoint x: 877, endPoint y: 348, distance: 68.5
click at [877, 348] on div "— — — — — — — — — — — — — — — — — — — — — — — — — — — — — — — — — — — — — — — —…" at bounding box center [857, 377] width 1398 height 497
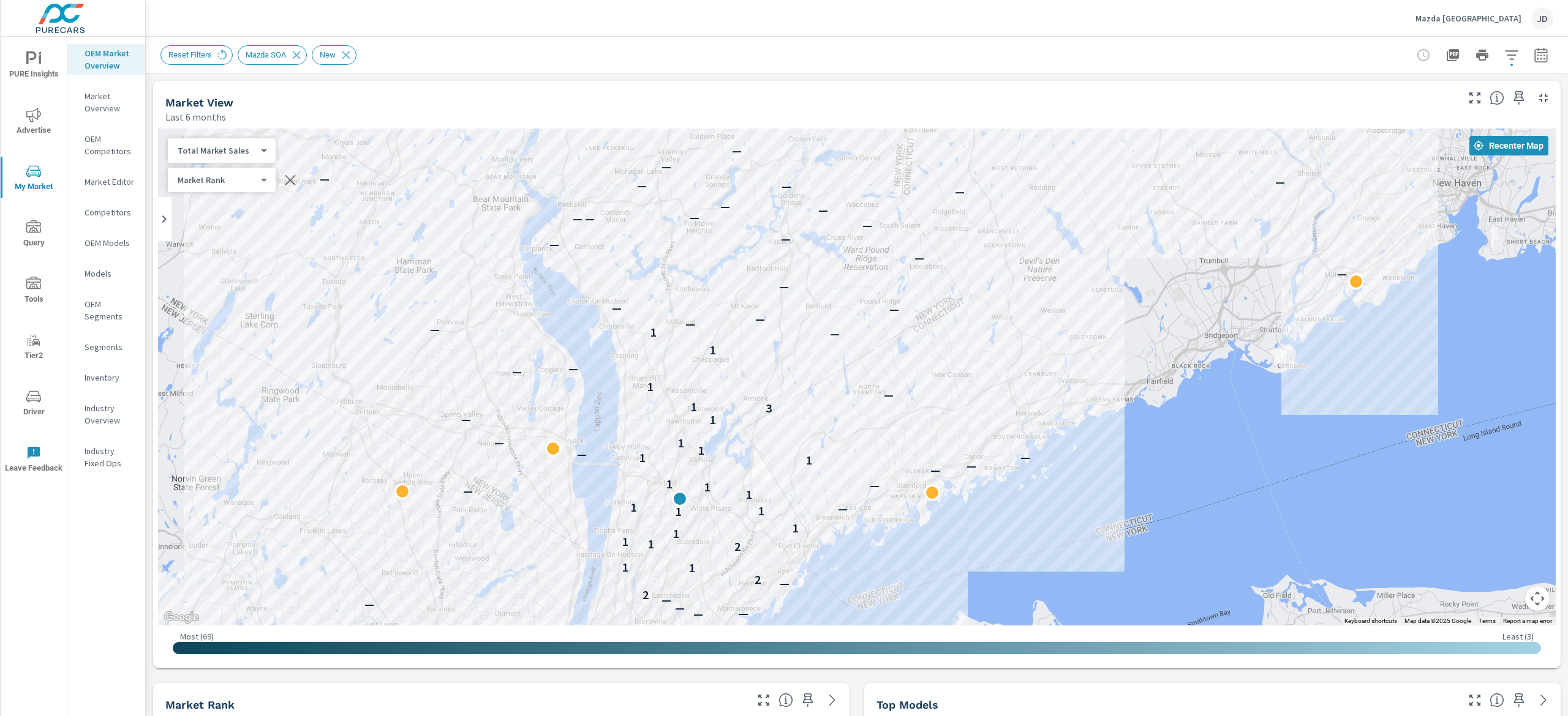
drag, startPoint x: 1003, startPoint y: 198, endPoint x: 868, endPoint y: 337, distance: 193.8
click at [889, 390] on div "— — — — — — — — — — — — — — — — — — — — — — — — — — — — — — — — — — — — — — — —…" at bounding box center [857, 377] width 1398 height 497
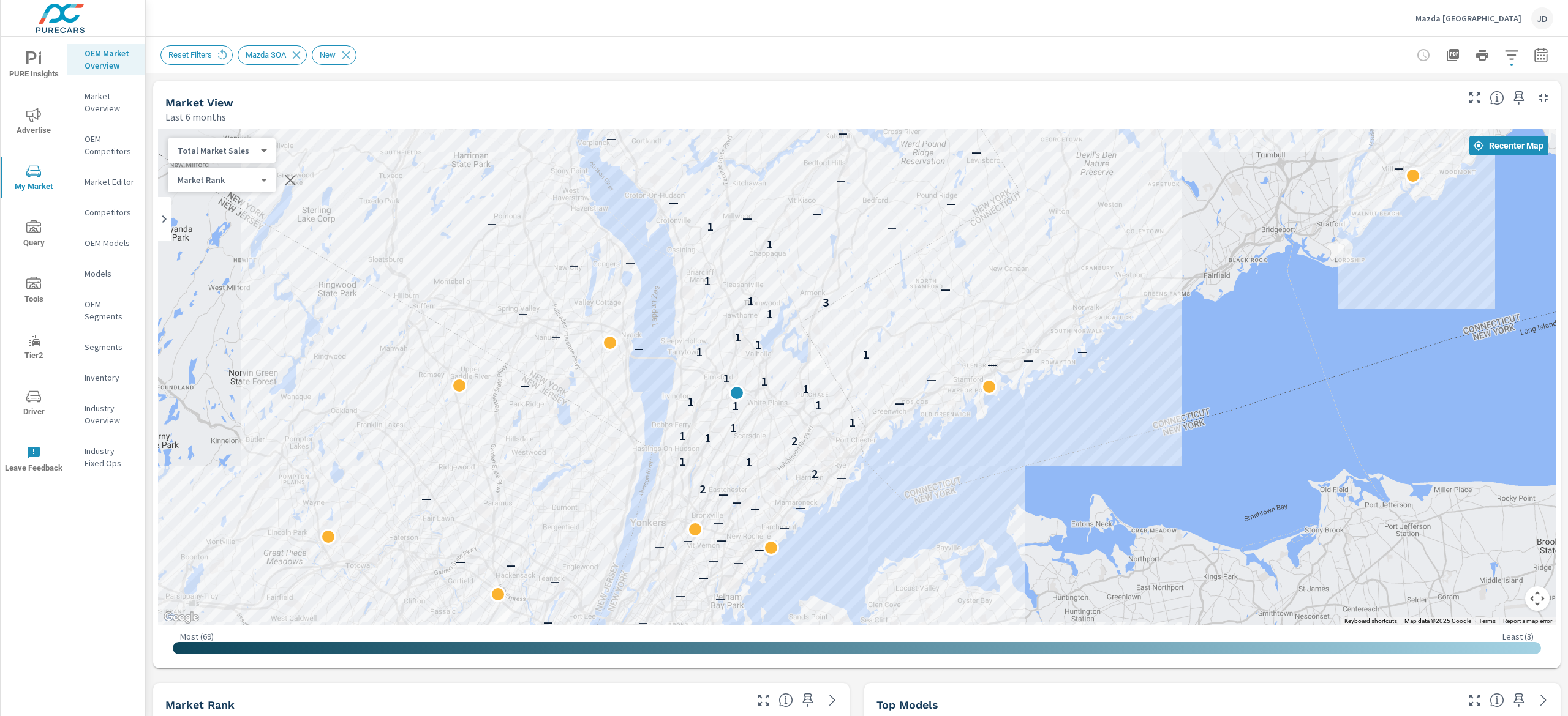
drag, startPoint x: 987, startPoint y: 264, endPoint x: 1016, endPoint y: 214, distance: 57.8
click at [1016, 214] on div "— — — — — — — — — — — — — — — — — — — — — — — — — — — — — — — — — — — — — — — —…" at bounding box center [857, 377] width 1398 height 497
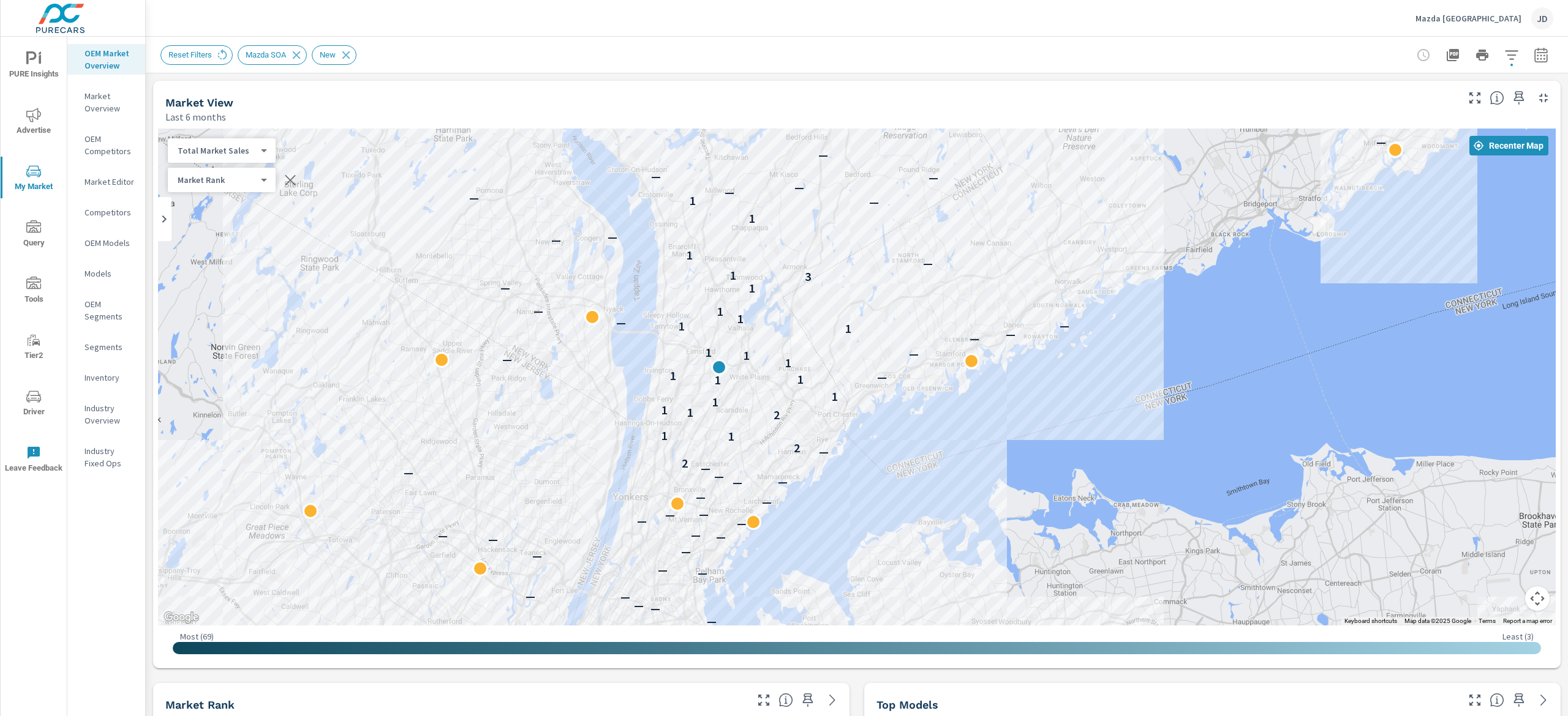
drag, startPoint x: 995, startPoint y: 268, endPoint x: 978, endPoint y: 241, distance: 31.9
click at [978, 241] on div "— — — — — — — — — — — — — — — — — — — — — — — — — — — — — — — — — — — — — — — —…" at bounding box center [857, 377] width 1398 height 497
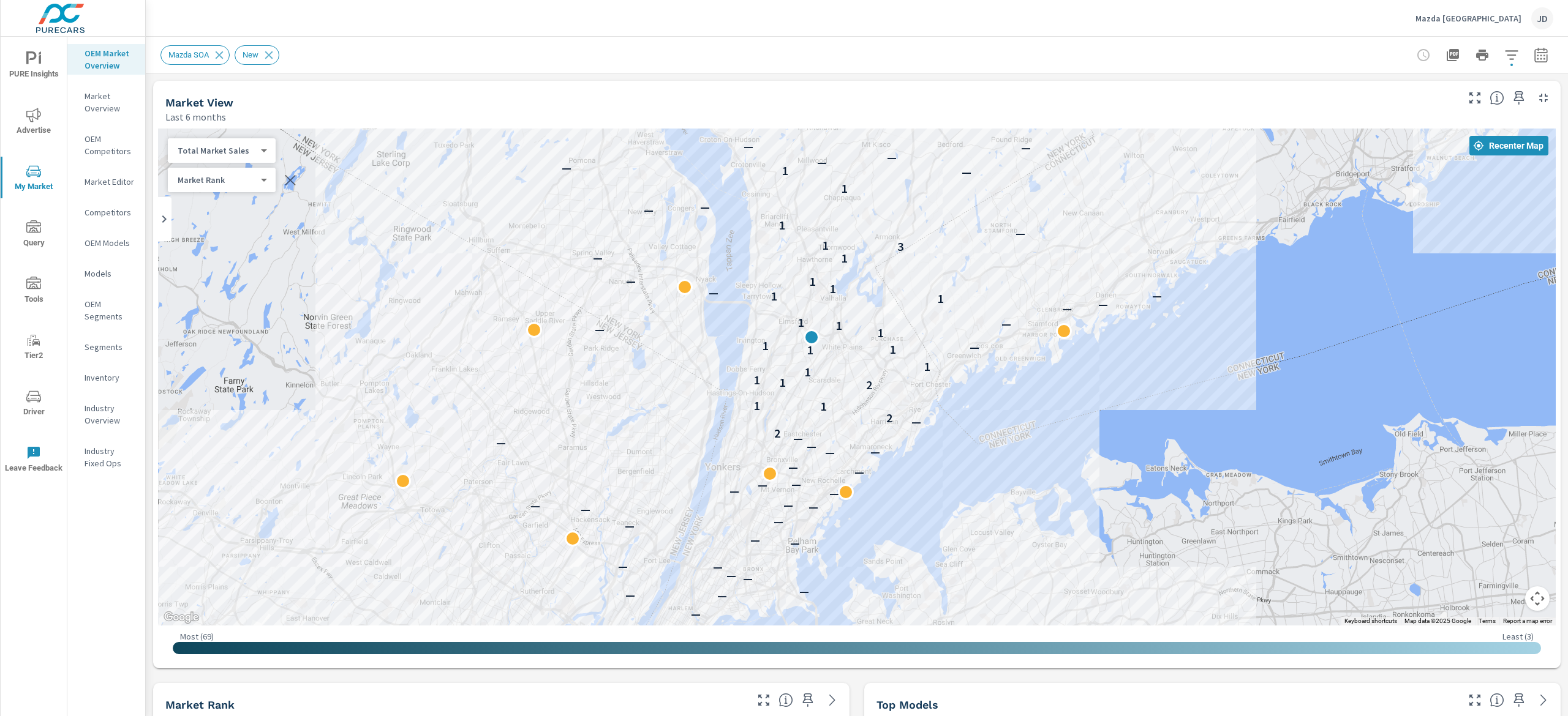
click at [793, 6] on div "Mazda White Plains JD" at bounding box center [857, 18] width 1393 height 36
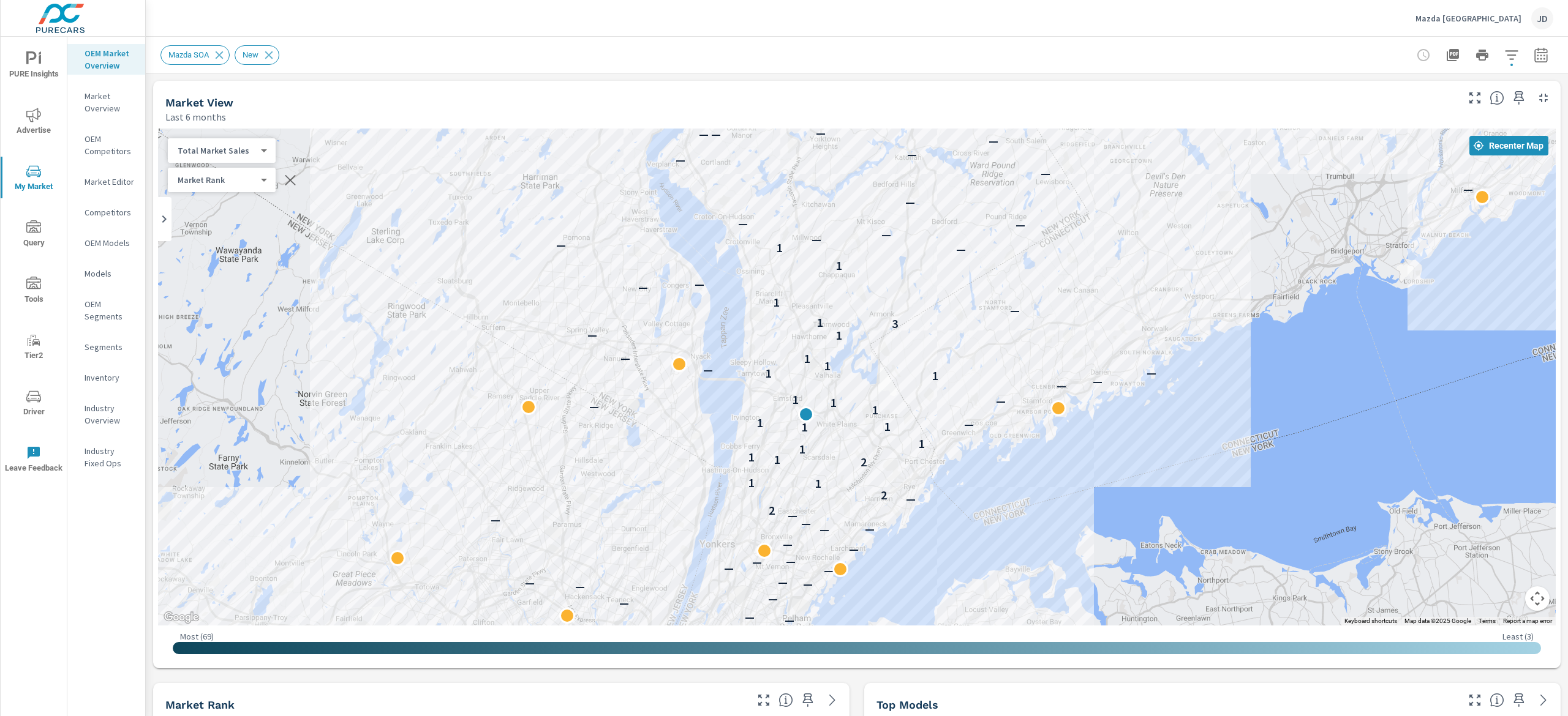
drag, startPoint x: 1069, startPoint y: 281, endPoint x: 1064, endPoint y: 359, distance: 78.2
click at [1064, 359] on div "— — — — — — — — — — — — — — — — — — — — — — — — — — — — — — — — — — — — — — — —…" at bounding box center [857, 377] width 1398 height 497
